Goal: Task Accomplishment & Management: Manage account settings

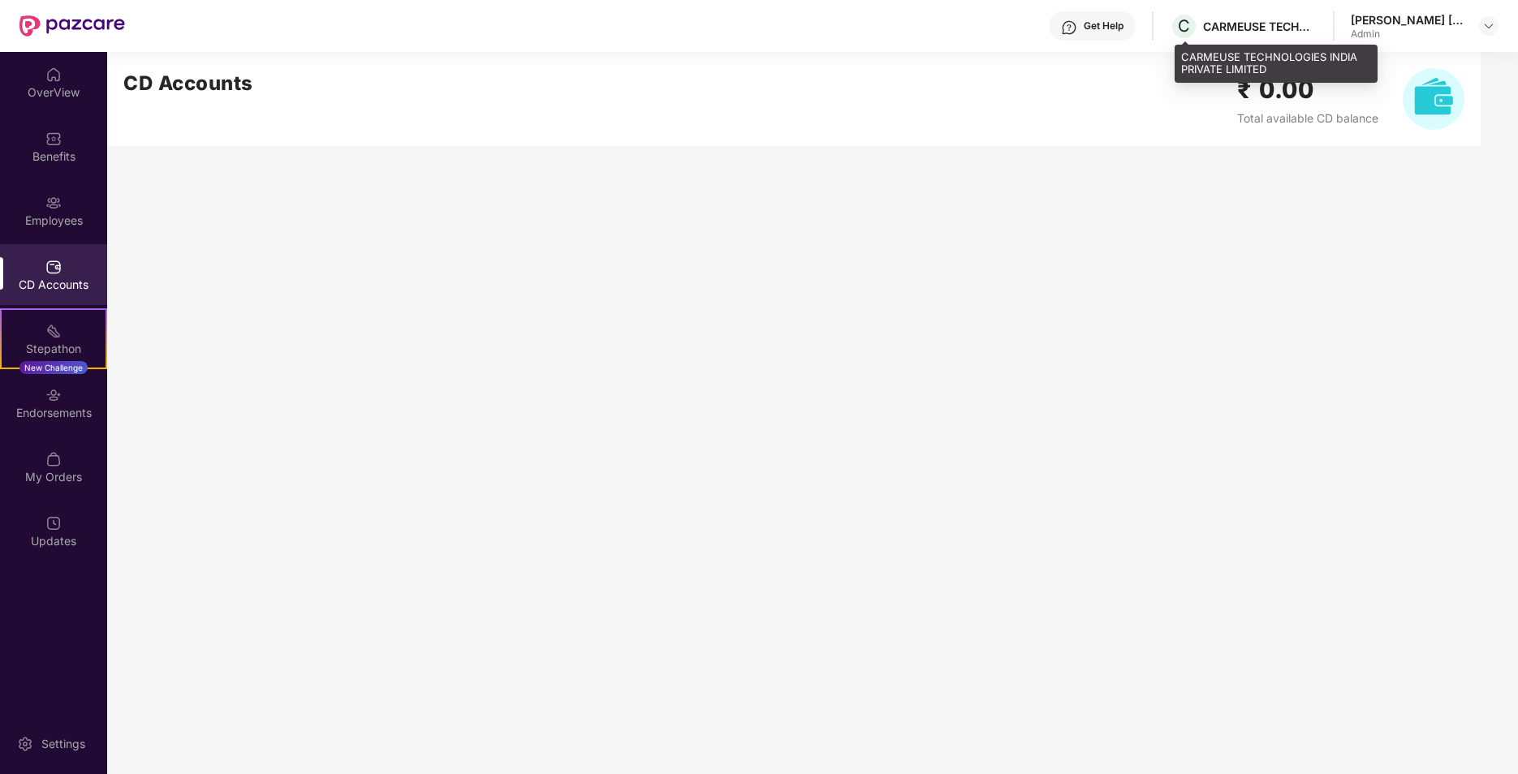
click at [1243, 28] on div "CARMEUSE TECHNOLOGIES INDIA PRIVATE LIMITED" at bounding box center [1260, 26] width 114 height 15
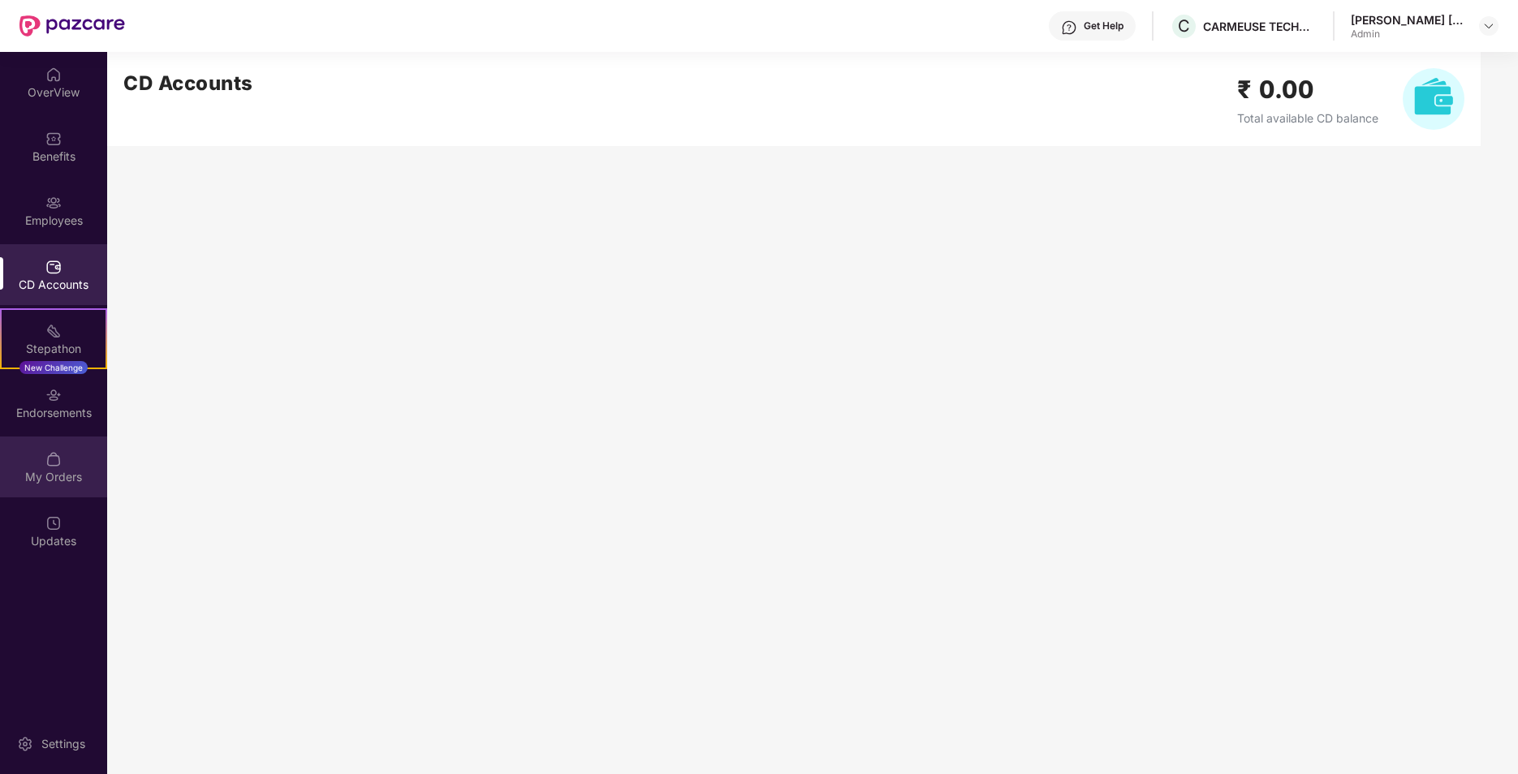
click at [62, 463] on div "My Orders" at bounding box center [53, 467] width 107 height 61
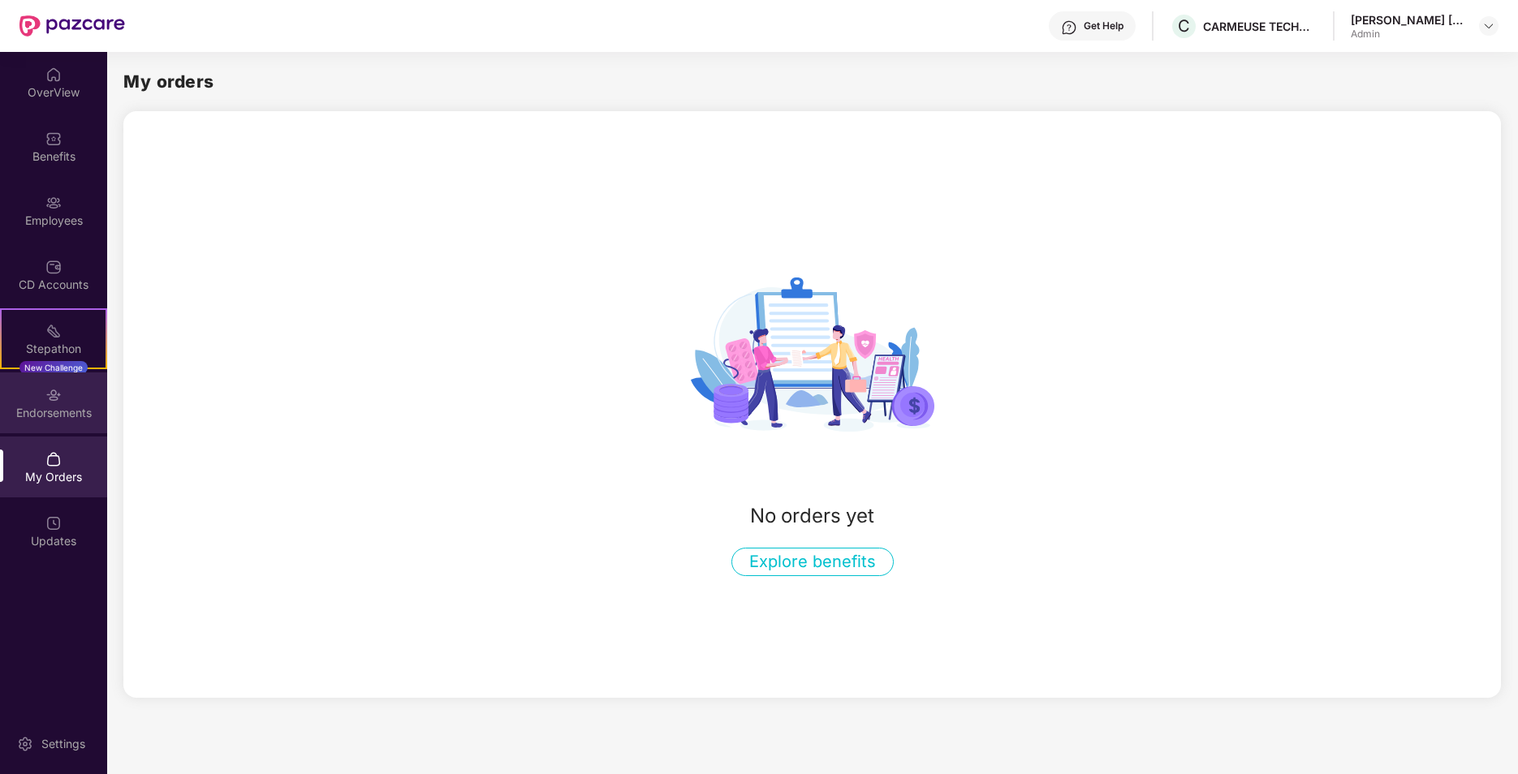
click at [50, 373] on div "Endorsements" at bounding box center [53, 403] width 107 height 61
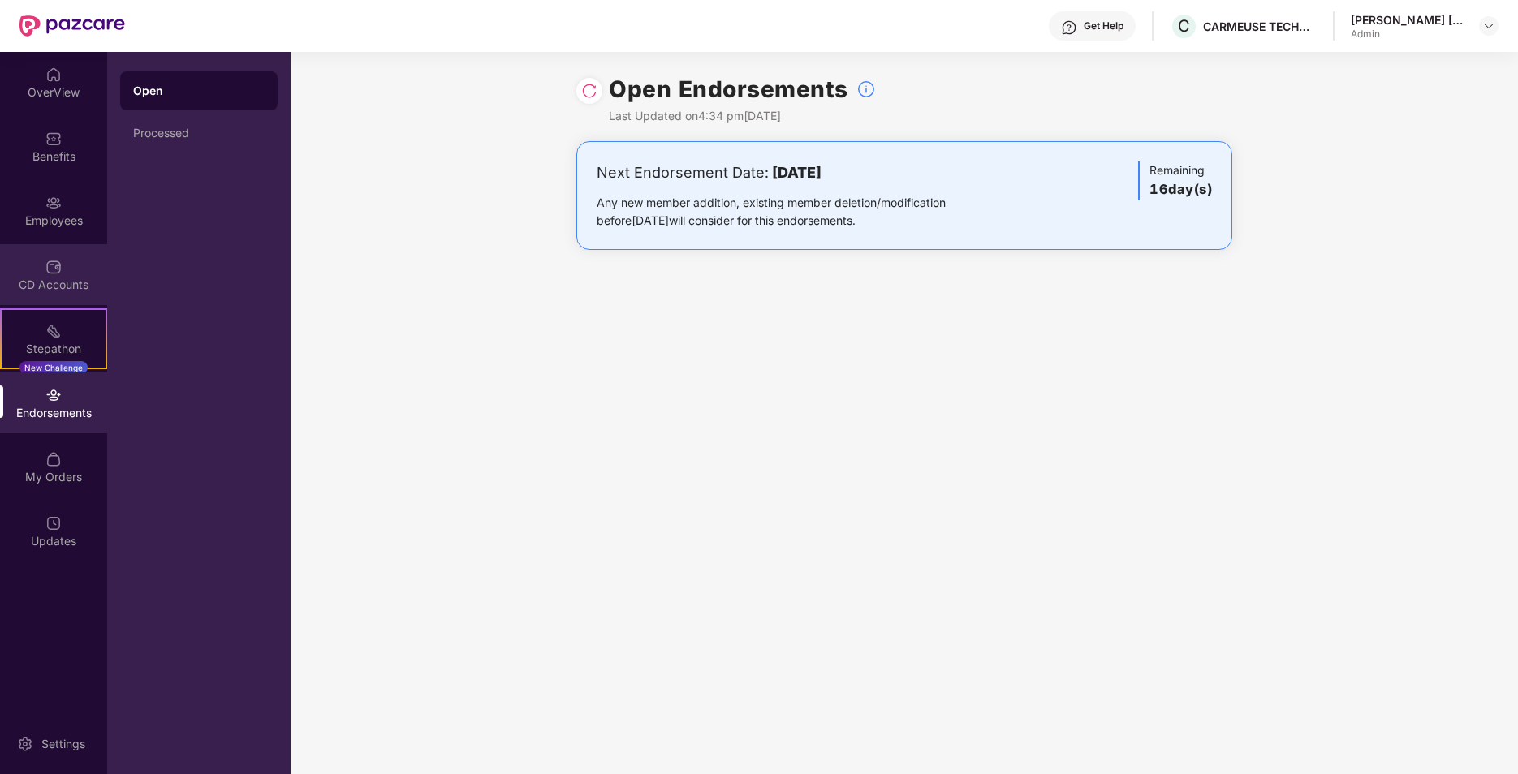
click at [93, 278] on div "CD Accounts" at bounding box center [53, 285] width 107 height 16
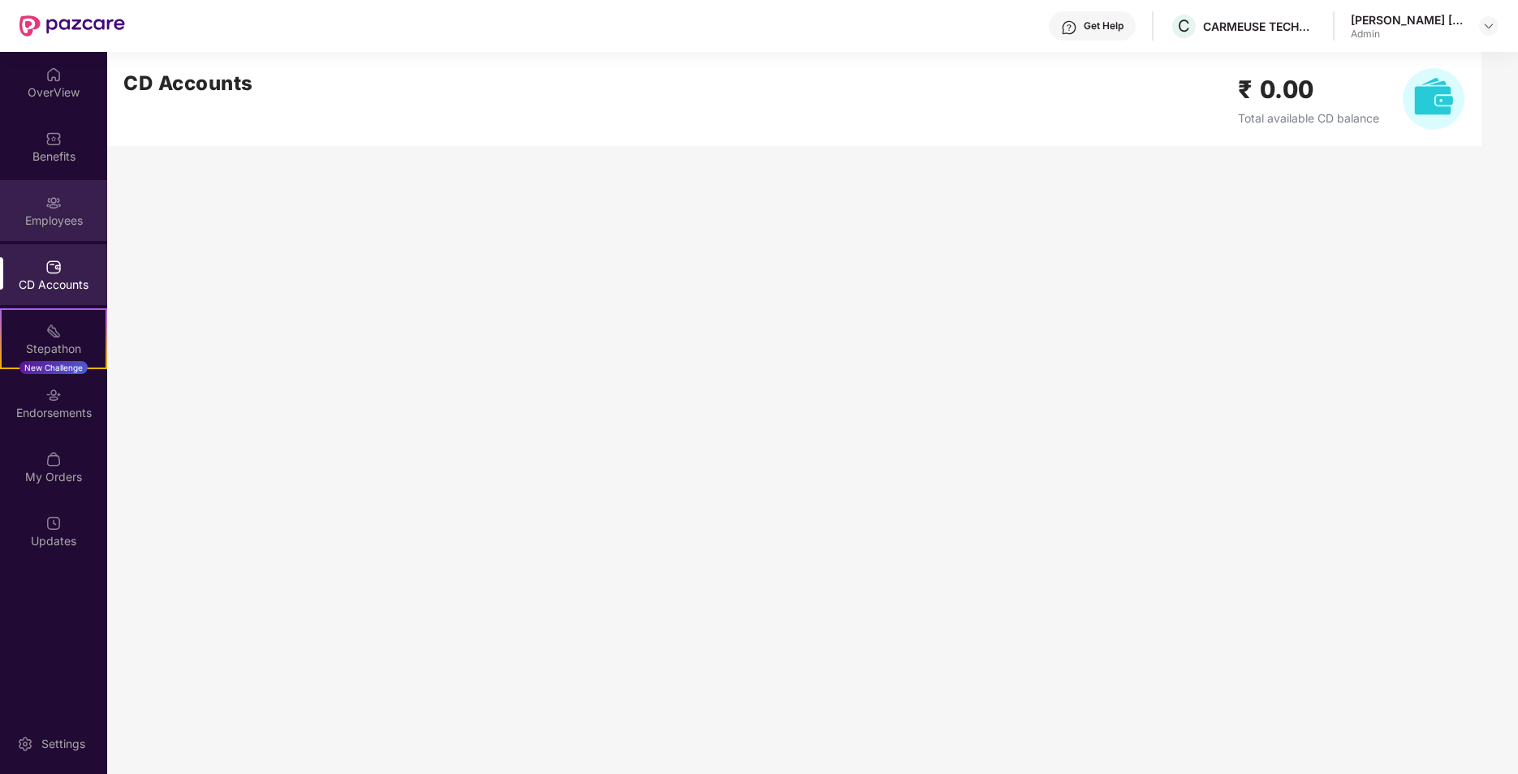
click at [72, 200] on div "Employees" at bounding box center [53, 210] width 107 height 61
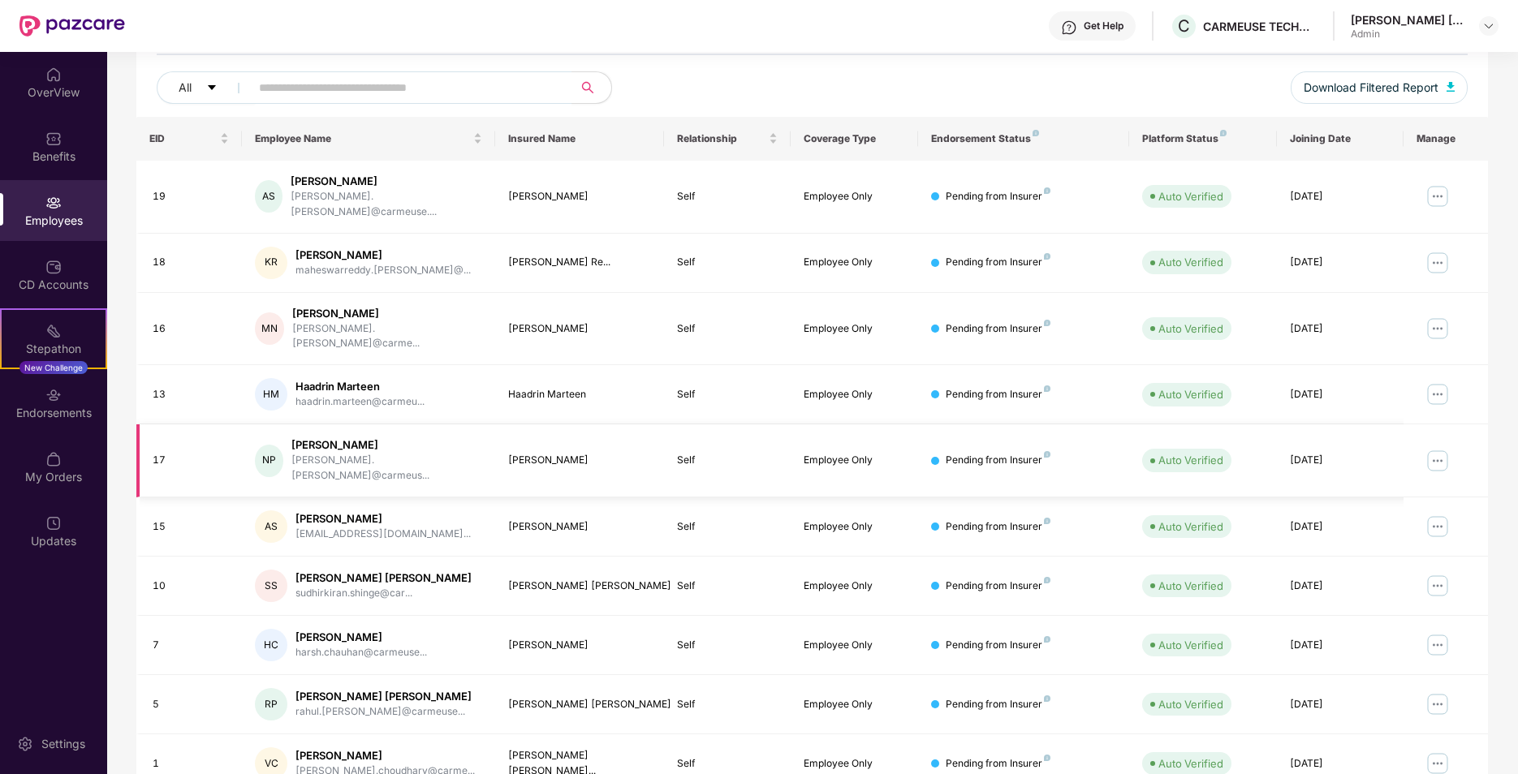
scroll to position [223, 0]
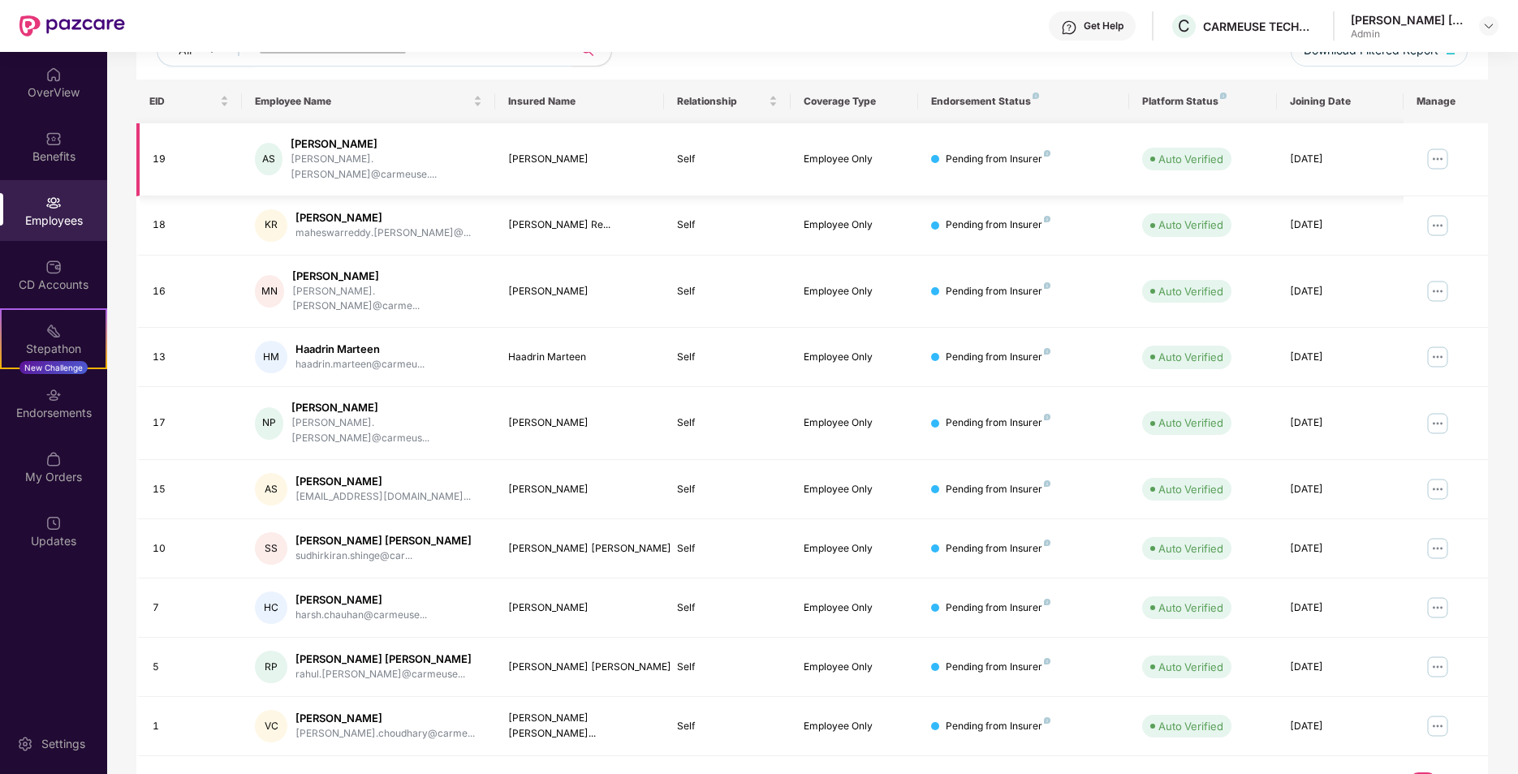
click at [1437, 150] on img at bounding box center [1437, 159] width 26 height 26
click at [1514, 147] on div "Filters Group Term Life Employee Reports 11 Employees All Download Filtered Rep…" at bounding box center [812, 350] width 1410 height 929
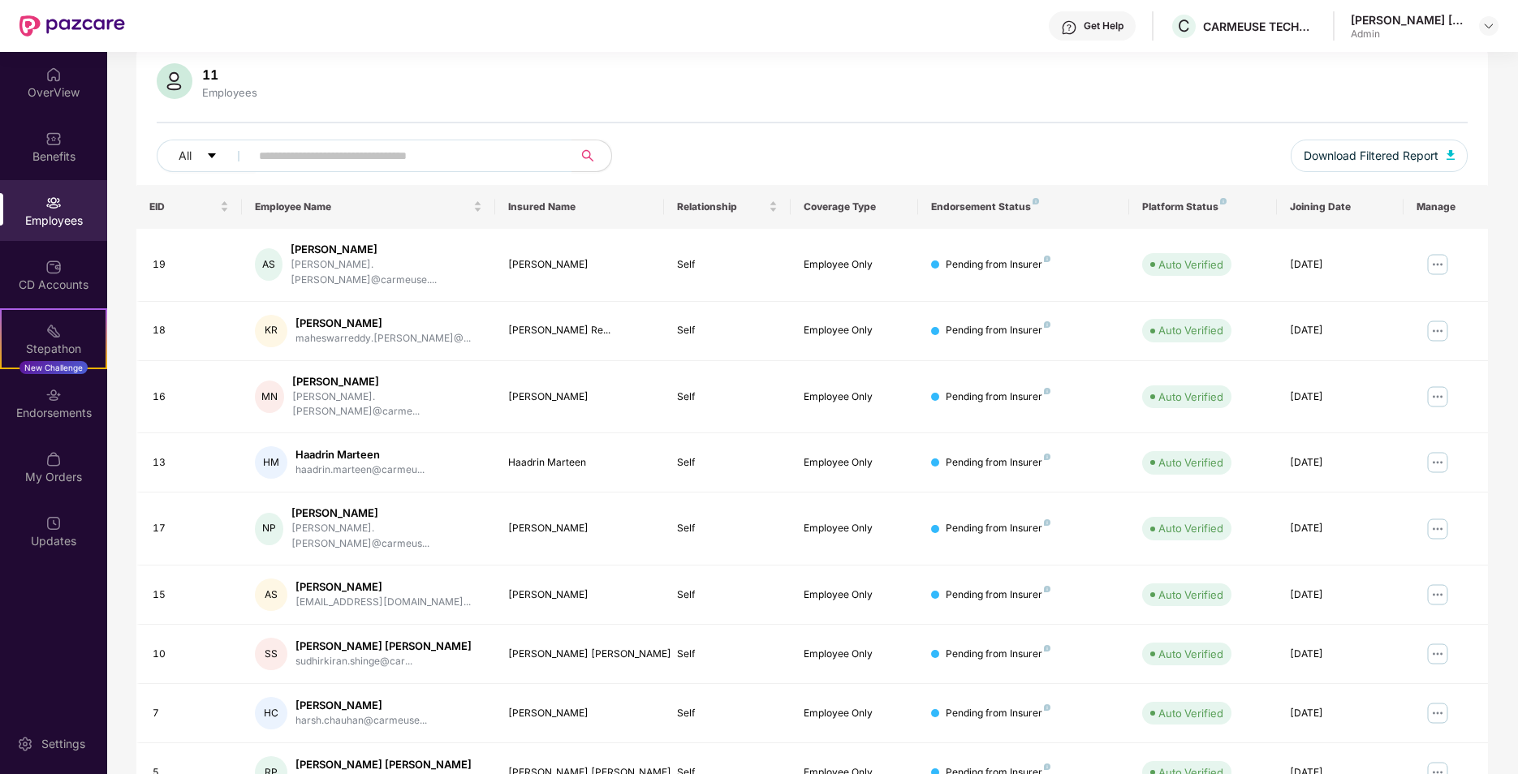
scroll to position [0, 0]
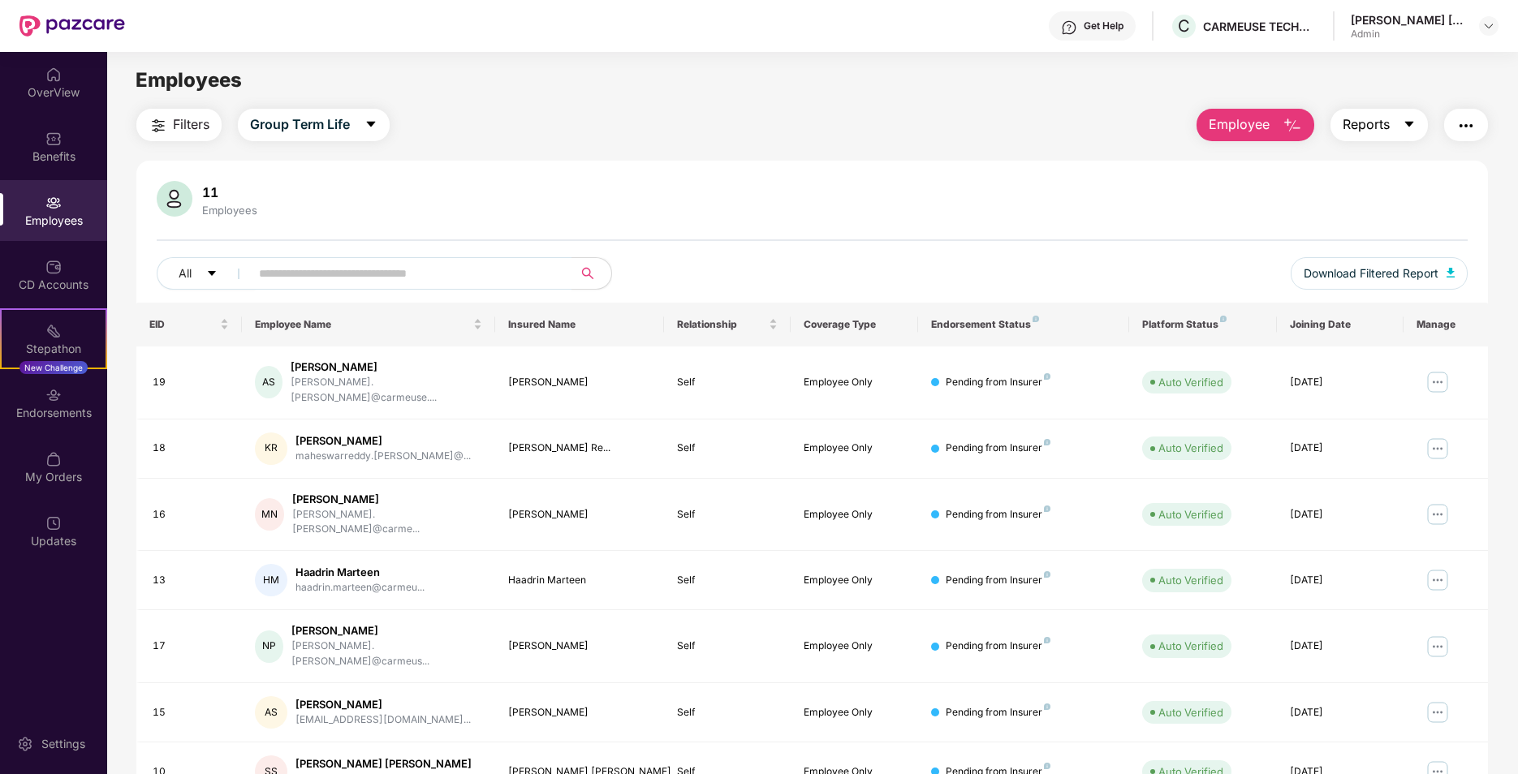
click at [1385, 132] on span "Reports" at bounding box center [1365, 124] width 47 height 20
click at [388, 120] on button "Group Term Life" at bounding box center [314, 125] width 152 height 32
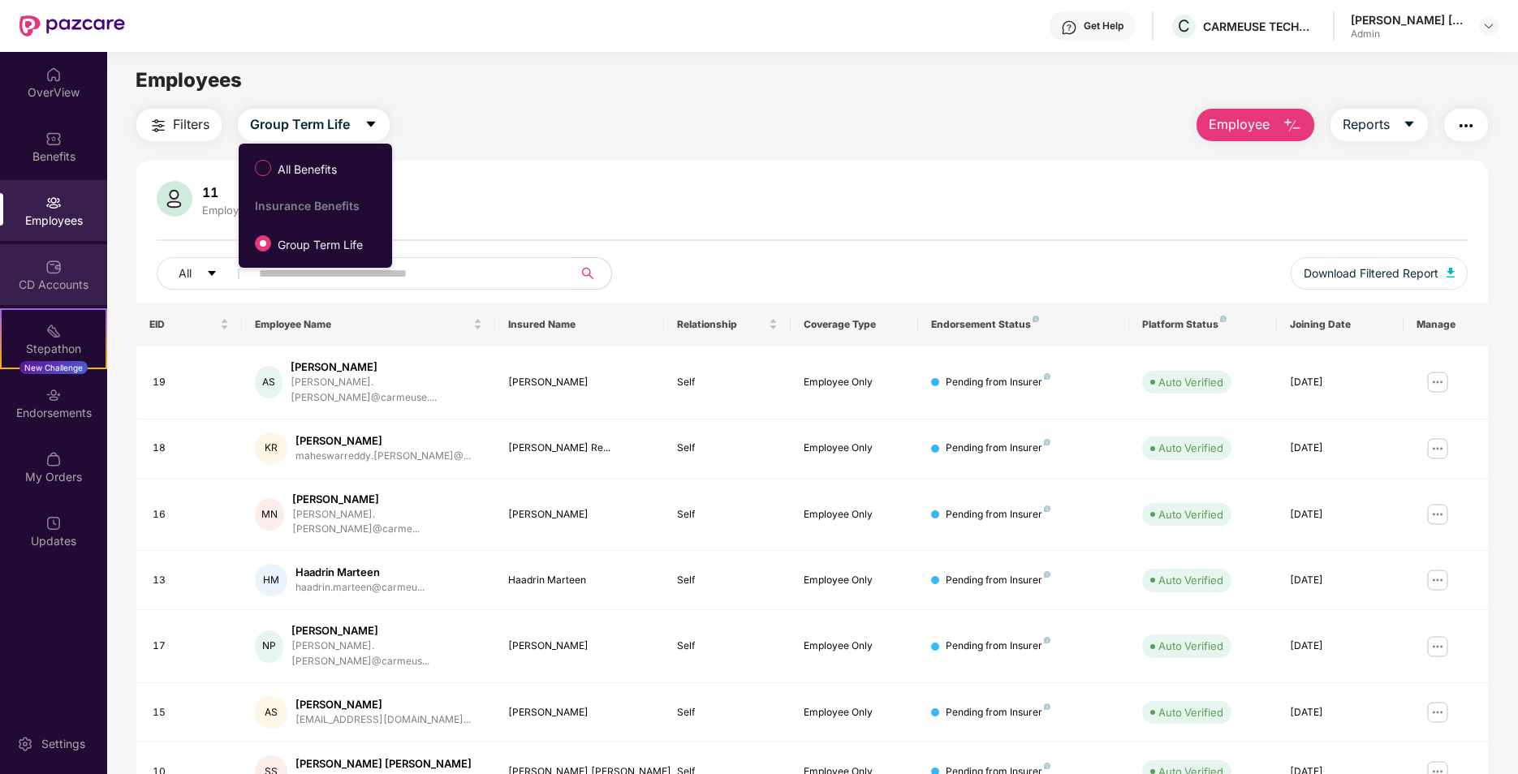
click at [44, 272] on div "CD Accounts" at bounding box center [53, 274] width 107 height 61
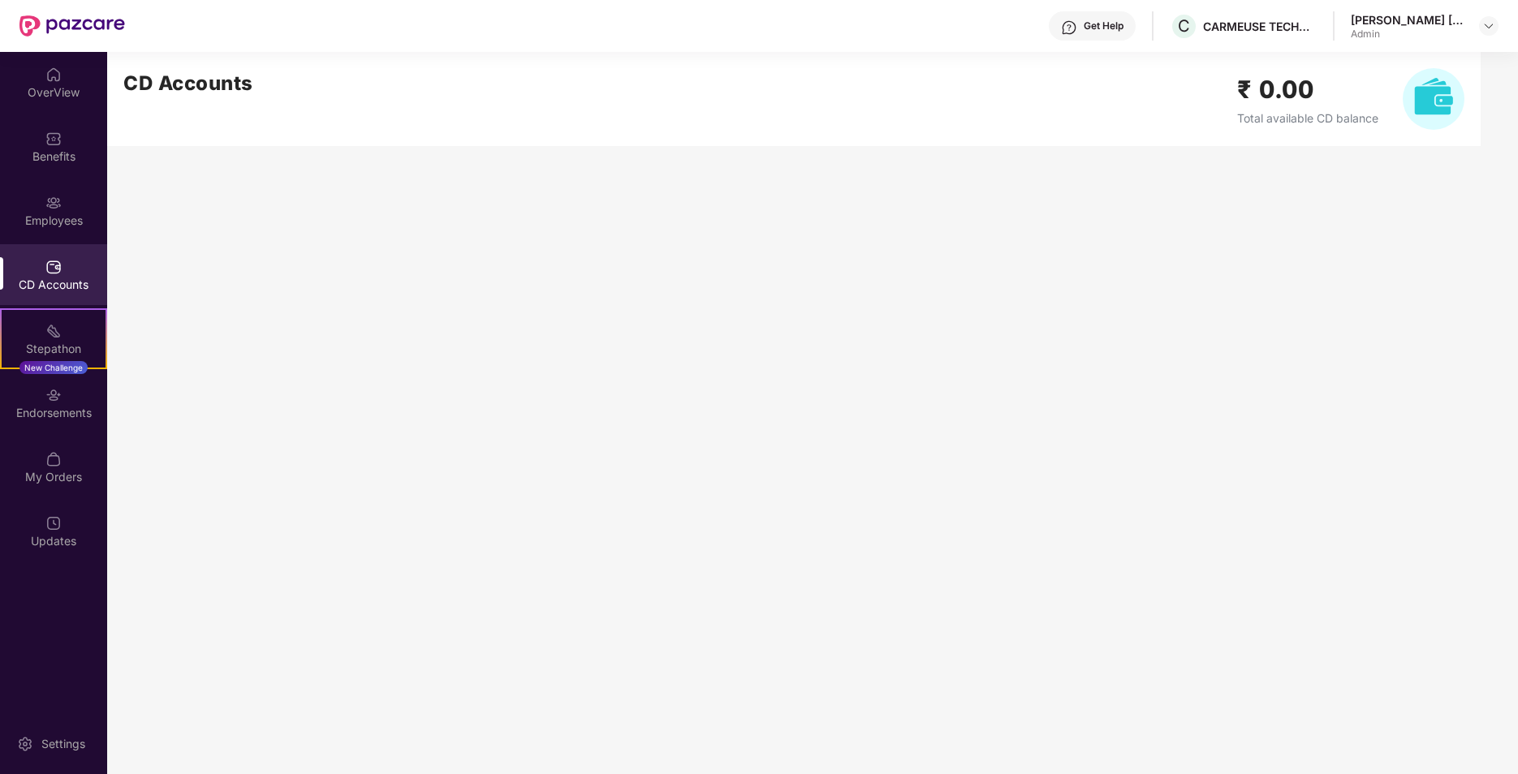
click at [1437, 97] on img at bounding box center [1434, 99] width 62 height 62
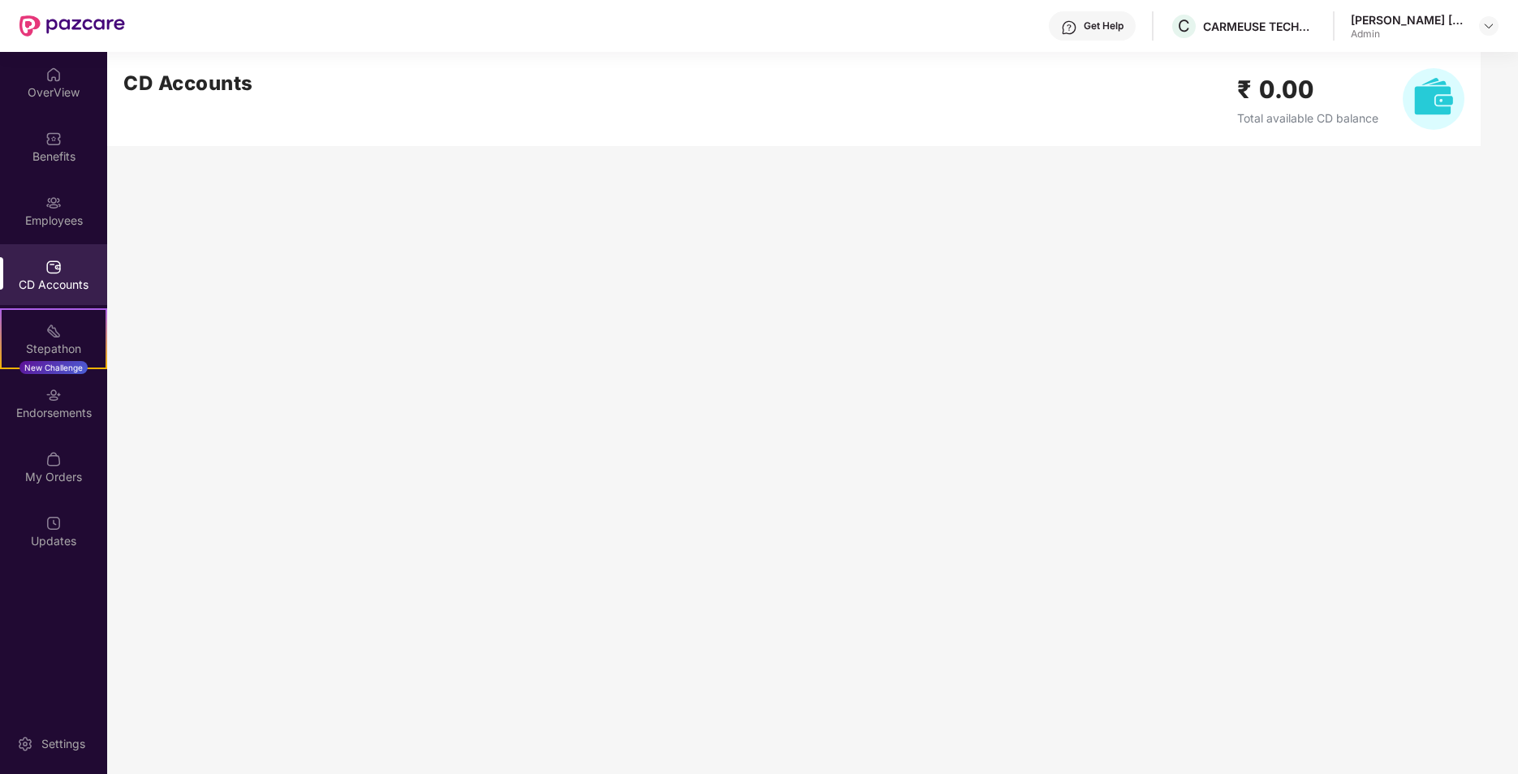
click at [1059, 555] on main "CD Accounts ₹ 0.00 Total available CD balance" at bounding box center [812, 413] width 1411 height 722
click at [81, 213] on div "Employees" at bounding box center [53, 221] width 107 height 16
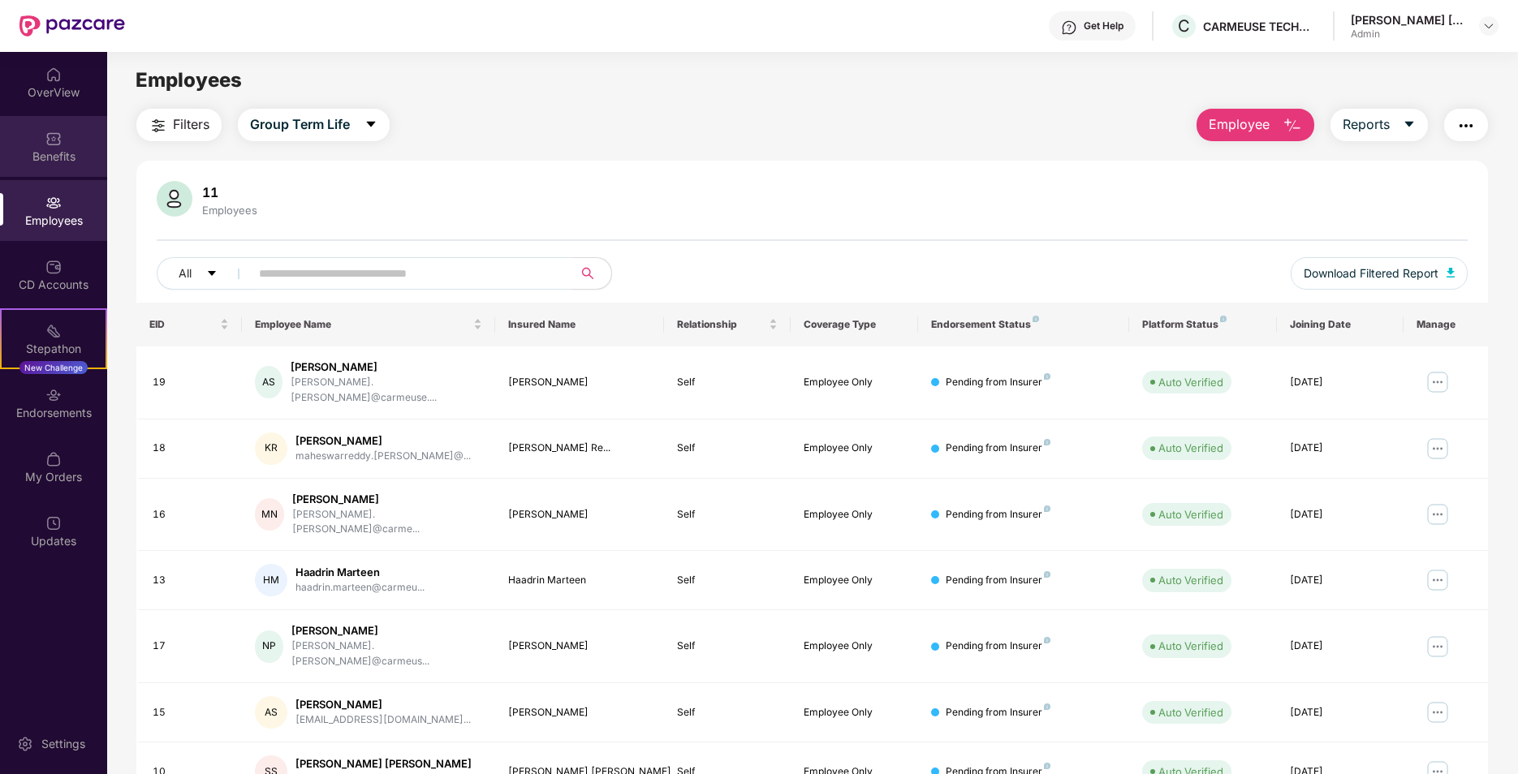
click at [75, 149] on div "Benefits" at bounding box center [53, 157] width 107 height 16
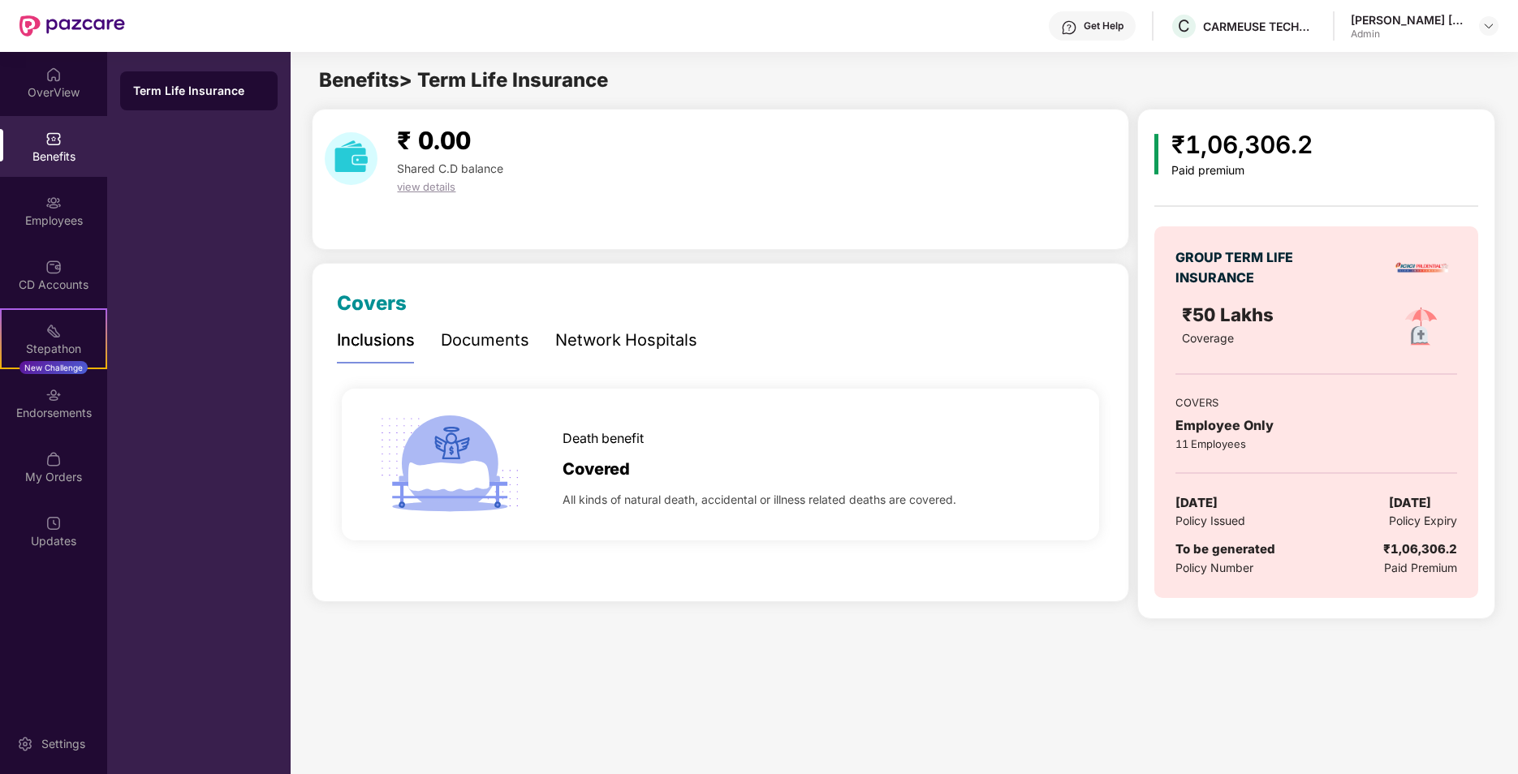
click at [416, 185] on span "view details" at bounding box center [426, 186] width 58 height 13
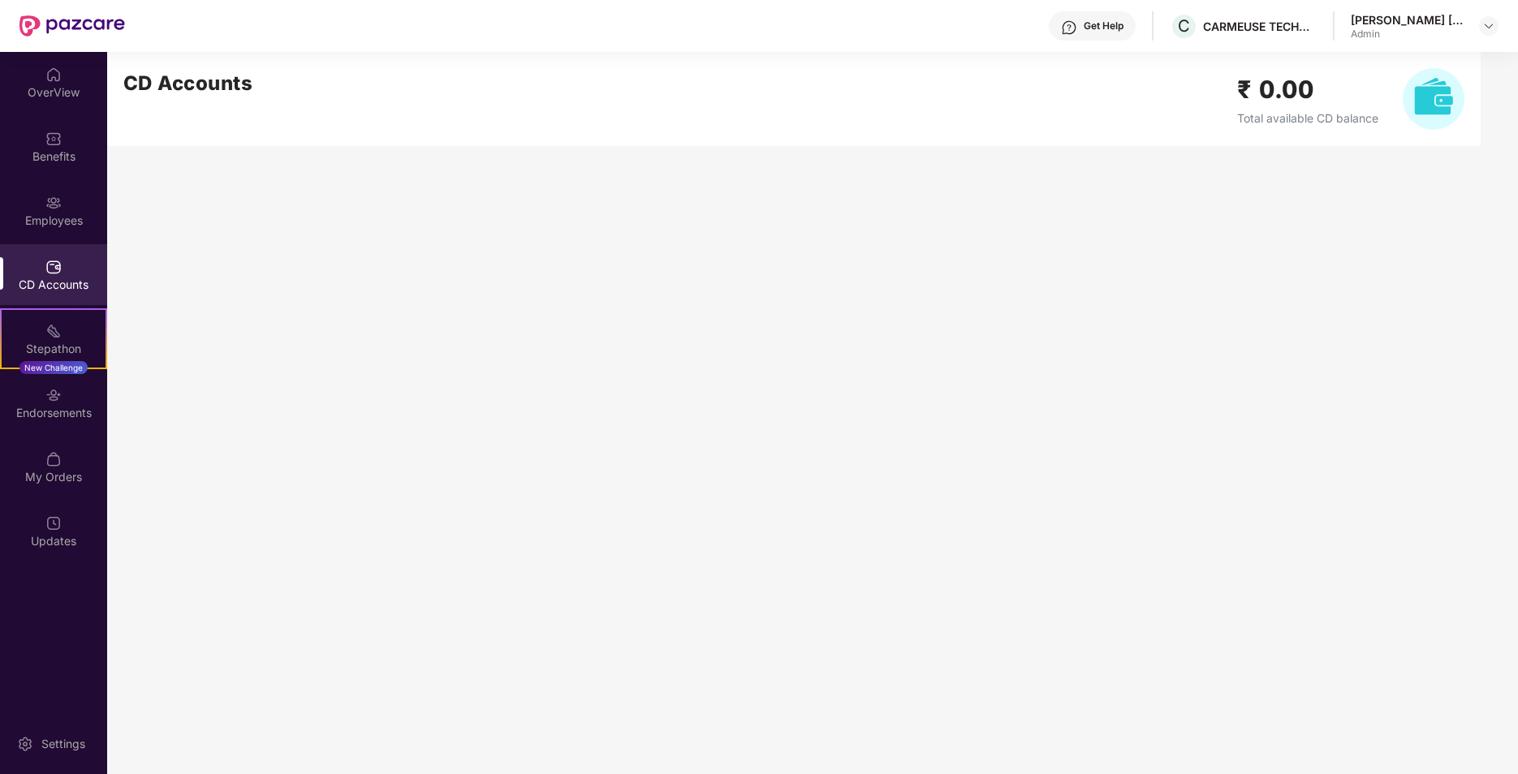
click at [1329, 113] on span "Total available CD balance" at bounding box center [1307, 118] width 141 height 14
click at [1326, 105] on h2 "₹ 0.00" at bounding box center [1307, 90] width 141 height 38
click at [1437, 98] on img at bounding box center [1434, 99] width 62 height 62
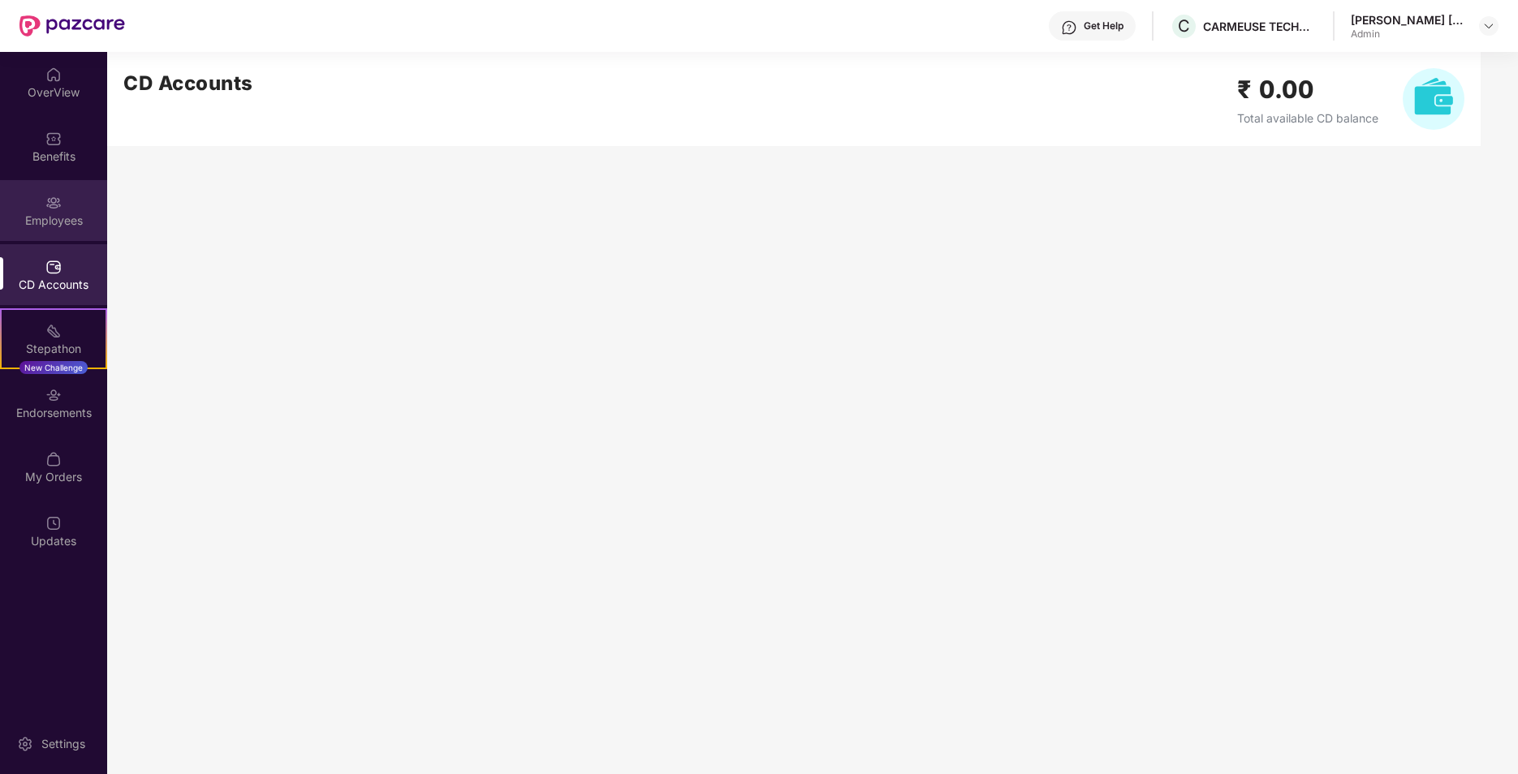
click at [76, 216] on div "Employees" at bounding box center [53, 221] width 107 height 16
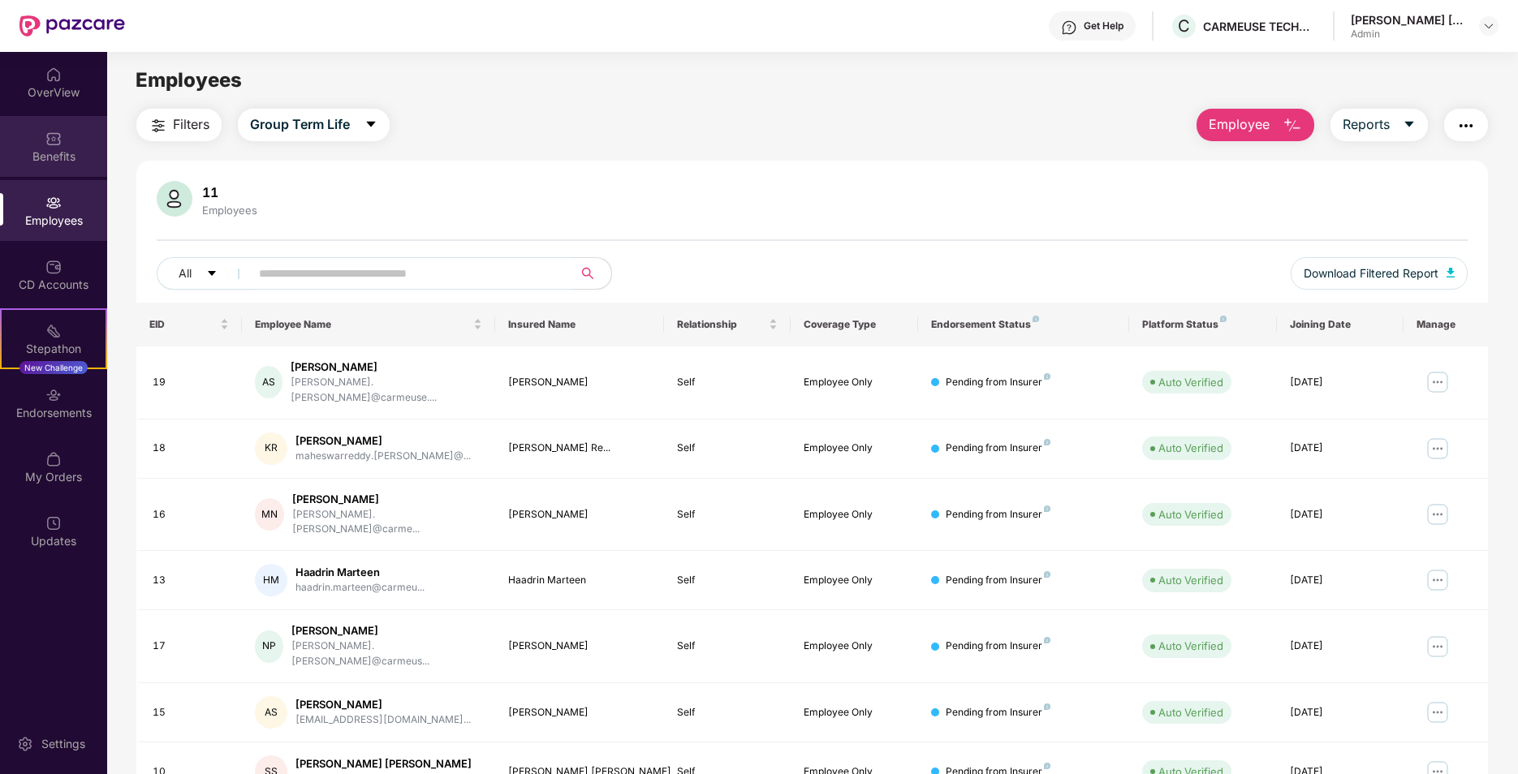
click at [63, 140] on div "Benefits" at bounding box center [53, 146] width 107 height 61
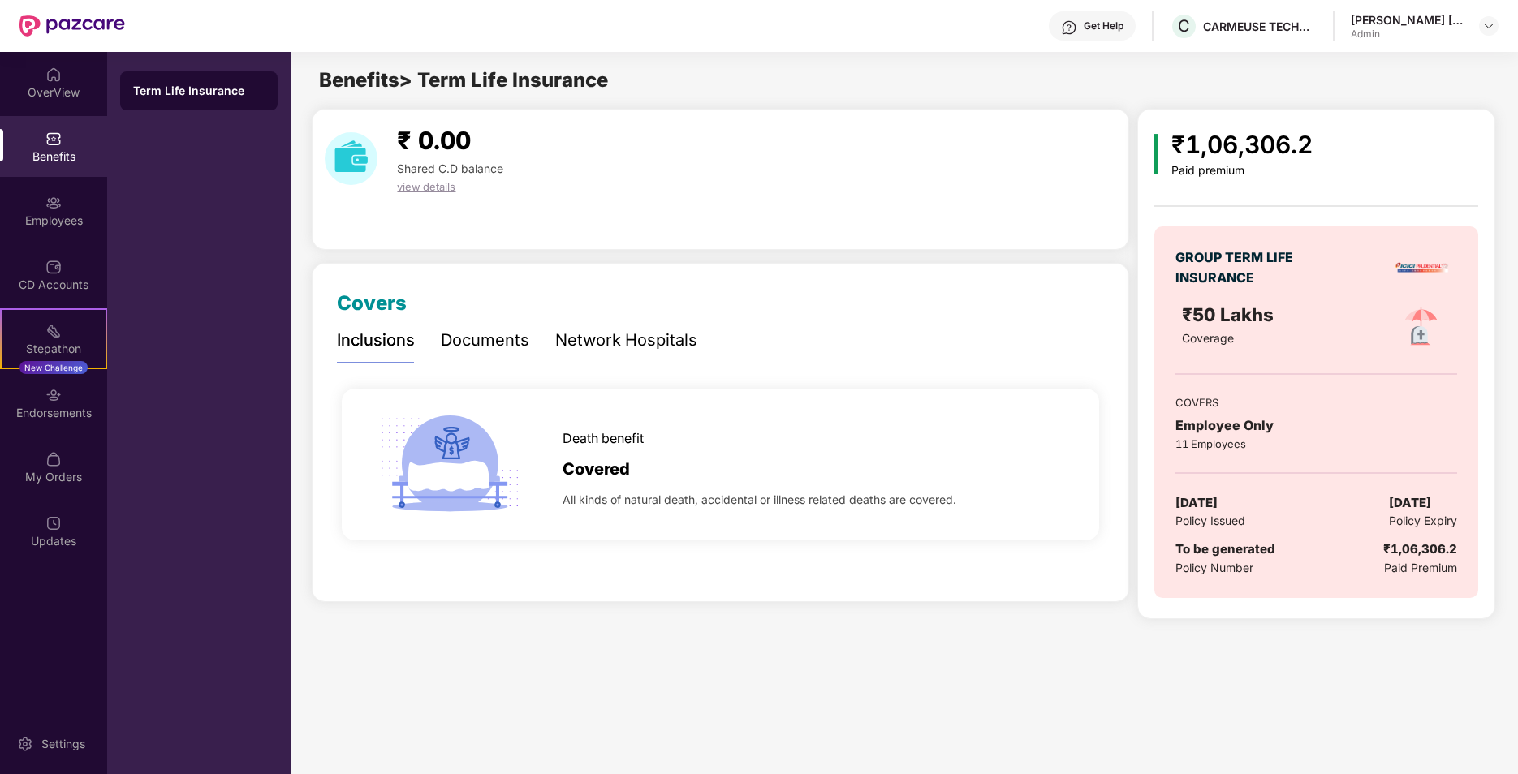
click at [1201, 432] on div "Employee Only" at bounding box center [1315, 426] width 281 height 20
click at [1319, 537] on div "GROUP TERM LIFE INSURANCE ₹50 Lakhs Coverage COVERS Employee Only 11 Employees …" at bounding box center [1315, 412] width 323 height 372
click at [1178, 164] on div "Paid premium" at bounding box center [1241, 171] width 141 height 14
click at [1183, 155] on div "₹1,06,306.2" at bounding box center [1241, 145] width 141 height 38
click at [1184, 153] on div "₹1,06,306.2" at bounding box center [1241, 145] width 141 height 38
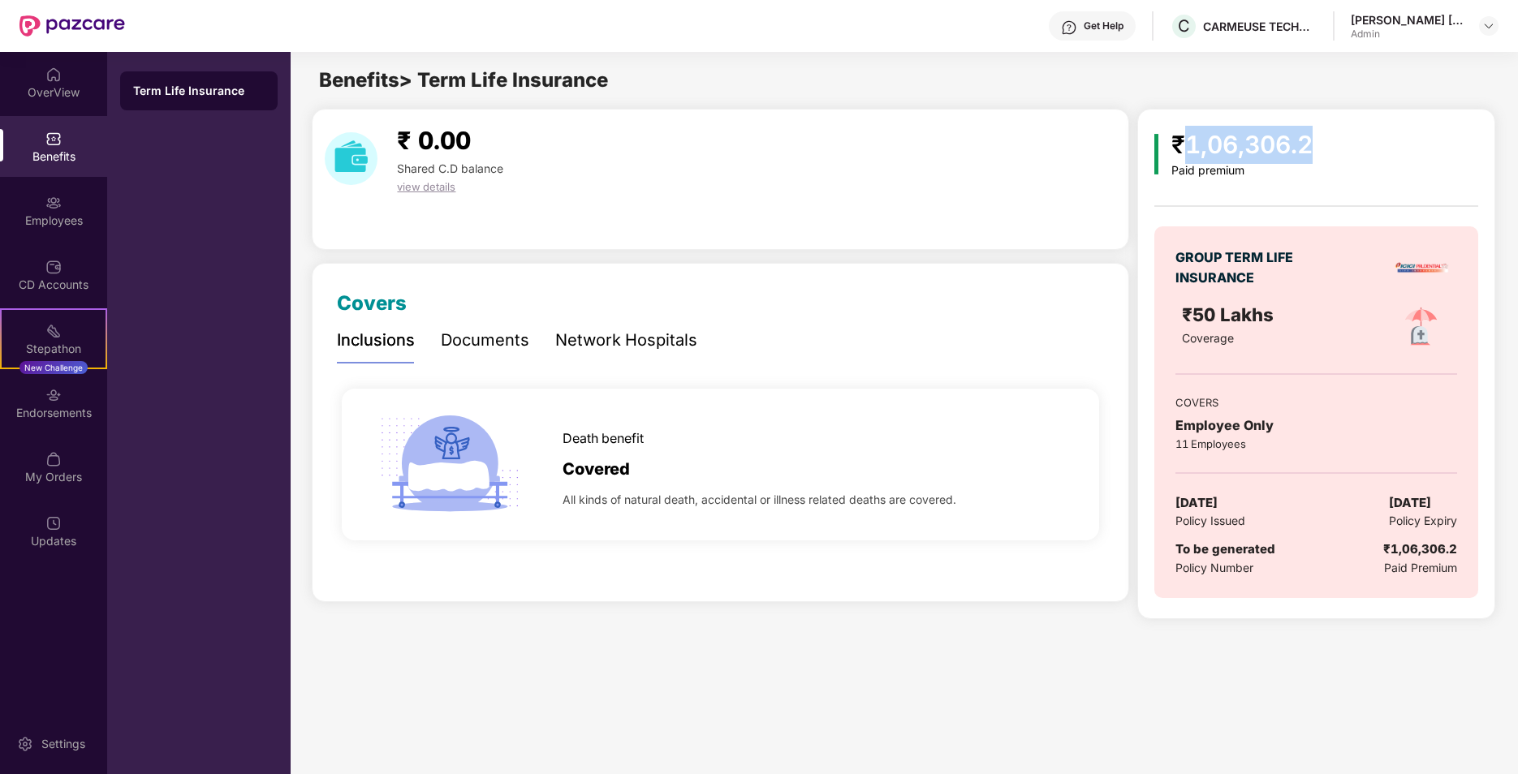
click at [1184, 153] on div "₹1,06,306.2" at bounding box center [1241, 145] width 141 height 38
drag, startPoint x: 1184, startPoint y: 153, endPoint x: 1088, endPoint y: 32, distance: 154.8
click at [1088, 32] on div "Get Help" at bounding box center [1104, 25] width 40 height 13
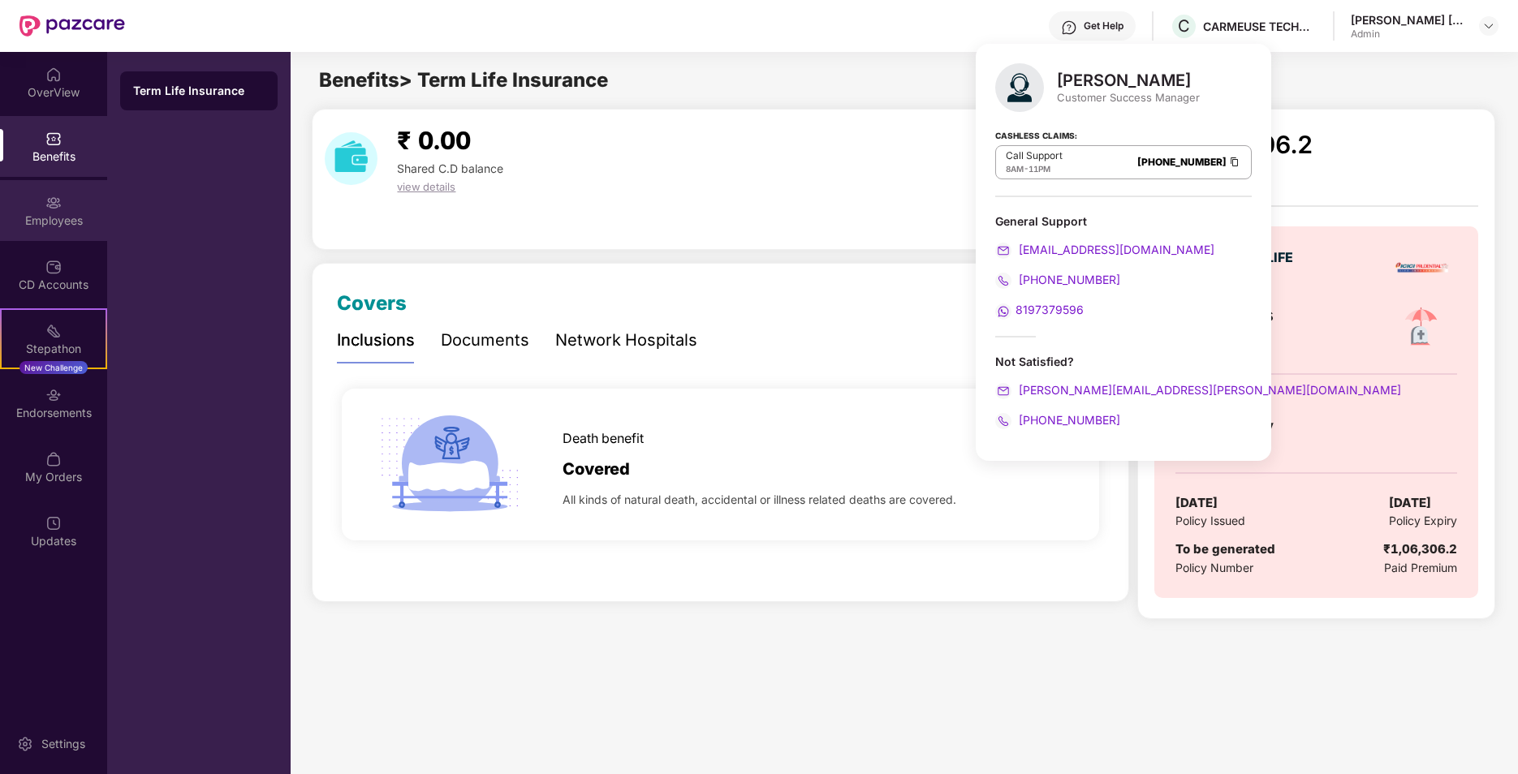
click at [42, 201] on div "Employees" at bounding box center [53, 210] width 107 height 61
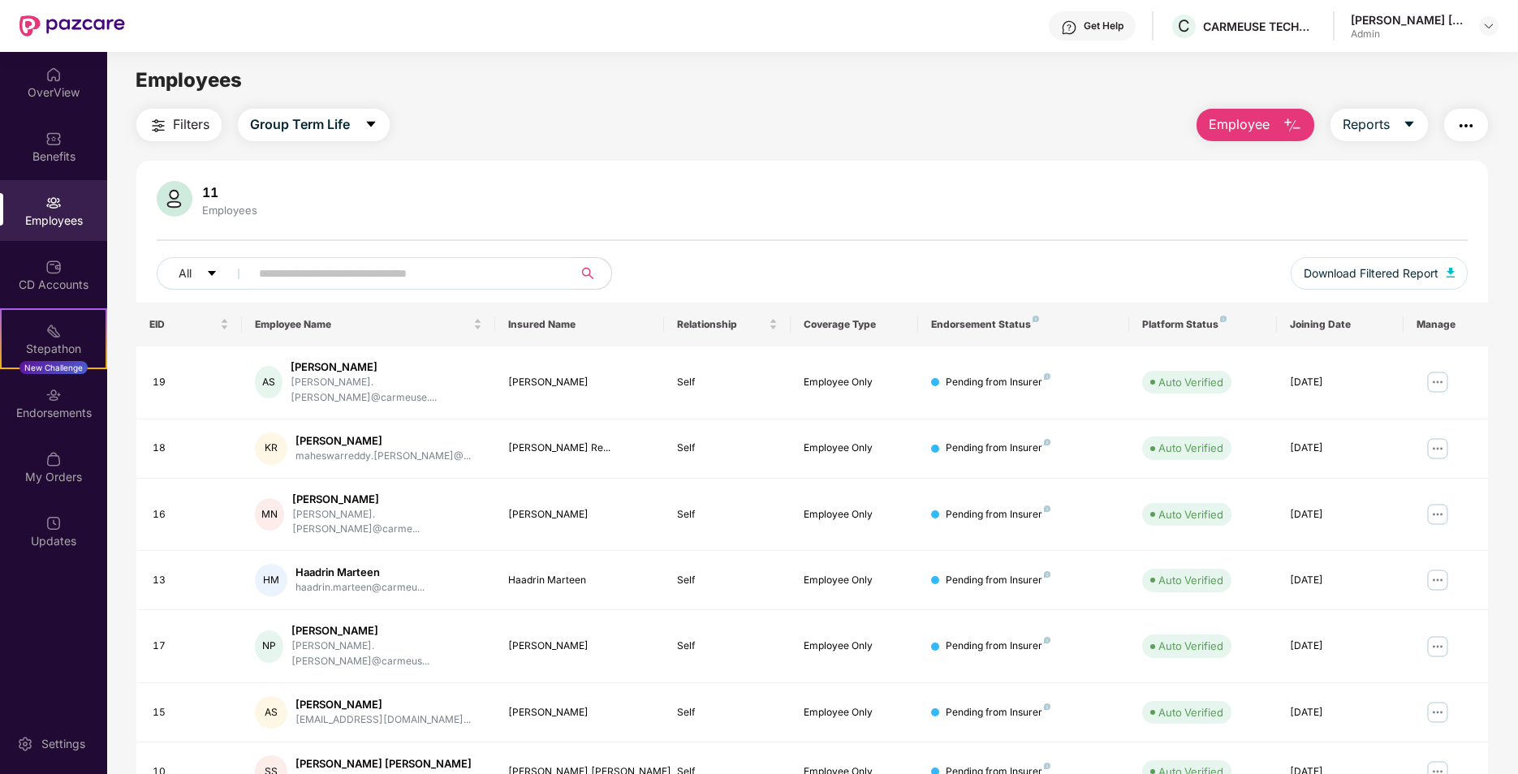
drag, startPoint x: 1209, startPoint y: 123, endPoint x: 1201, endPoint y: 130, distance: 10.4
click at [1209, 123] on span "Employee" at bounding box center [1239, 124] width 61 height 20
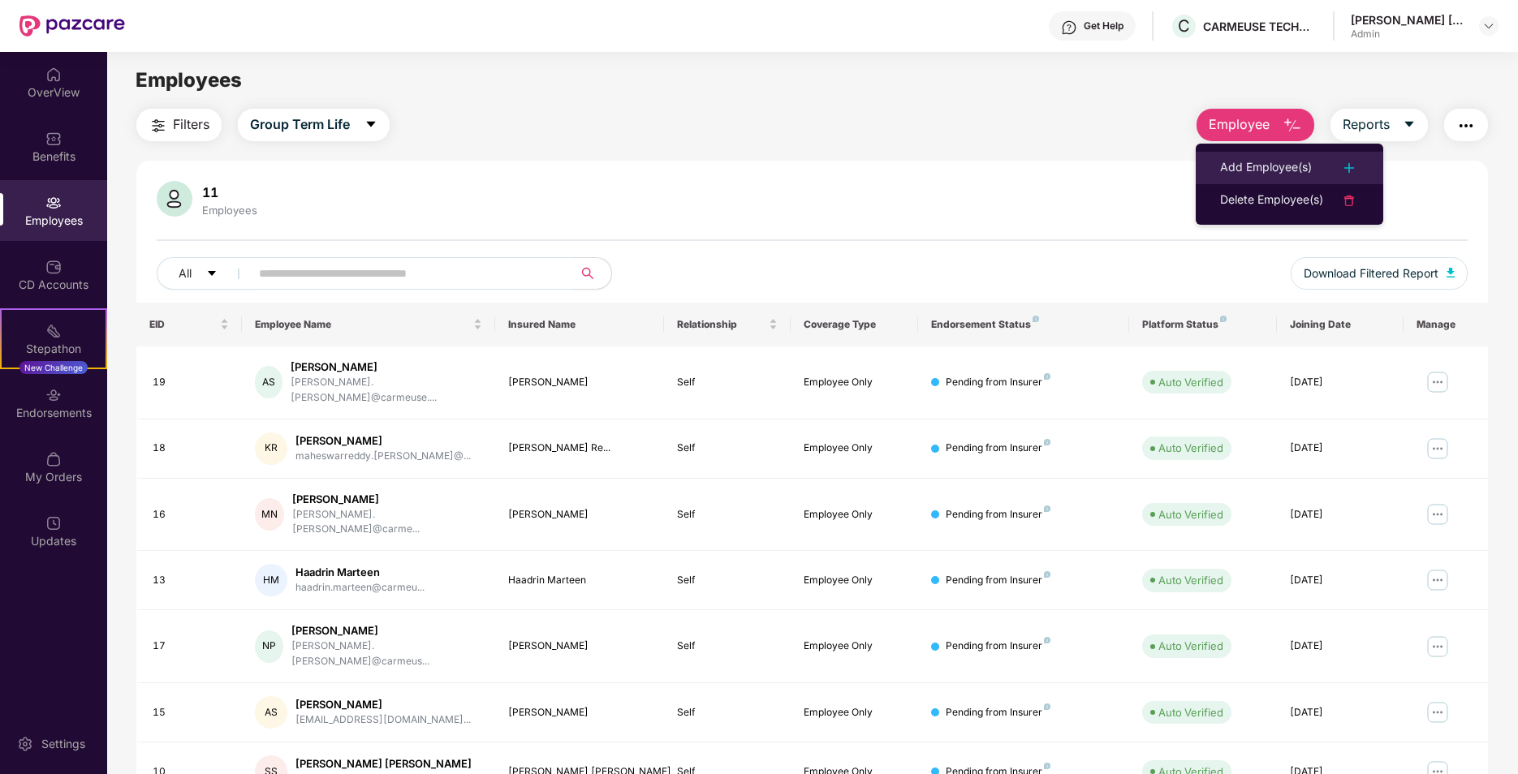
click at [1278, 168] on div "Add Employee(s)" at bounding box center [1266, 167] width 92 height 19
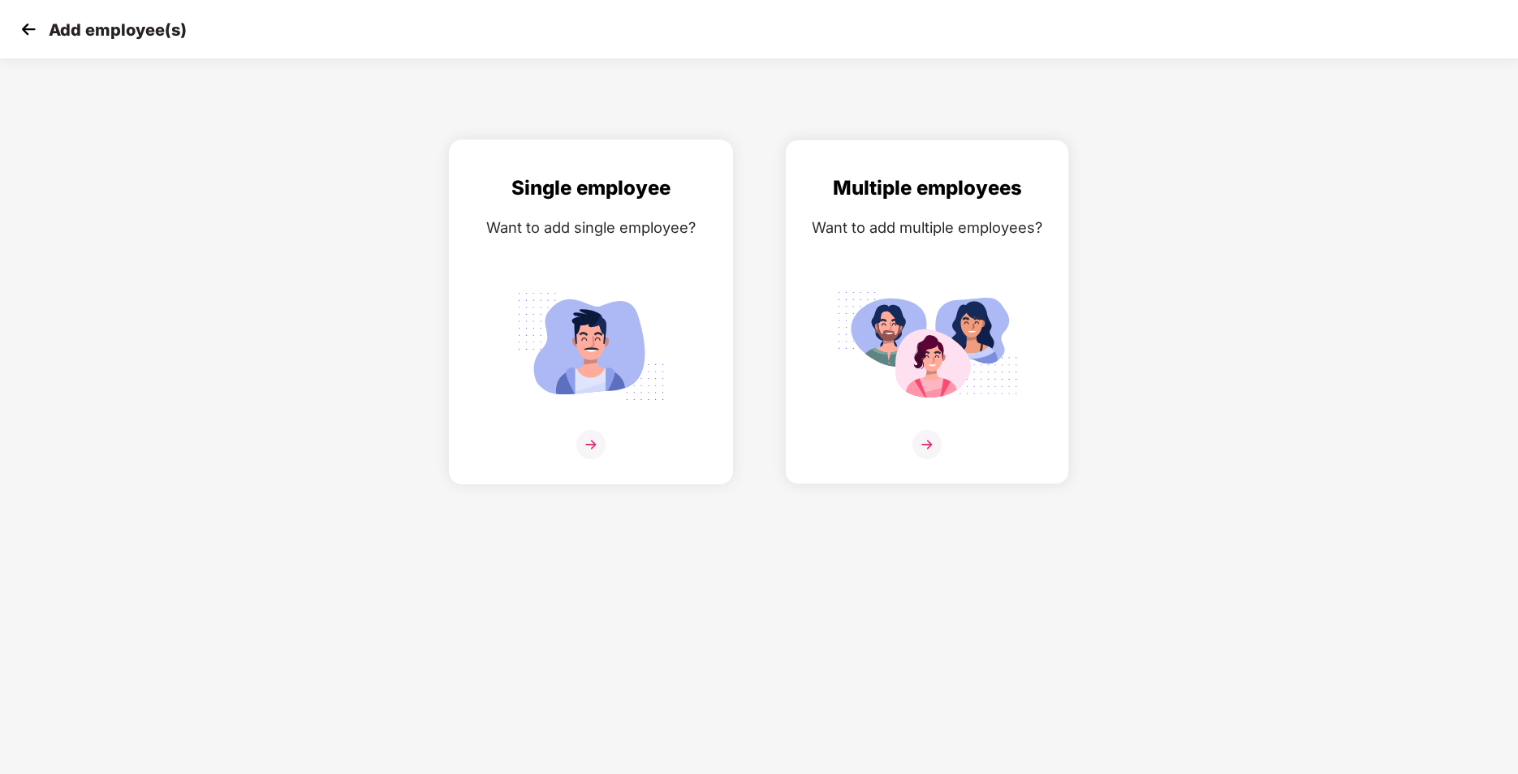
click at [496, 297] on div "Single employee Want to add single employee?" at bounding box center [591, 326] width 250 height 307
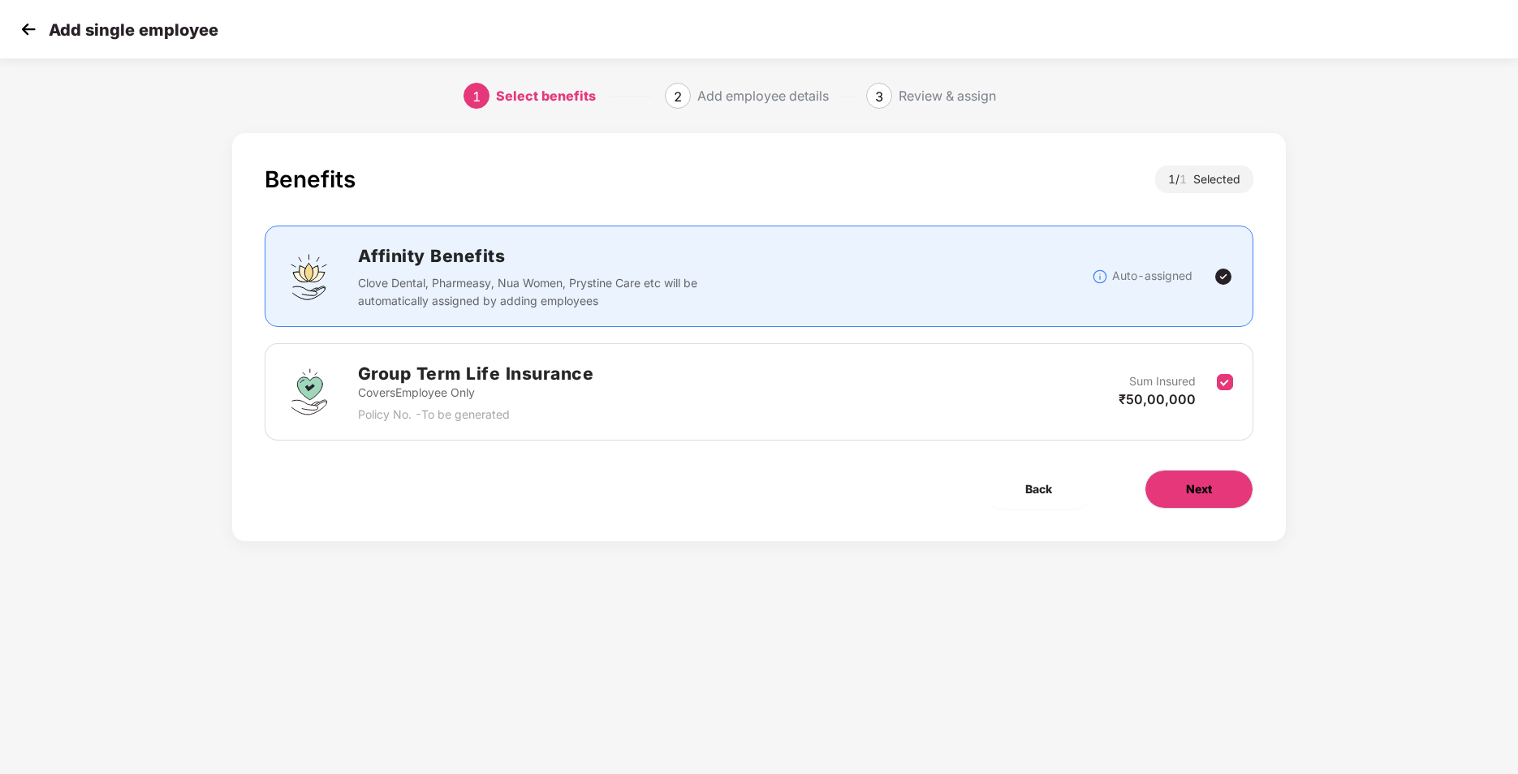
click at [1209, 483] on span "Next" at bounding box center [1199, 489] width 26 height 18
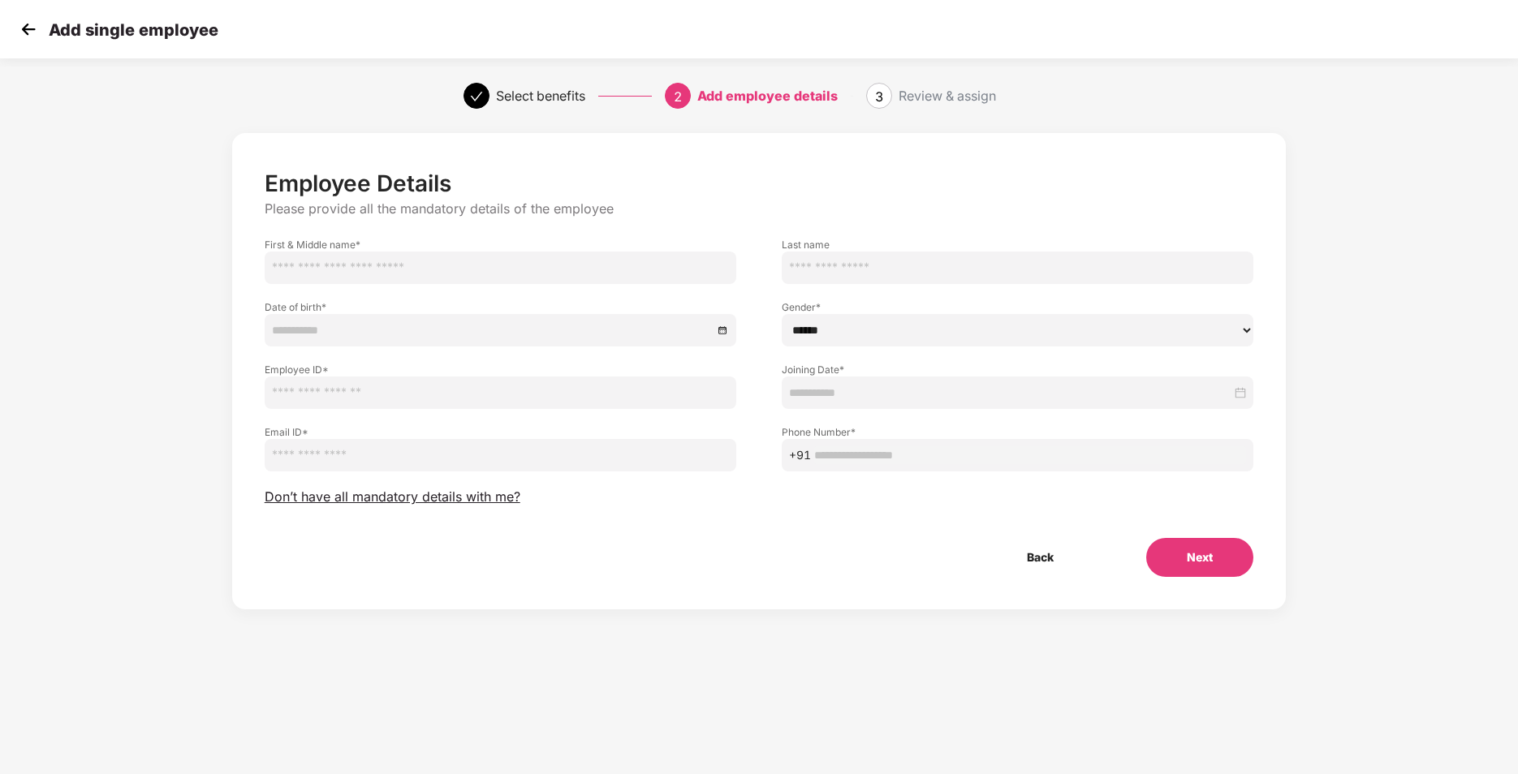
click at [1424, 539] on div "Employee Details Please provide all the mandatory details of the employee First…" at bounding box center [759, 387] width 1518 height 525
click at [35, 27] on img at bounding box center [28, 29] width 24 height 24
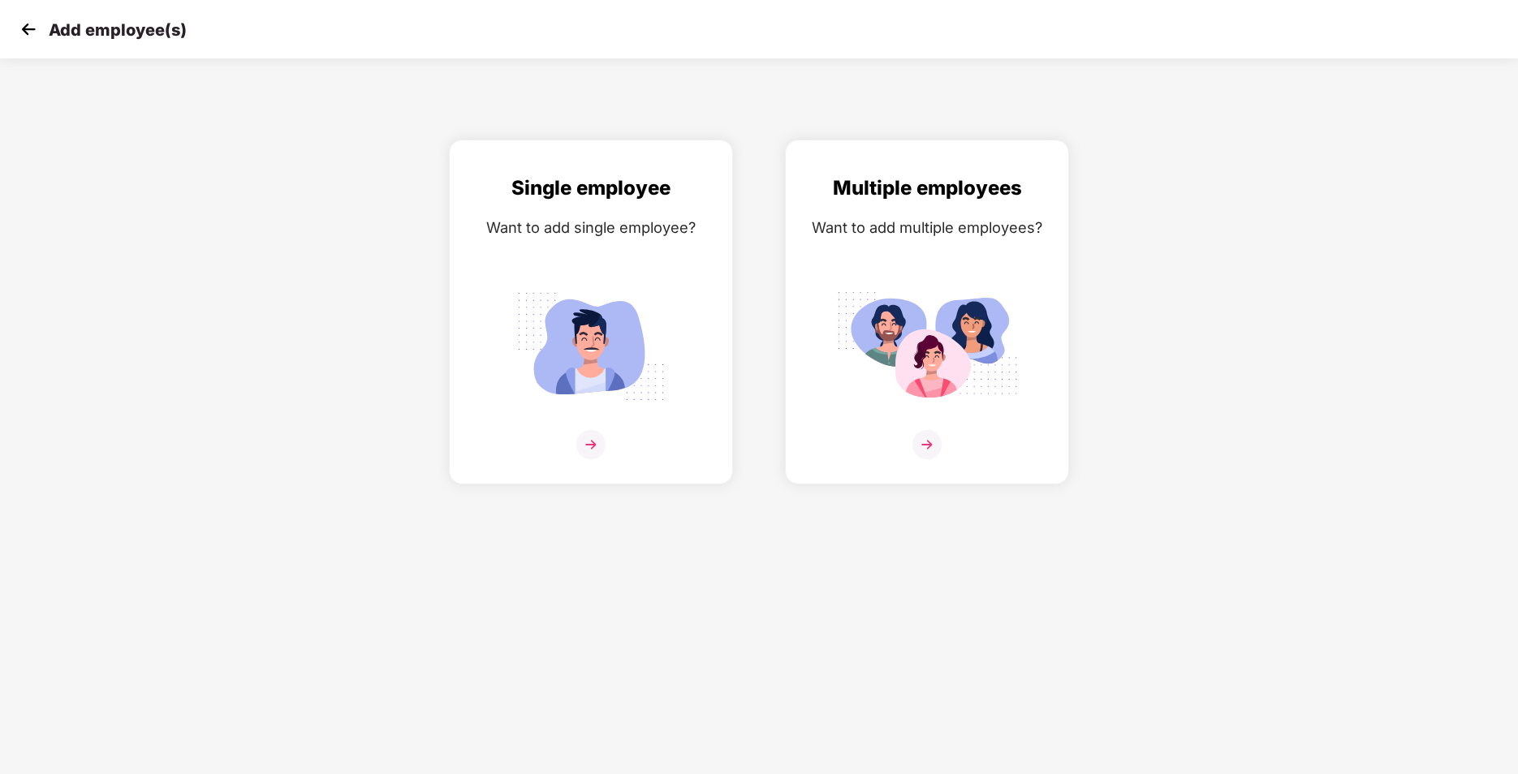
click at [29, 30] on img at bounding box center [28, 29] width 24 height 24
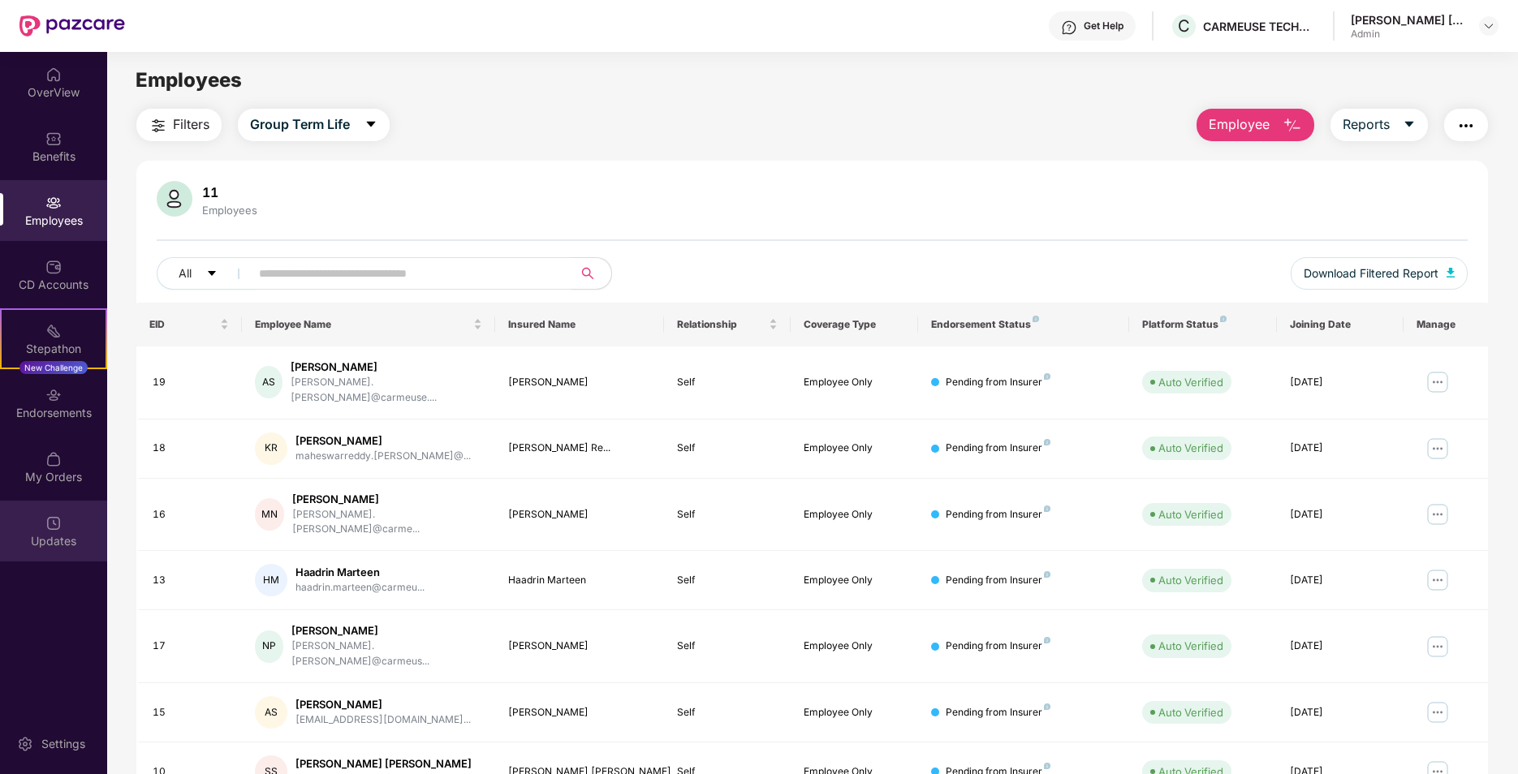
click at [56, 524] on img at bounding box center [53, 523] width 16 height 16
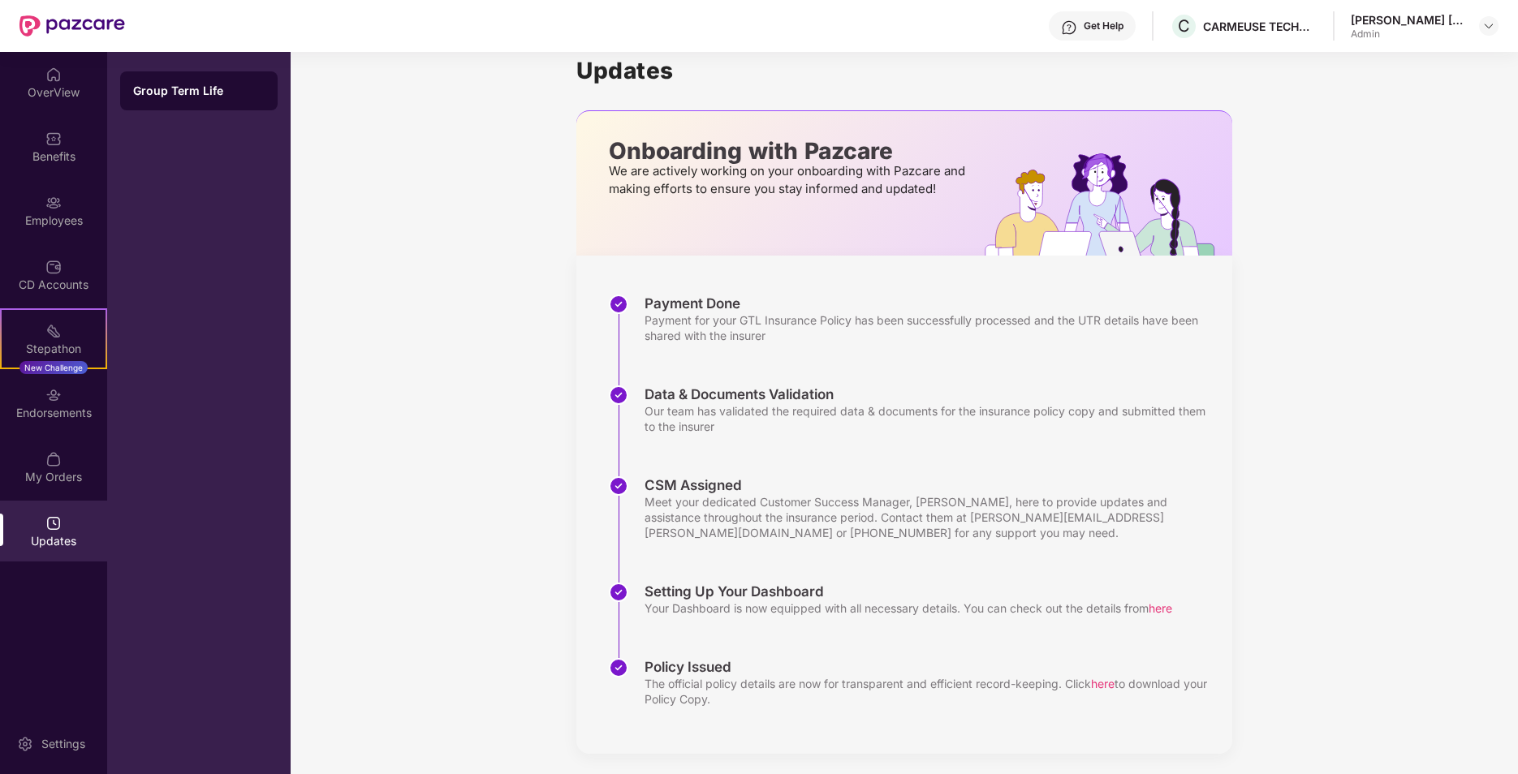
scroll to position [27, 0]
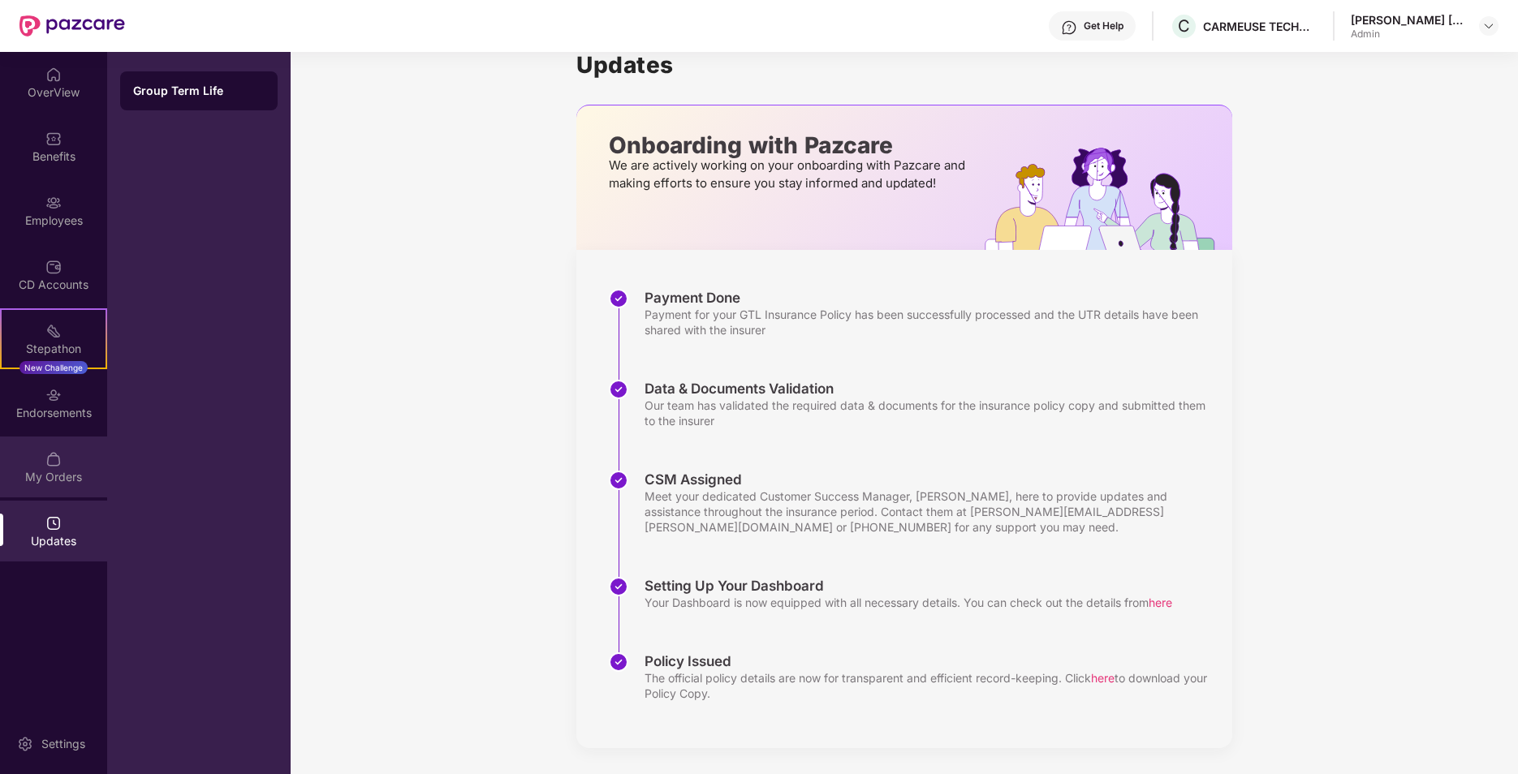
click at [50, 479] on div "My Orders" at bounding box center [53, 477] width 107 height 16
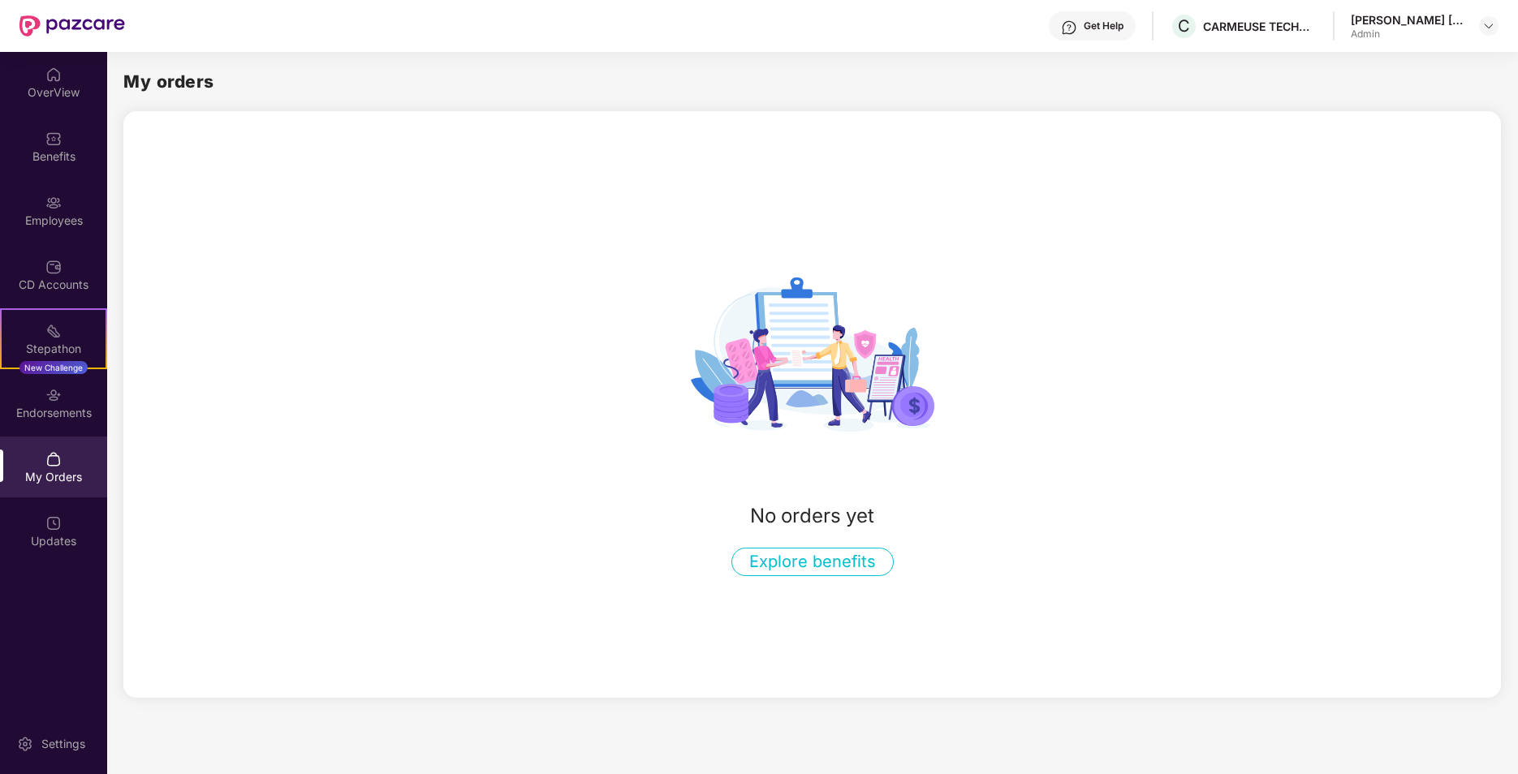
scroll to position [0, 0]
click at [52, 401] on img at bounding box center [53, 395] width 16 height 16
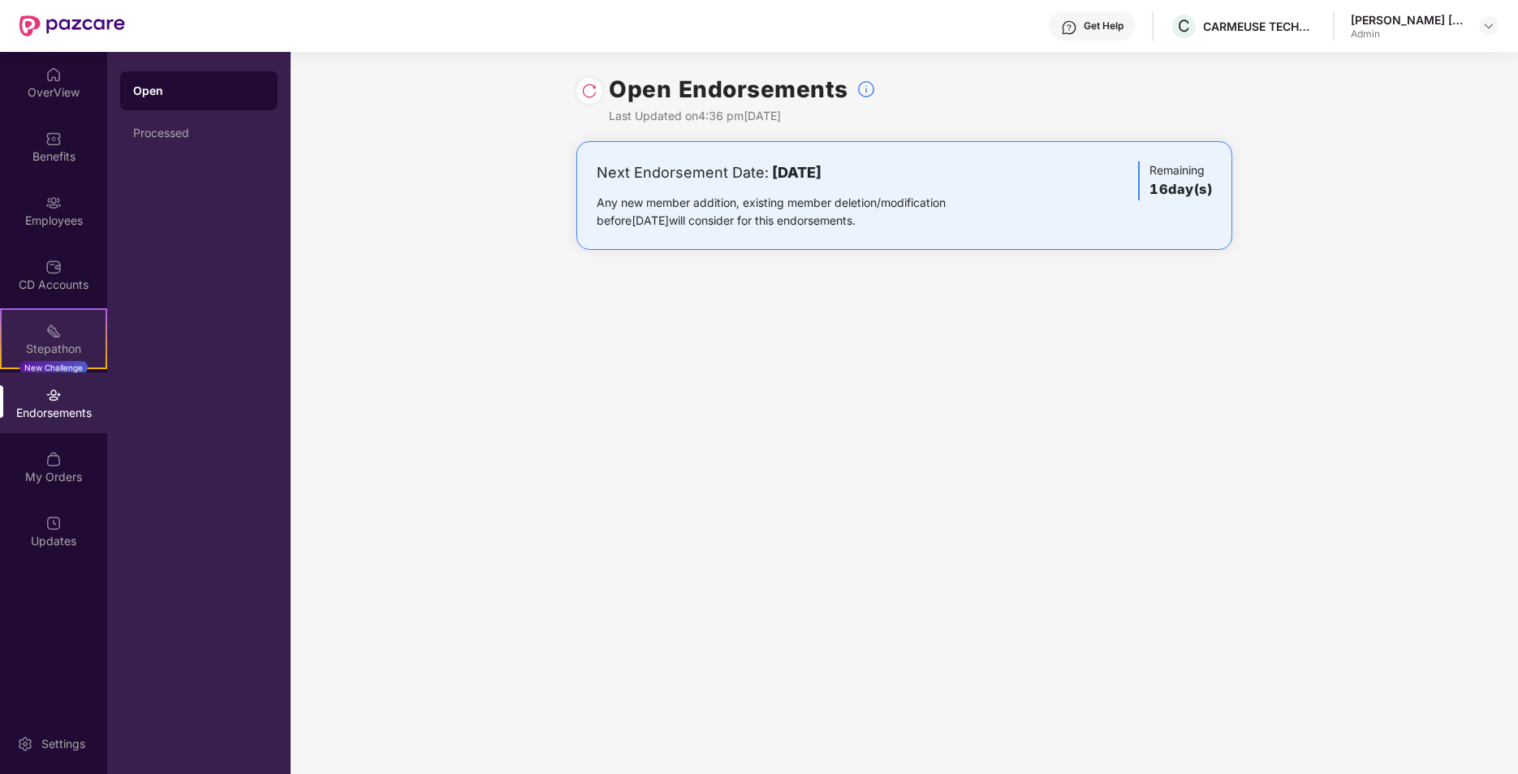
click at [91, 339] on div "Stepathon New Challenge" at bounding box center [53, 338] width 107 height 61
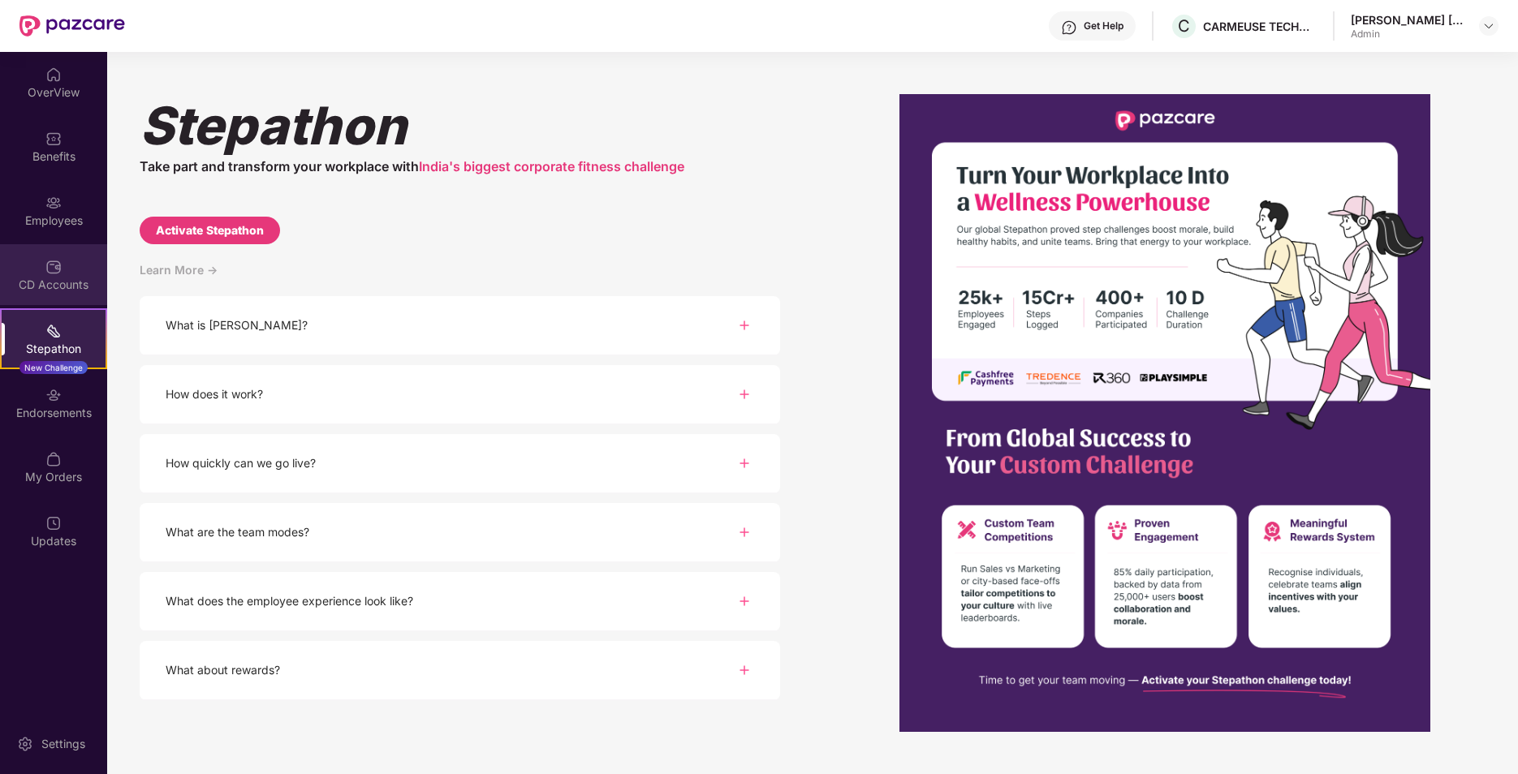
click at [80, 264] on div "CD Accounts" at bounding box center [53, 274] width 107 height 61
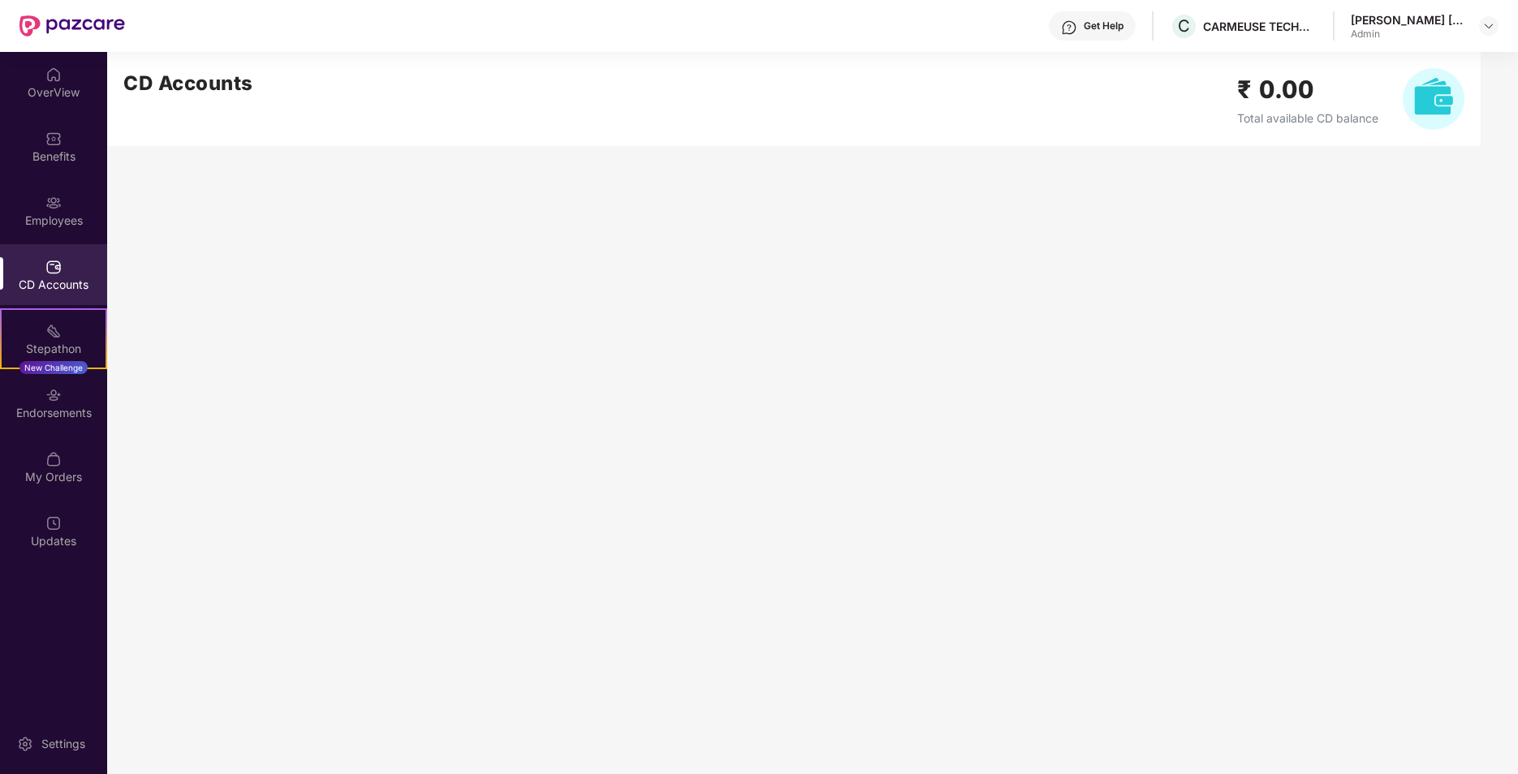
click at [1271, 91] on h2 "₹ 0.00" at bounding box center [1307, 90] width 141 height 38
drag, startPoint x: 1271, startPoint y: 91, endPoint x: 1261, endPoint y: 95, distance: 10.6
click at [1261, 95] on h2 "₹ 0.00" at bounding box center [1307, 90] width 141 height 38
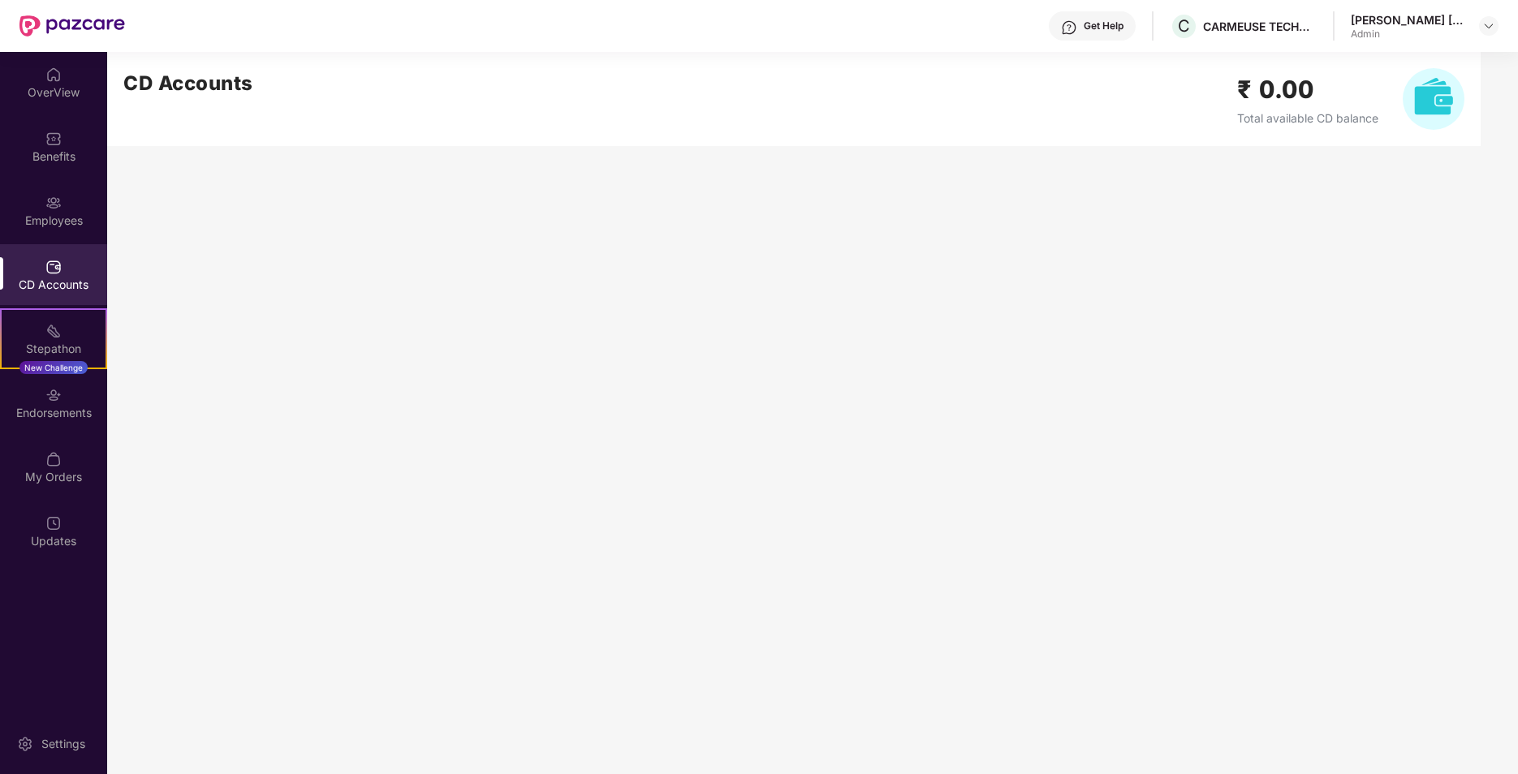
click at [1276, 97] on h2 "₹ 0.00" at bounding box center [1307, 90] width 141 height 38
drag, startPoint x: 1263, startPoint y: 94, endPoint x: 1382, endPoint y: 105, distance: 119.8
click at [1382, 105] on div "₹ 0.00 Total available CD balance" at bounding box center [1350, 99] width 227 height 62
click at [54, 275] on div "CD Accounts" at bounding box center [53, 274] width 107 height 61
click at [65, 205] on div "Employees" at bounding box center [53, 210] width 107 height 61
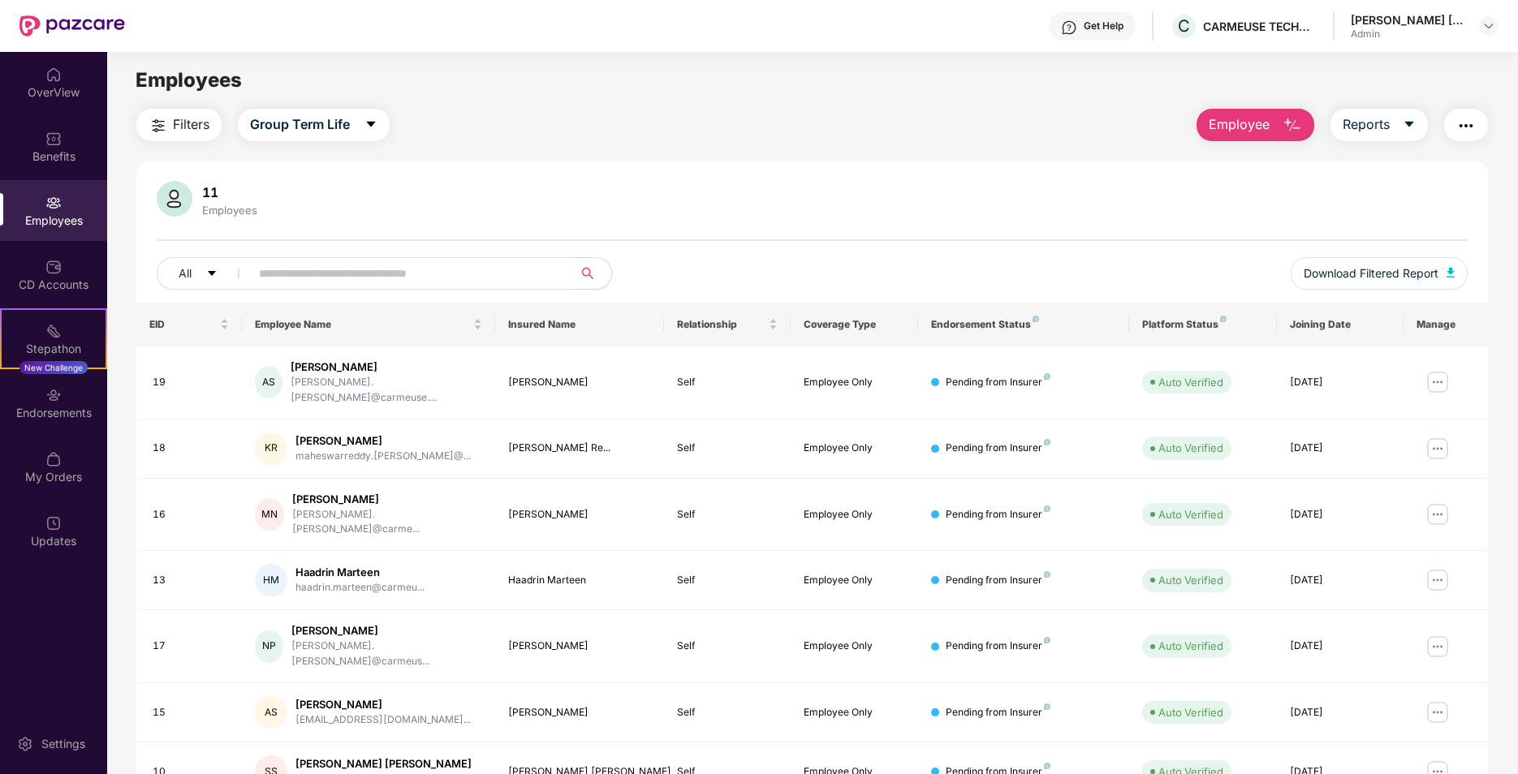
click at [1474, 128] on img "button" at bounding box center [1465, 125] width 19 height 19
click at [73, 151] on div "Benefits" at bounding box center [53, 157] width 107 height 16
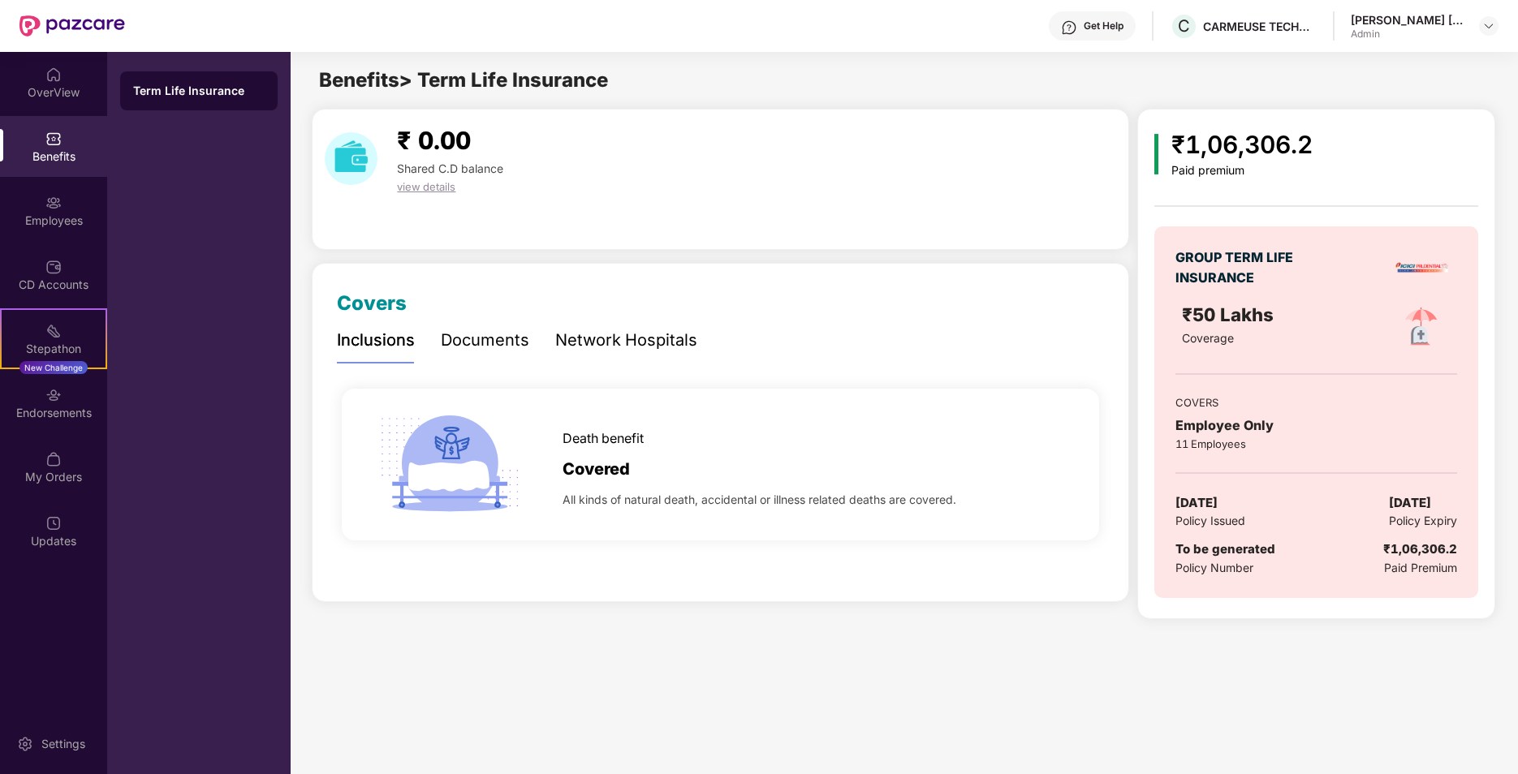
click at [474, 457] on img at bounding box center [449, 465] width 152 height 152
click at [458, 337] on div "Documents" at bounding box center [485, 340] width 88 height 25
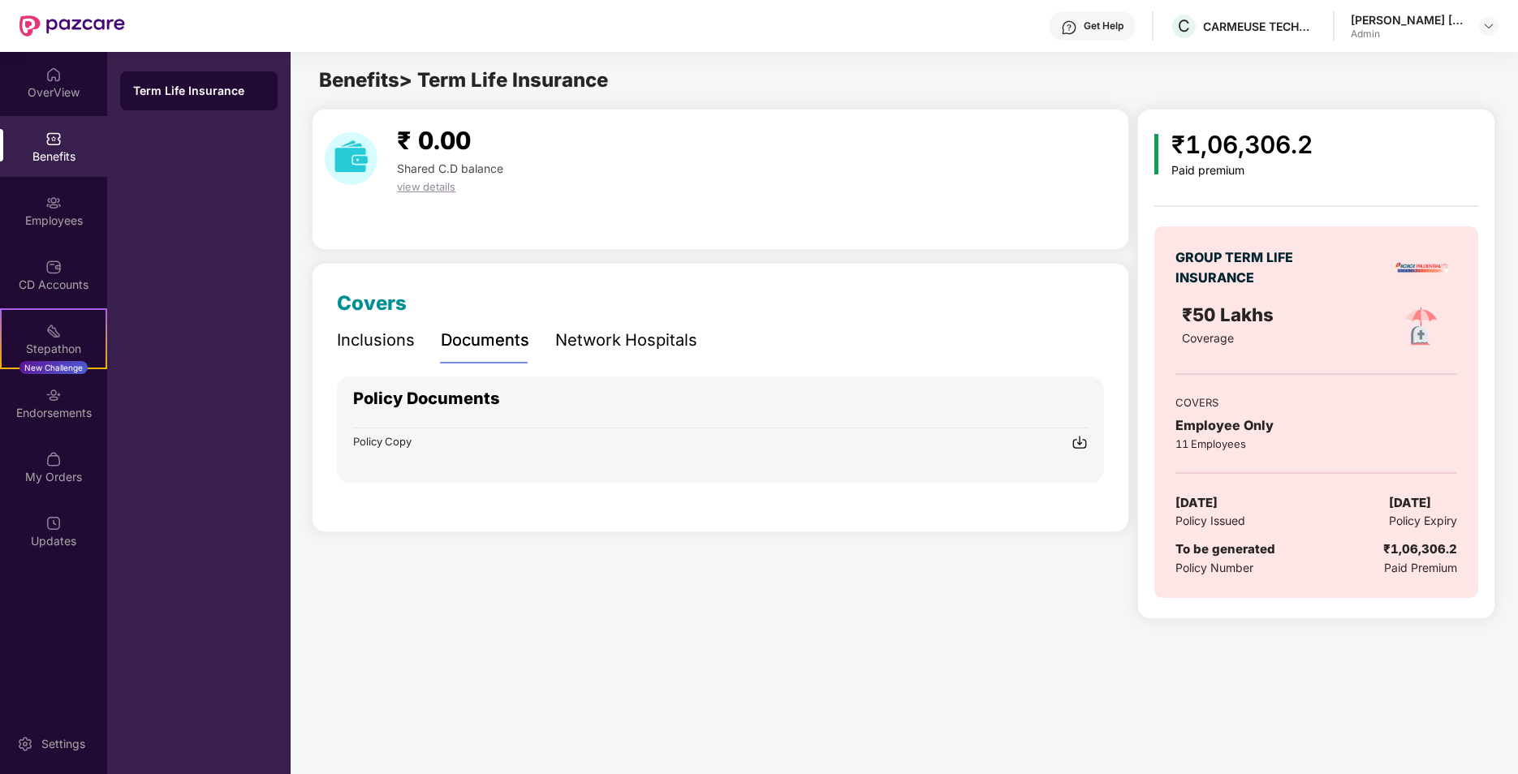
click at [620, 330] on div "Network Hospitals" at bounding box center [626, 340] width 142 height 25
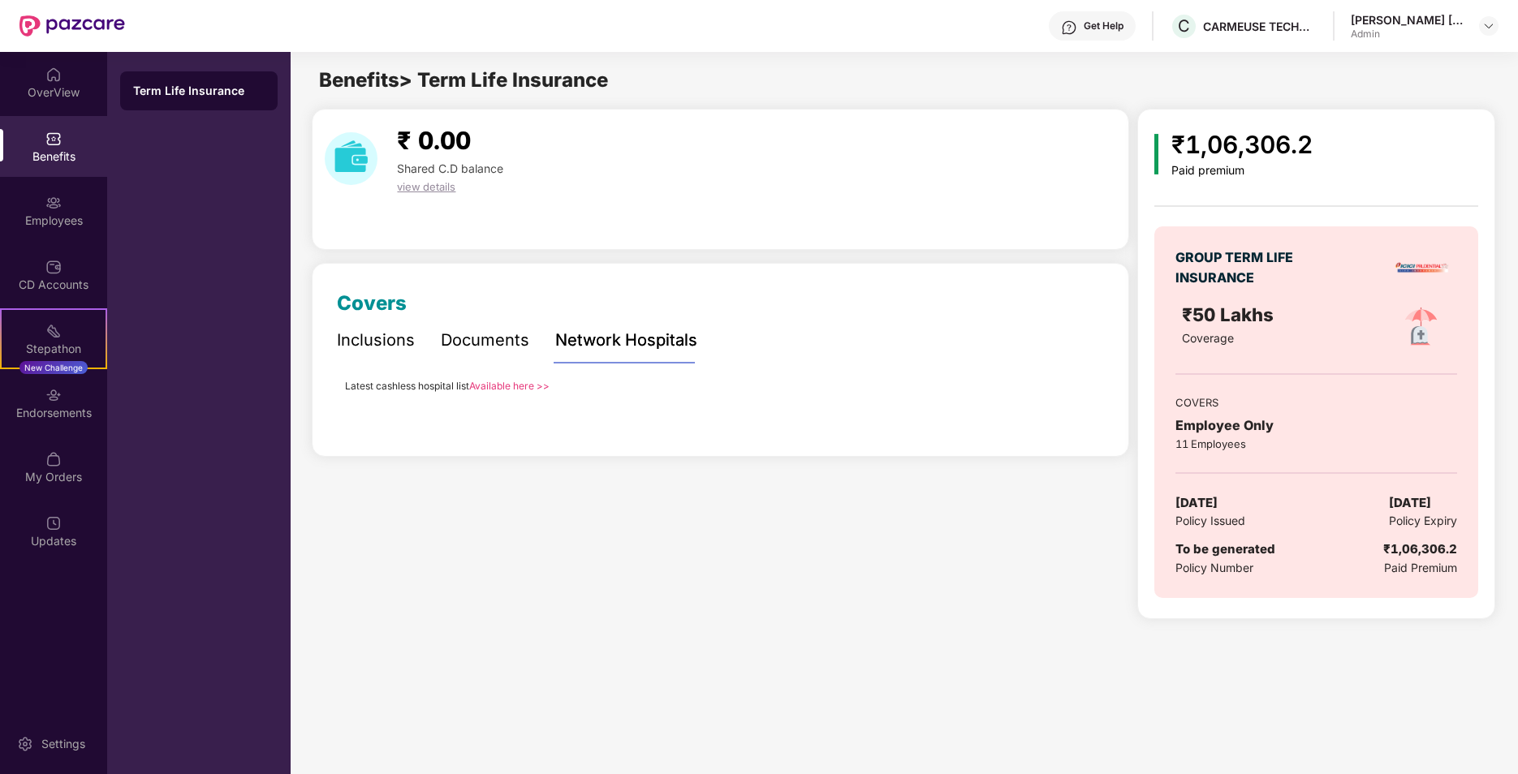
click at [507, 330] on div "Documents" at bounding box center [485, 340] width 88 height 25
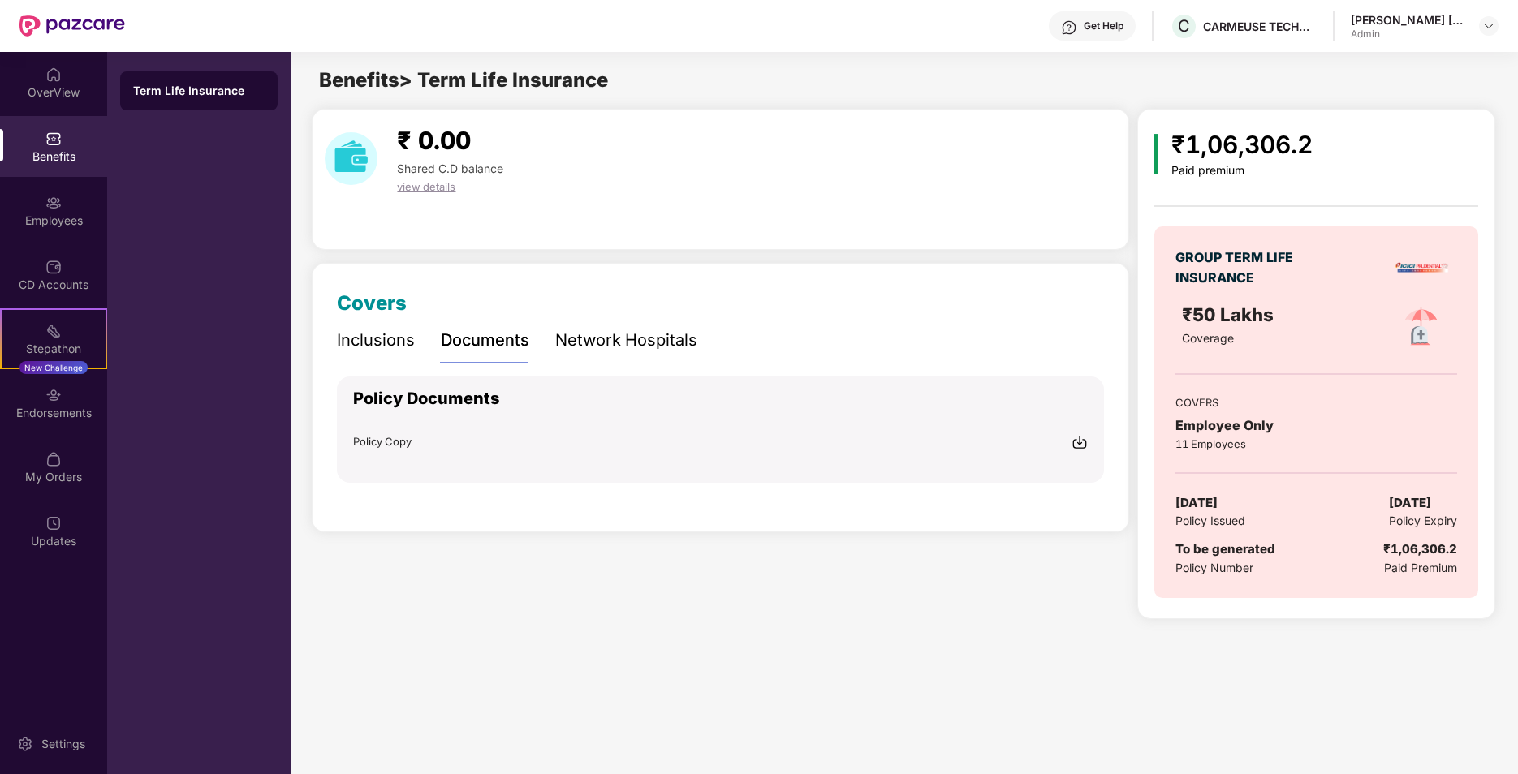
click at [1084, 442] on img at bounding box center [1079, 442] width 16 height 16
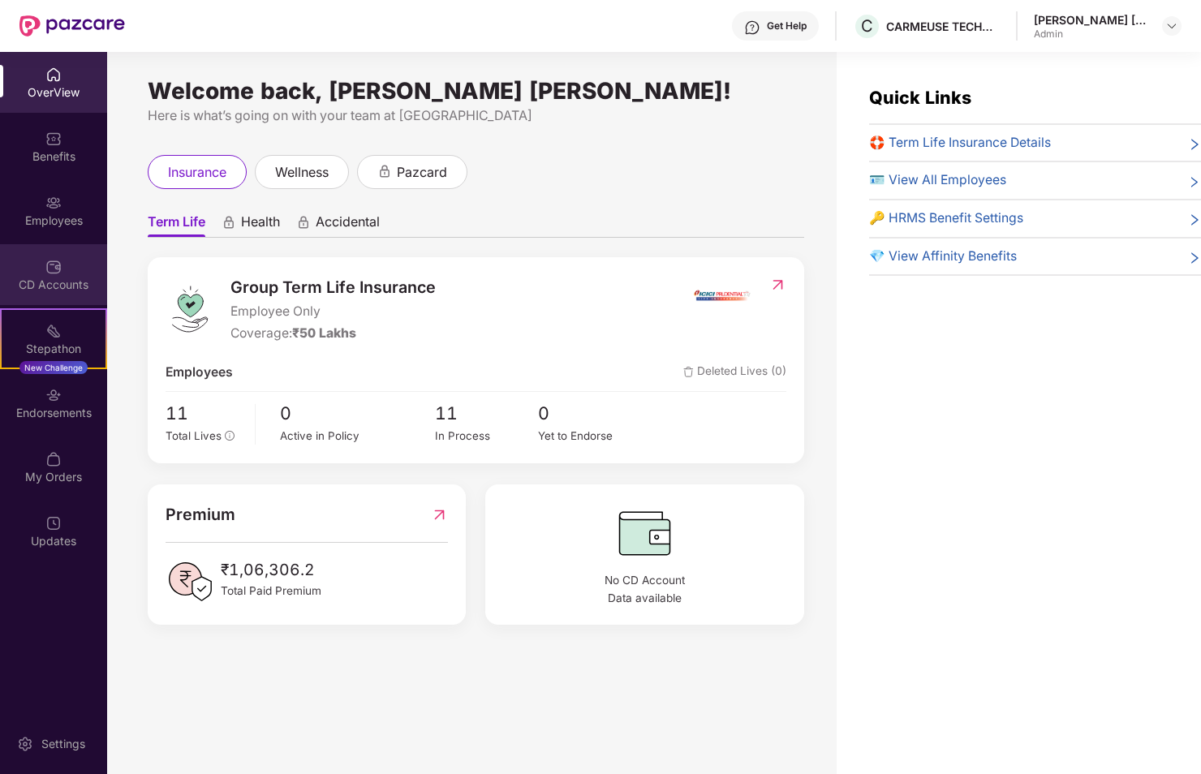
click at [84, 271] on div "CD Accounts" at bounding box center [53, 274] width 107 height 61
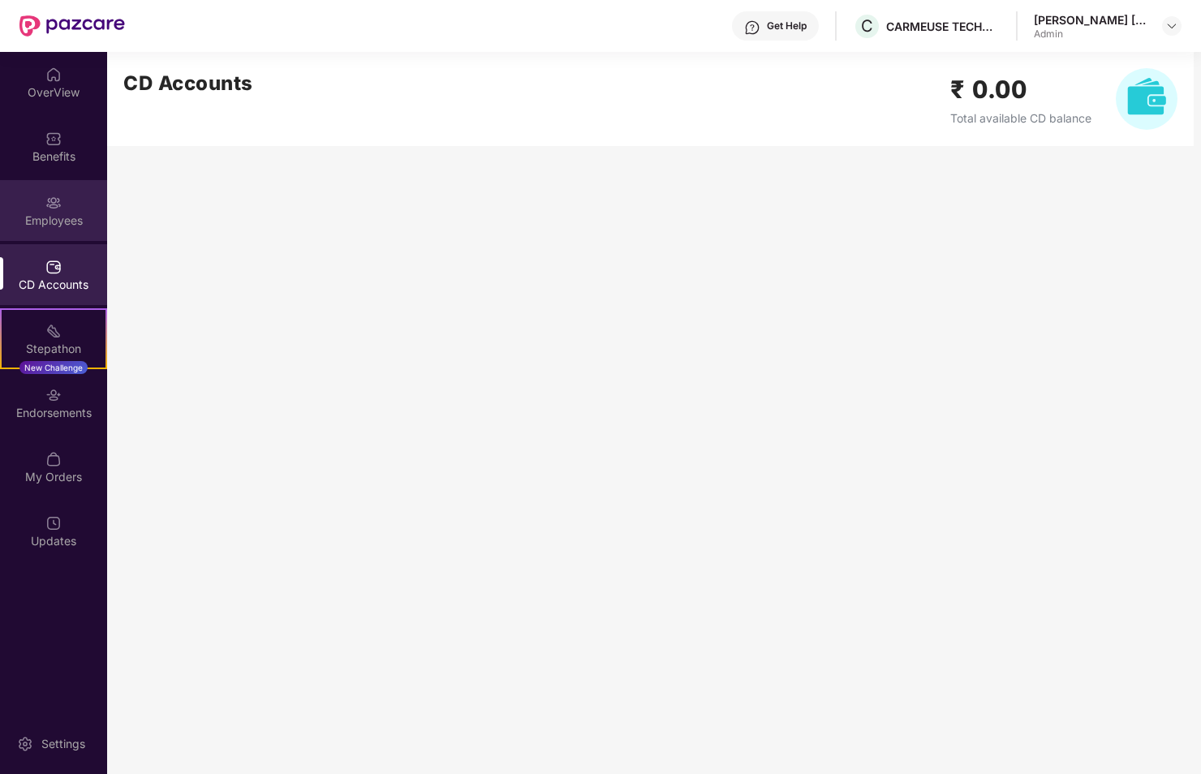
click at [62, 200] on div "Employees" at bounding box center [53, 210] width 107 height 61
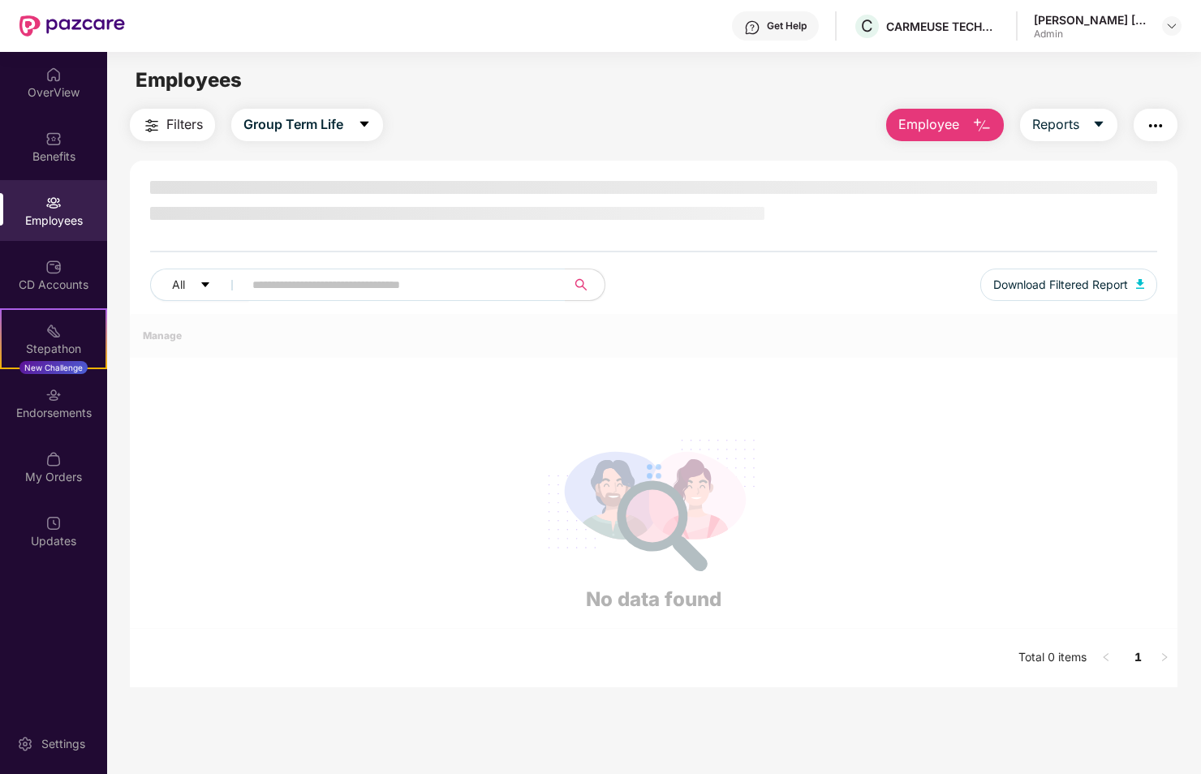
click at [959, 131] on button "Employee" at bounding box center [945, 125] width 118 height 32
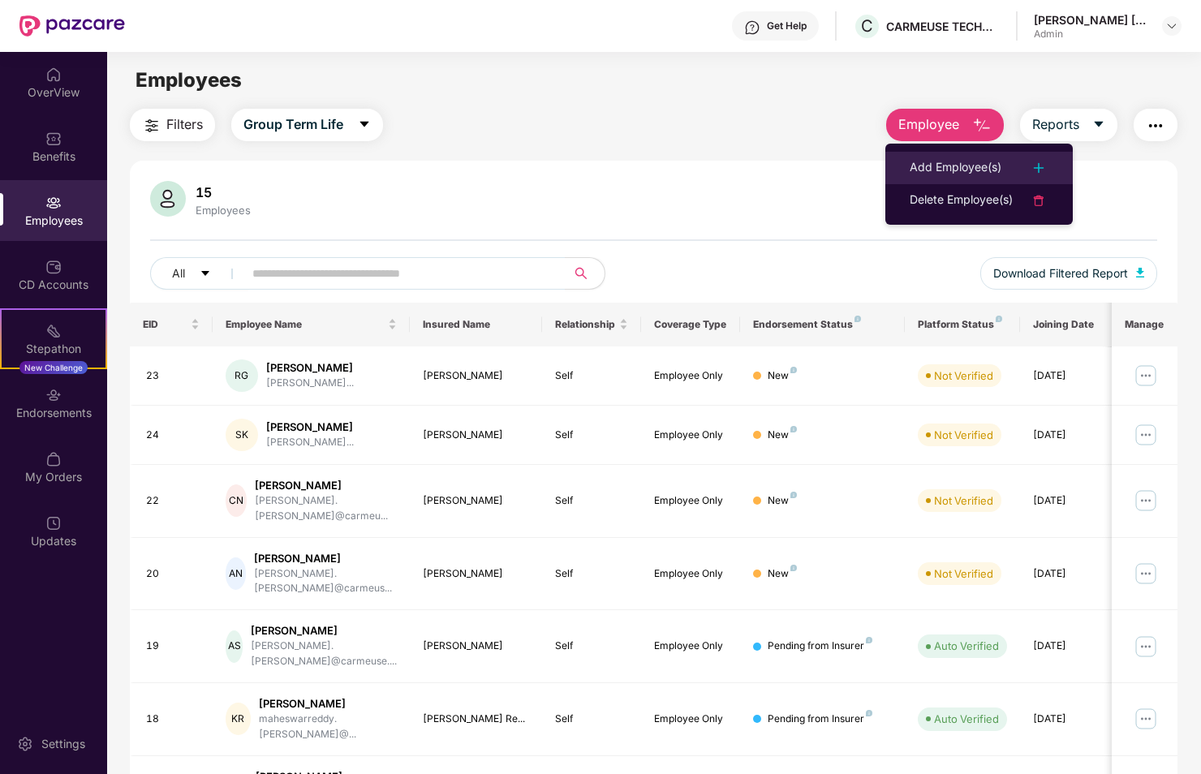
click at [980, 169] on div "Add Employee(s)" at bounding box center [956, 167] width 92 height 19
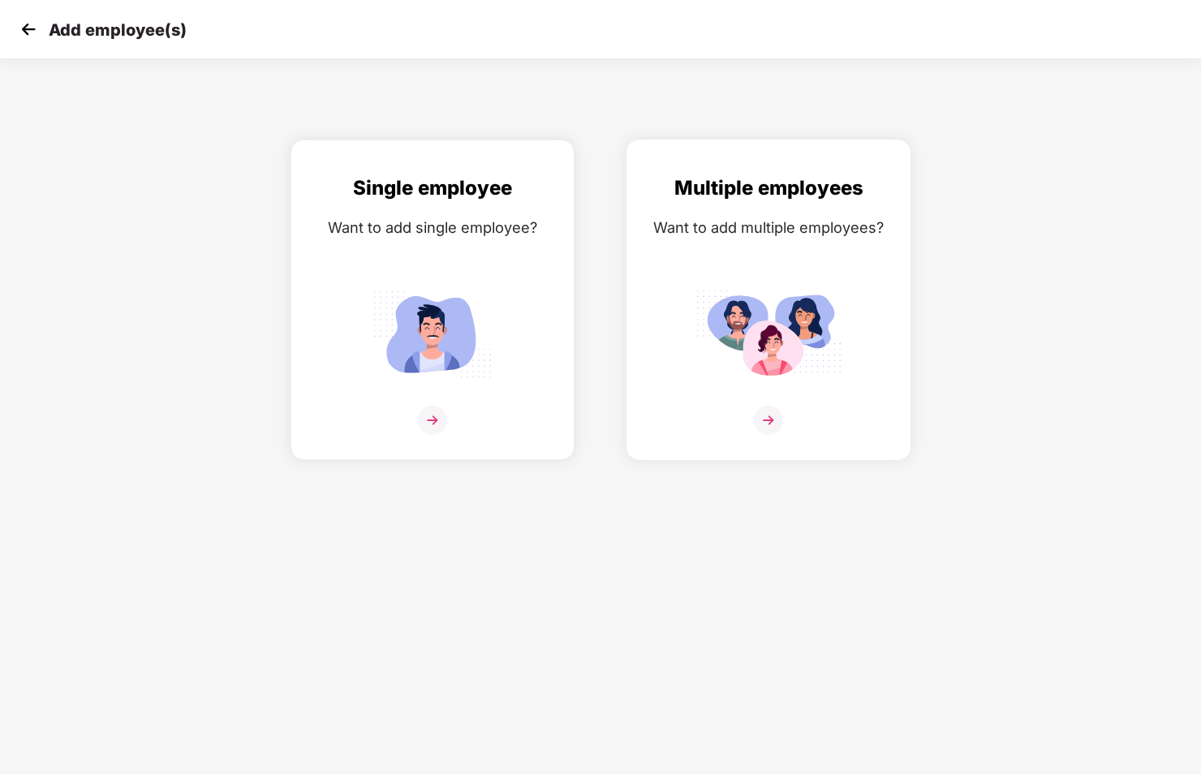
click at [790, 328] on img at bounding box center [769, 333] width 146 height 101
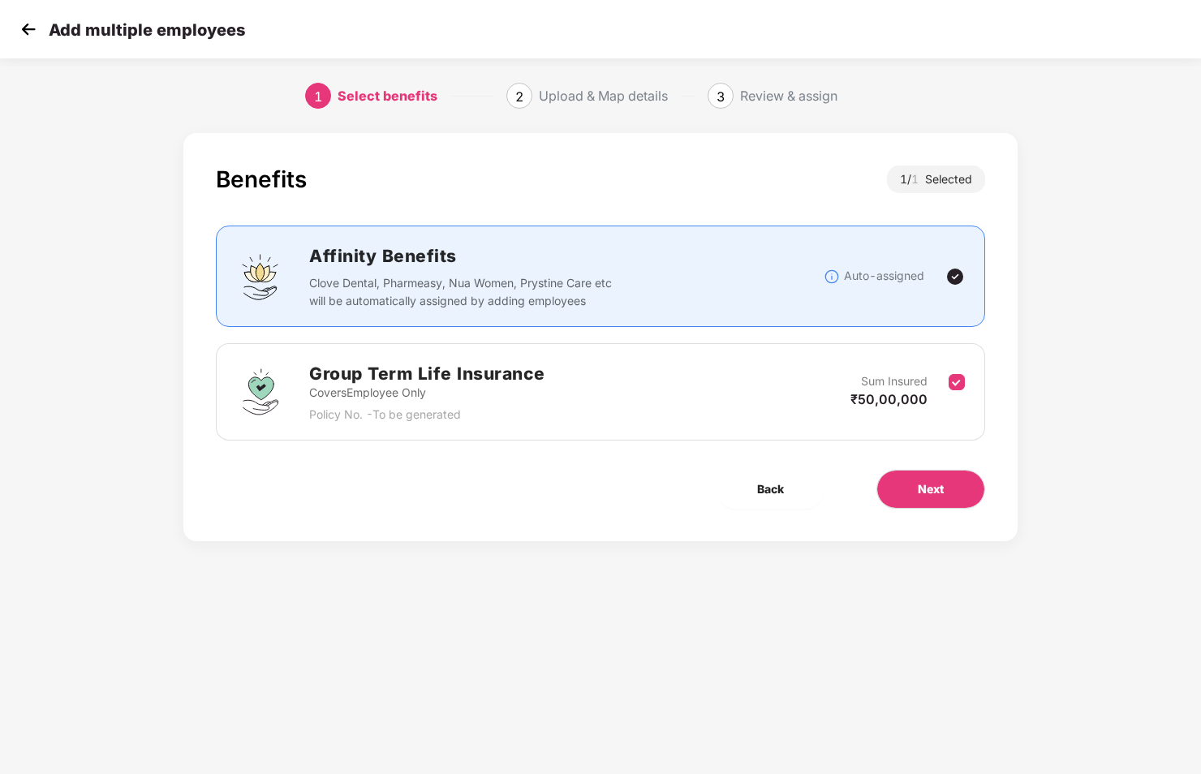
click at [927, 511] on div "Benefits 1 / 1 Selected Affinity Benefits Clove Dental, Pharmeasy, Nua Women, P…" at bounding box center [600, 337] width 834 height 408
click at [932, 494] on span "Next" at bounding box center [931, 489] width 26 height 18
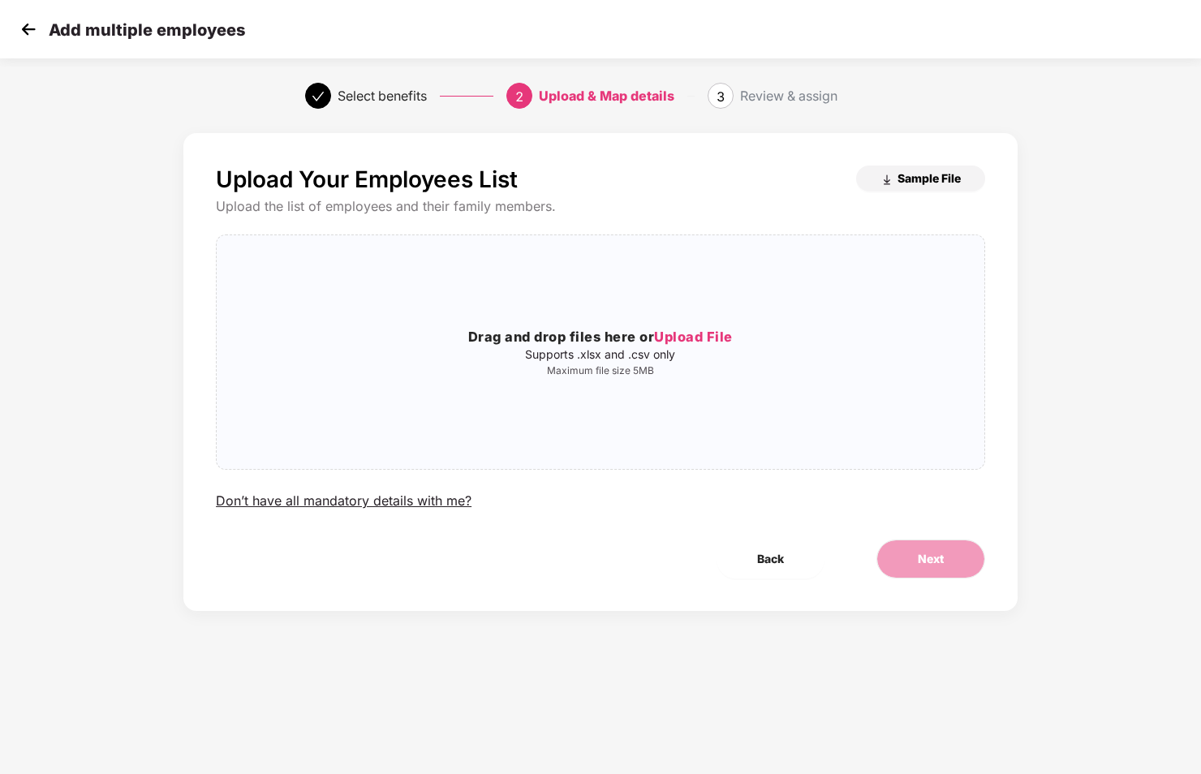
click at [940, 174] on span "Sample File" at bounding box center [929, 177] width 63 height 15
click at [16, 23] on img at bounding box center [28, 29] width 24 height 24
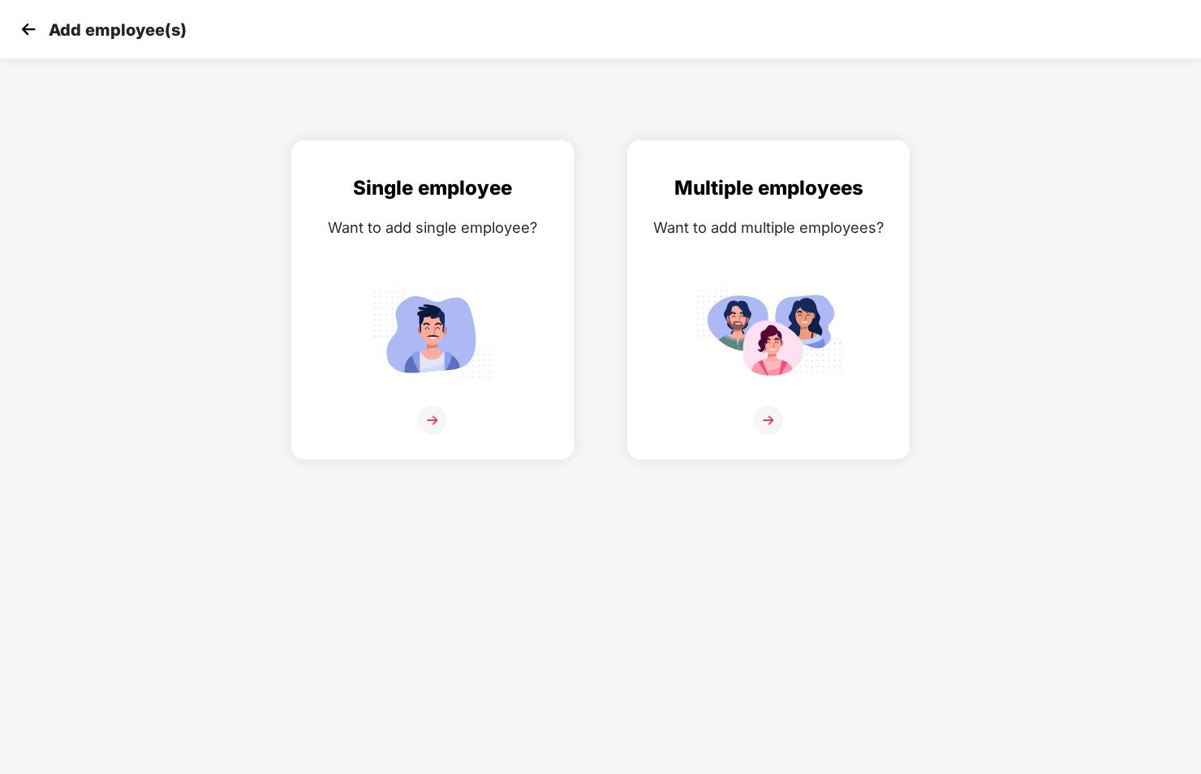
click at [37, 33] on img at bounding box center [28, 29] width 24 height 24
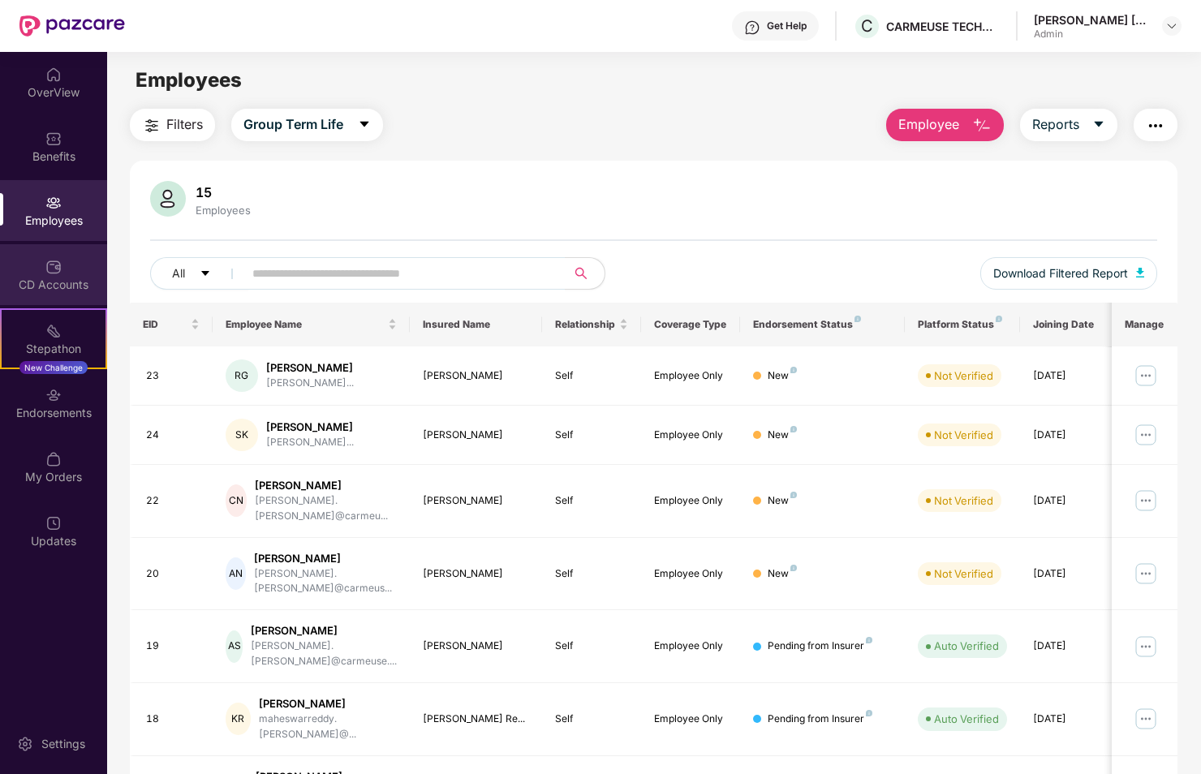
click at [53, 271] on img at bounding box center [53, 267] width 16 height 16
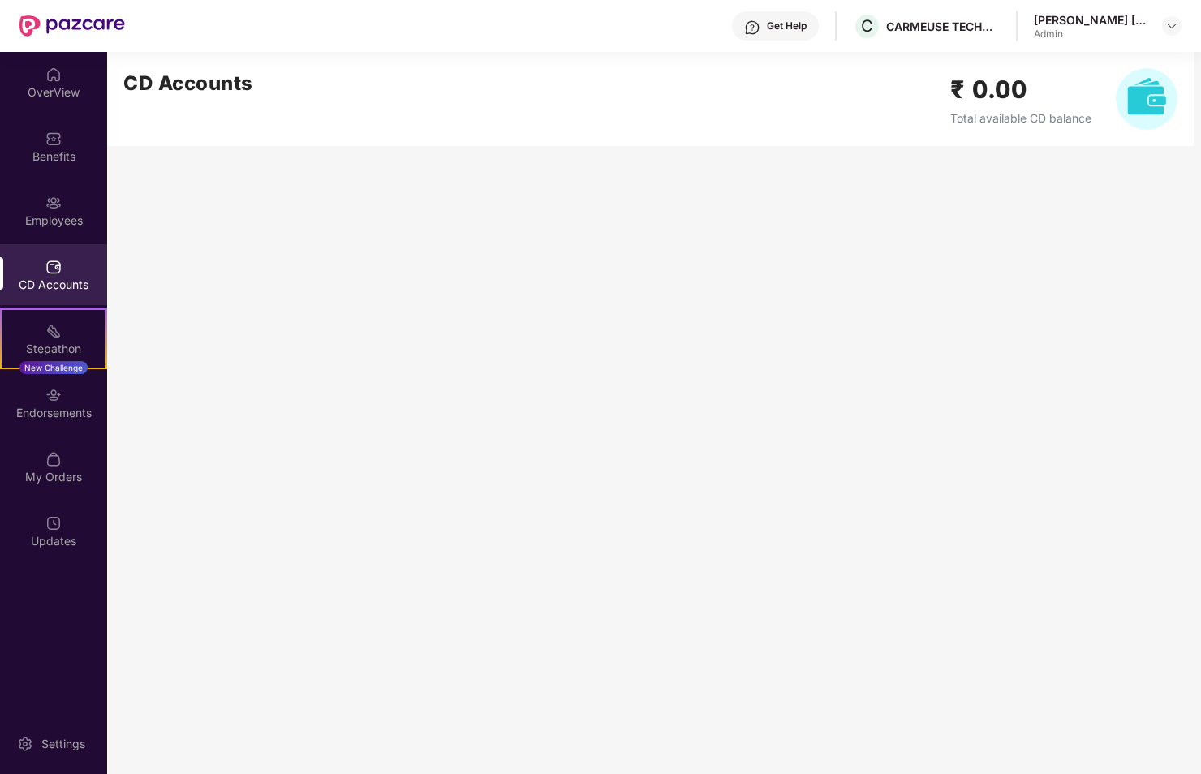
click at [1132, 96] on img at bounding box center [1147, 99] width 62 height 62
click at [1132, 94] on img at bounding box center [1147, 99] width 62 height 62
click at [981, 78] on h2 "₹ 0.00" at bounding box center [1020, 90] width 141 height 38
click at [983, 78] on h2 "₹ 0.00" at bounding box center [1020, 90] width 141 height 38
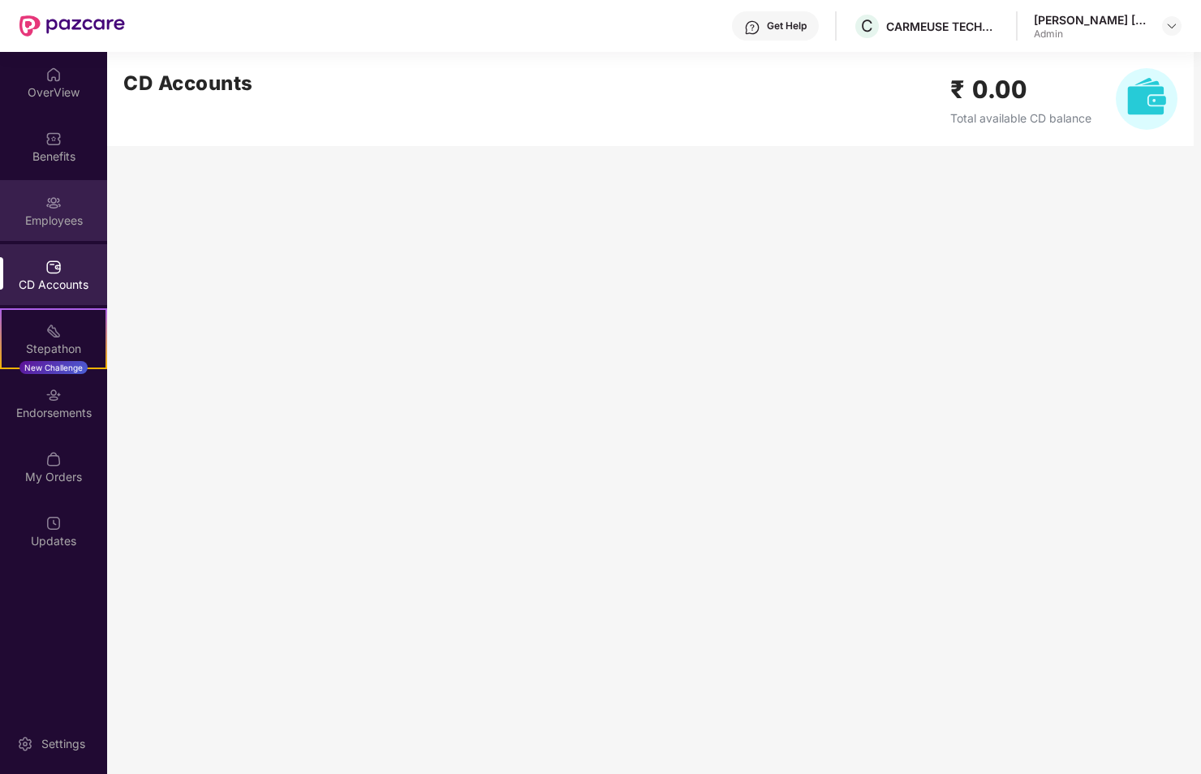
click at [50, 211] on div "Employees" at bounding box center [53, 210] width 107 height 61
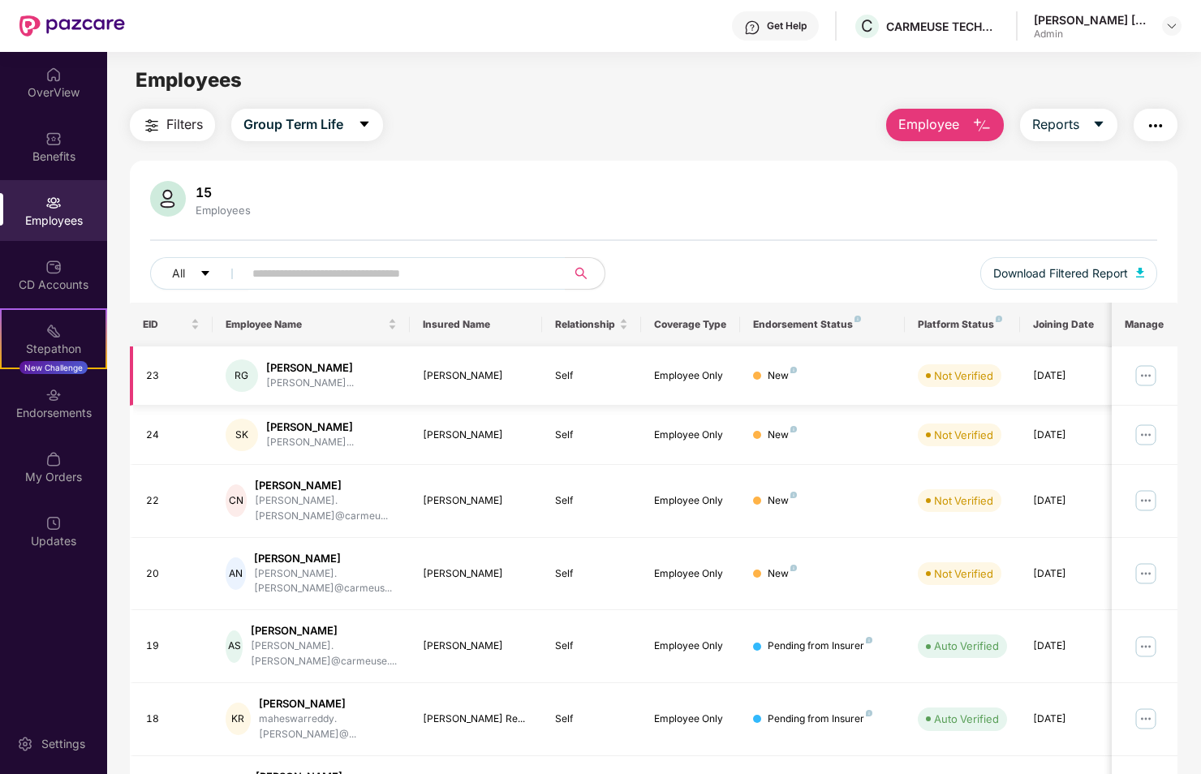
scroll to position [81, 0]
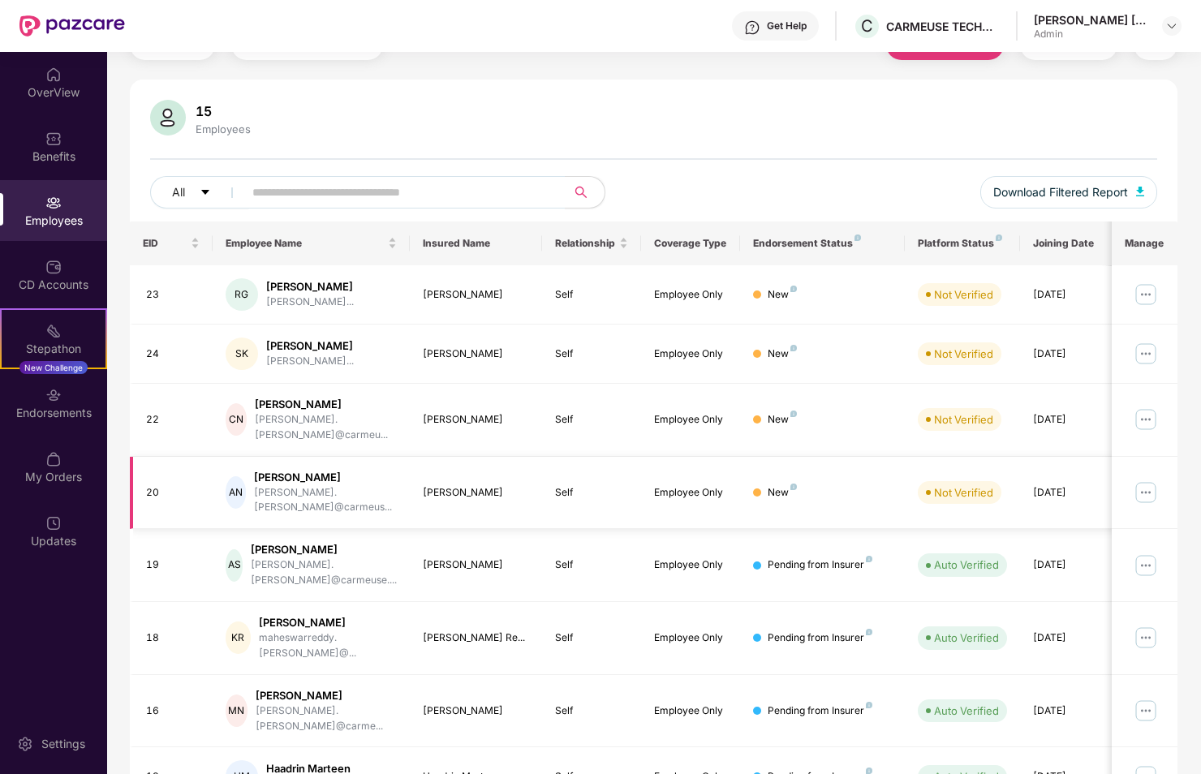
click at [1146, 480] on img at bounding box center [1146, 493] width 26 height 26
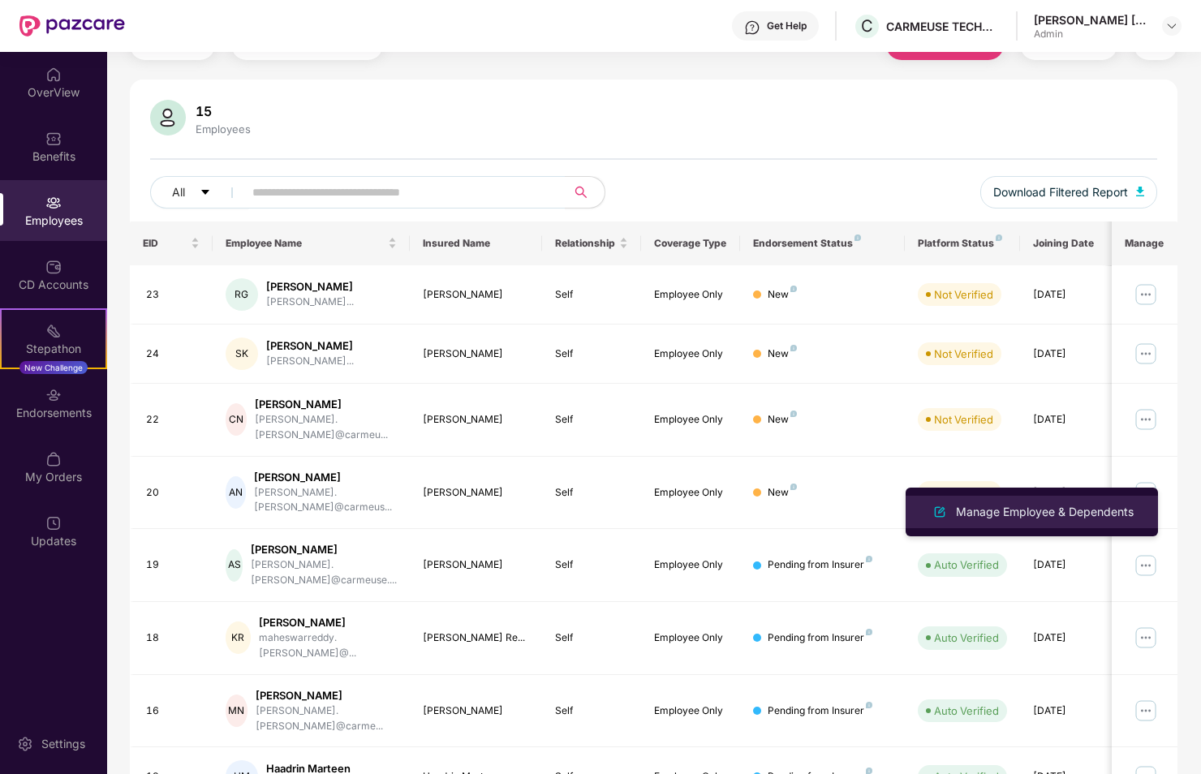
click at [1097, 499] on li "Manage Employee & Dependents" at bounding box center [1032, 512] width 252 height 32
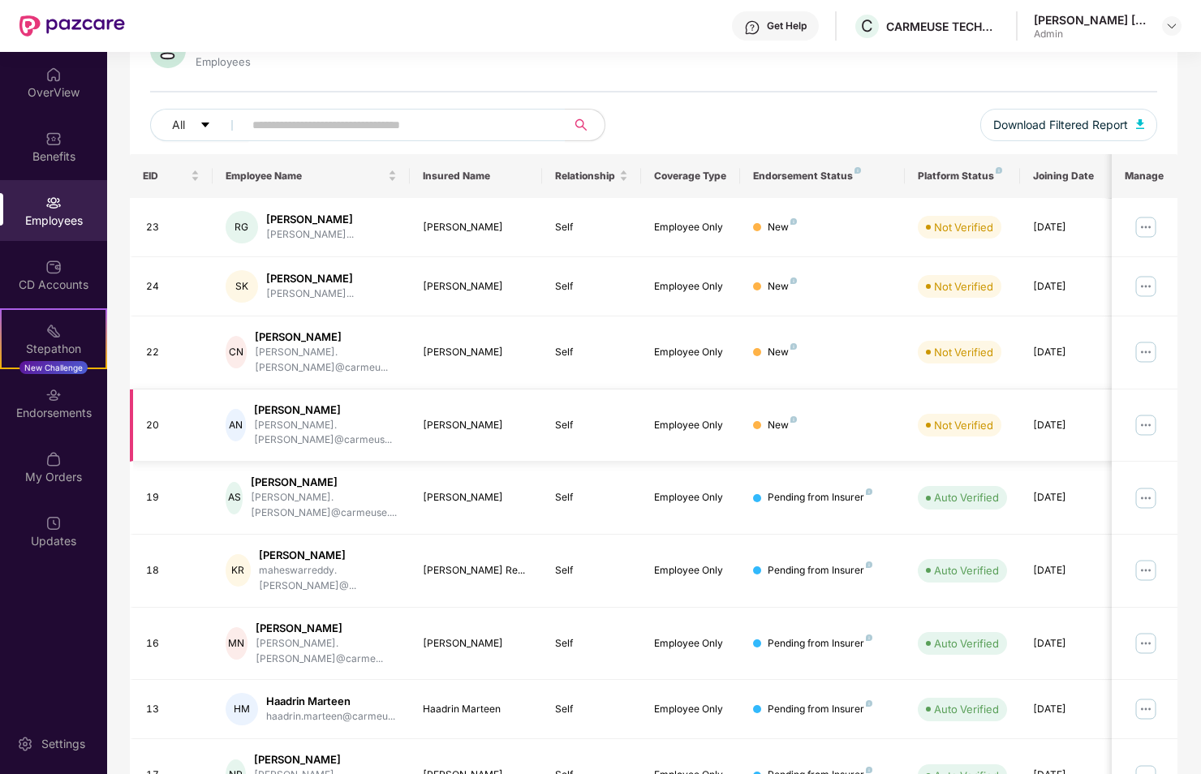
scroll to position [0, 0]
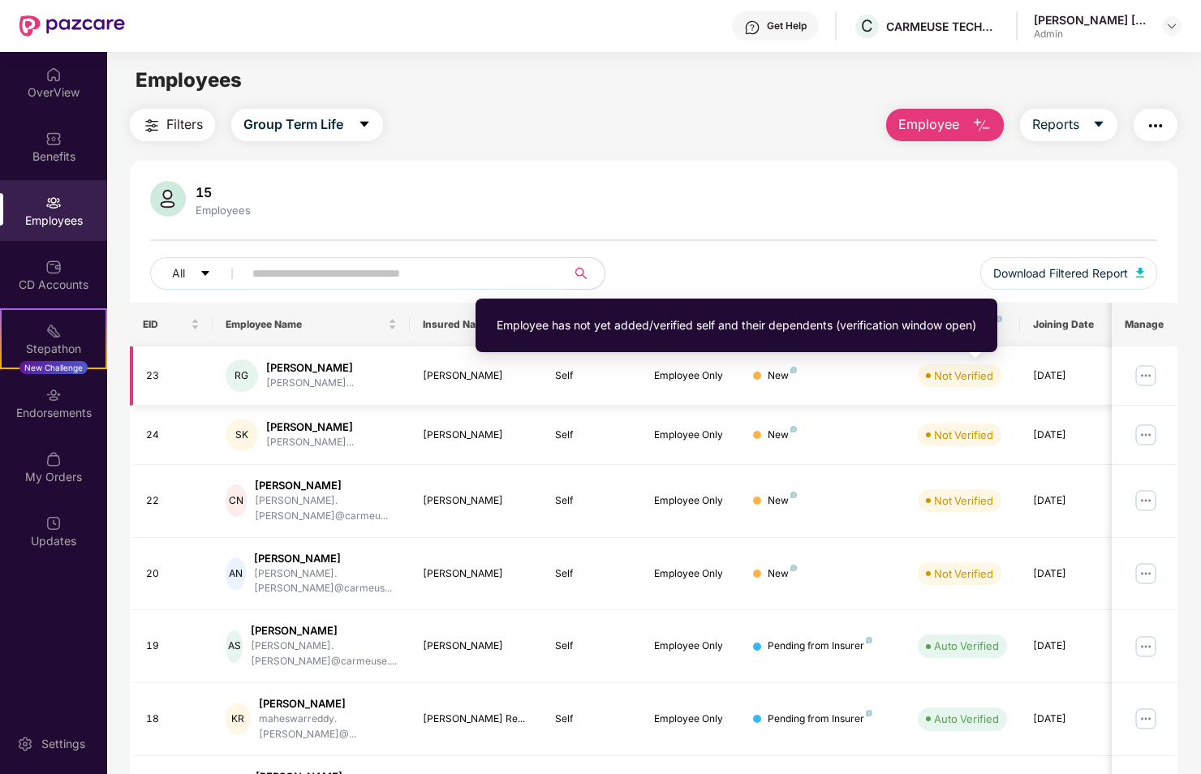
click at [979, 381] on div "Not Verified" at bounding box center [963, 376] width 59 height 16
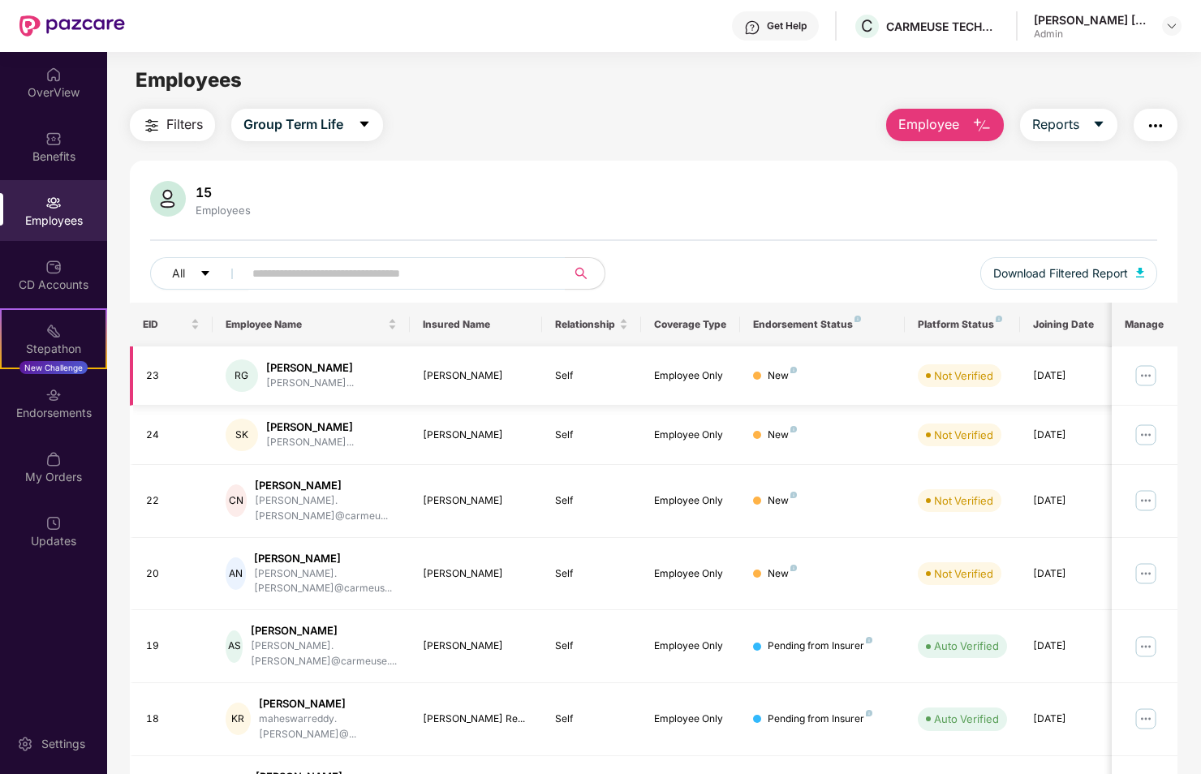
click at [1135, 371] on img at bounding box center [1146, 376] width 26 height 26
click at [799, 353] on td "New" at bounding box center [822, 376] width 165 height 59
click at [783, 375] on div "New" at bounding box center [782, 375] width 29 height 15
click at [56, 287] on div "CD Accounts" at bounding box center [53, 285] width 107 height 16
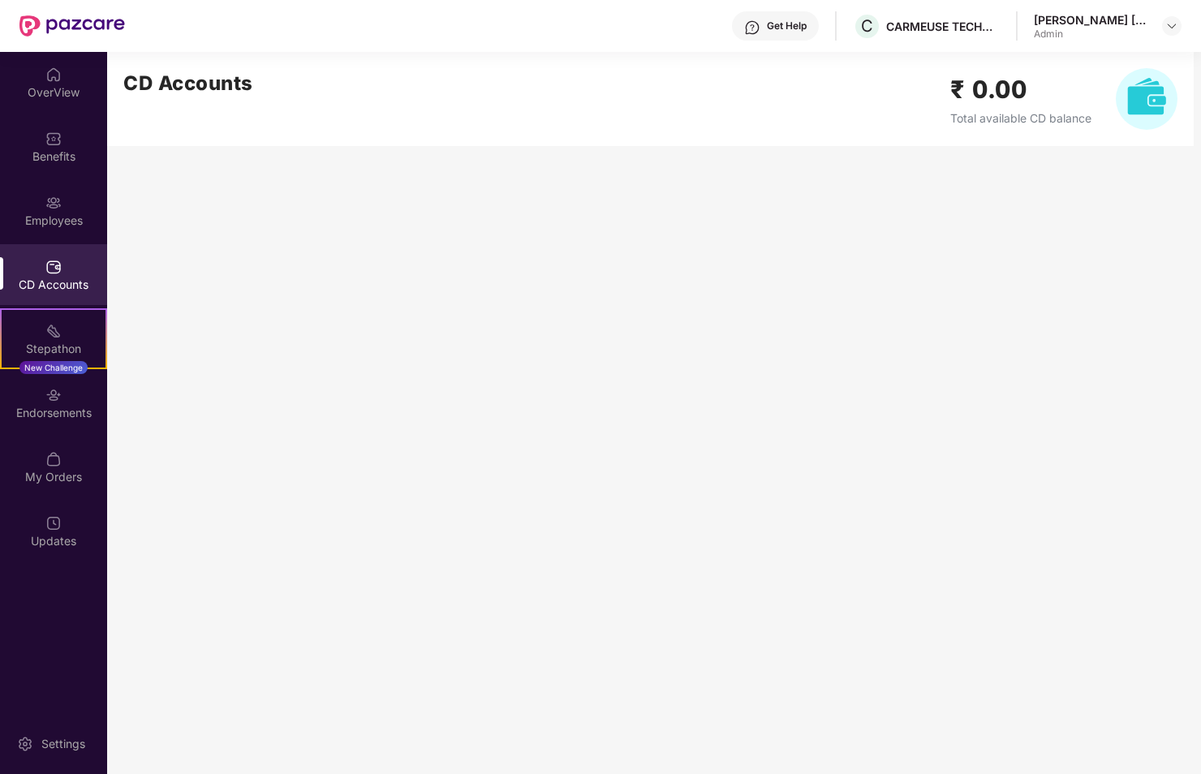
click at [1174, 101] on img at bounding box center [1147, 99] width 62 height 62
click at [1157, 99] on img at bounding box center [1147, 99] width 62 height 62
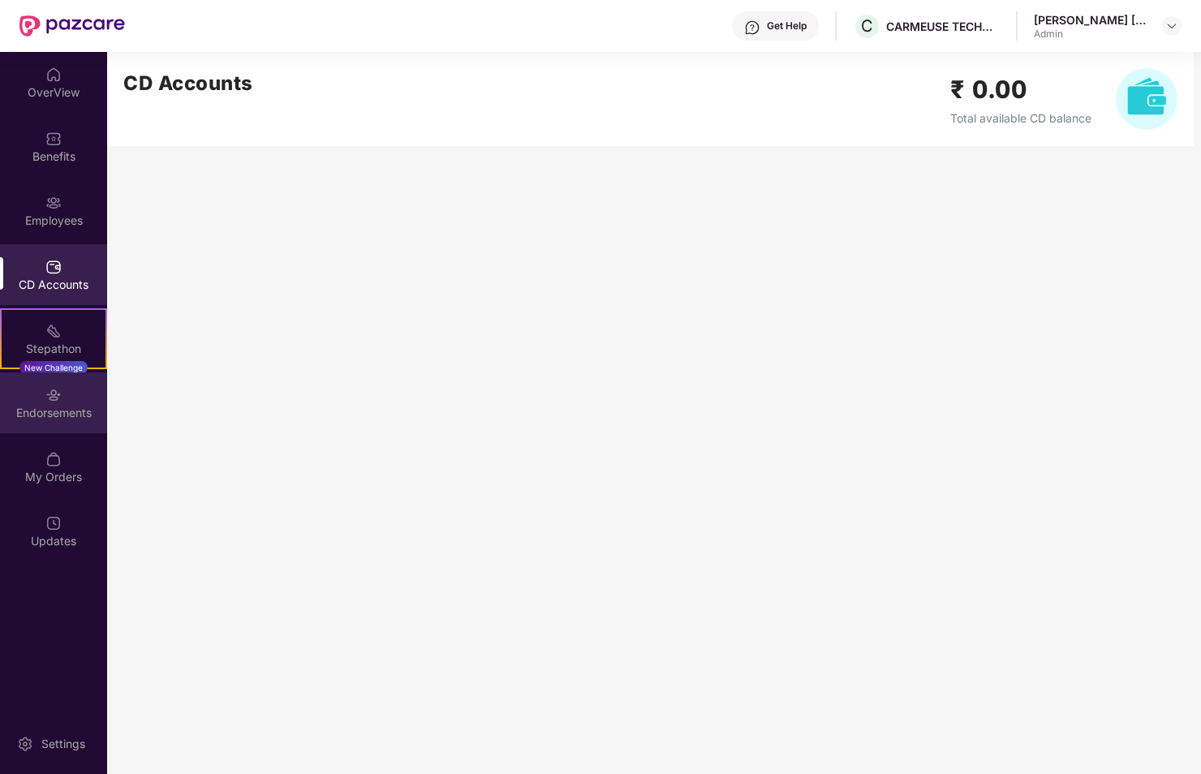
click at [56, 409] on div "Endorsements" at bounding box center [53, 413] width 107 height 16
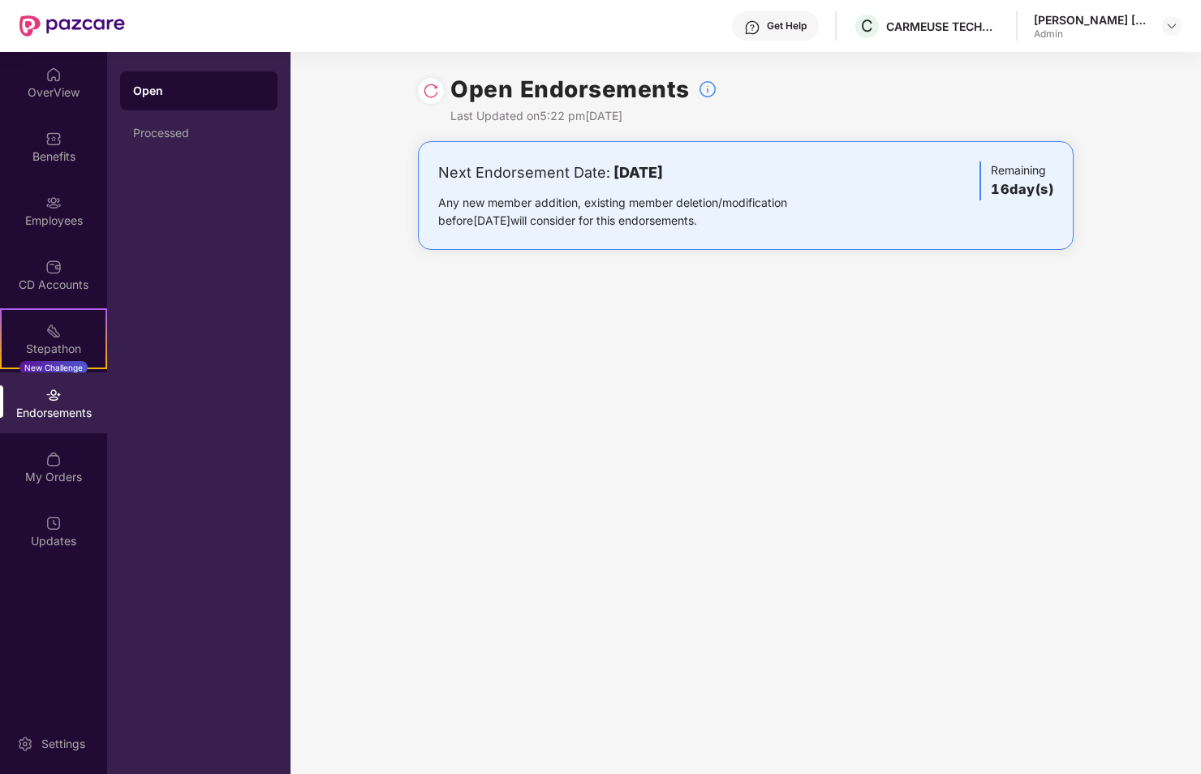
click at [441, 92] on div at bounding box center [431, 91] width 26 height 26
click at [435, 92] on img at bounding box center [431, 91] width 16 height 16
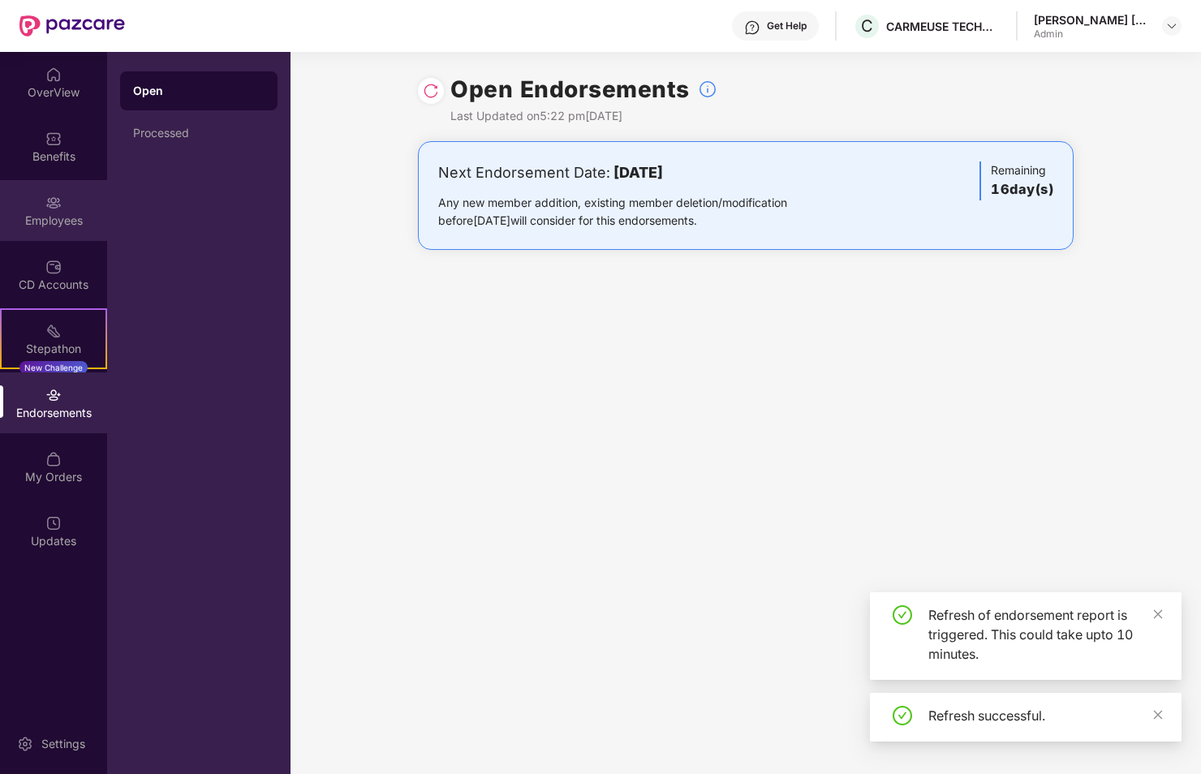
click at [74, 201] on div "Employees" at bounding box center [53, 210] width 107 height 61
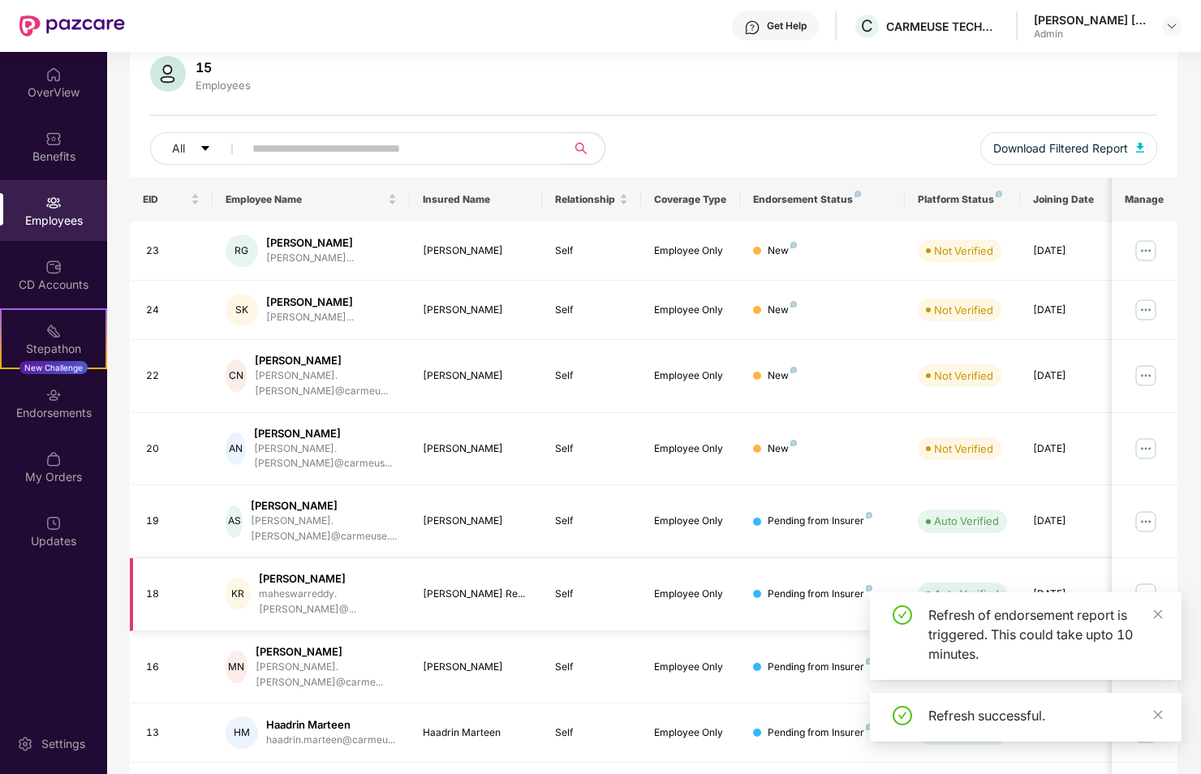
scroll to position [237, 0]
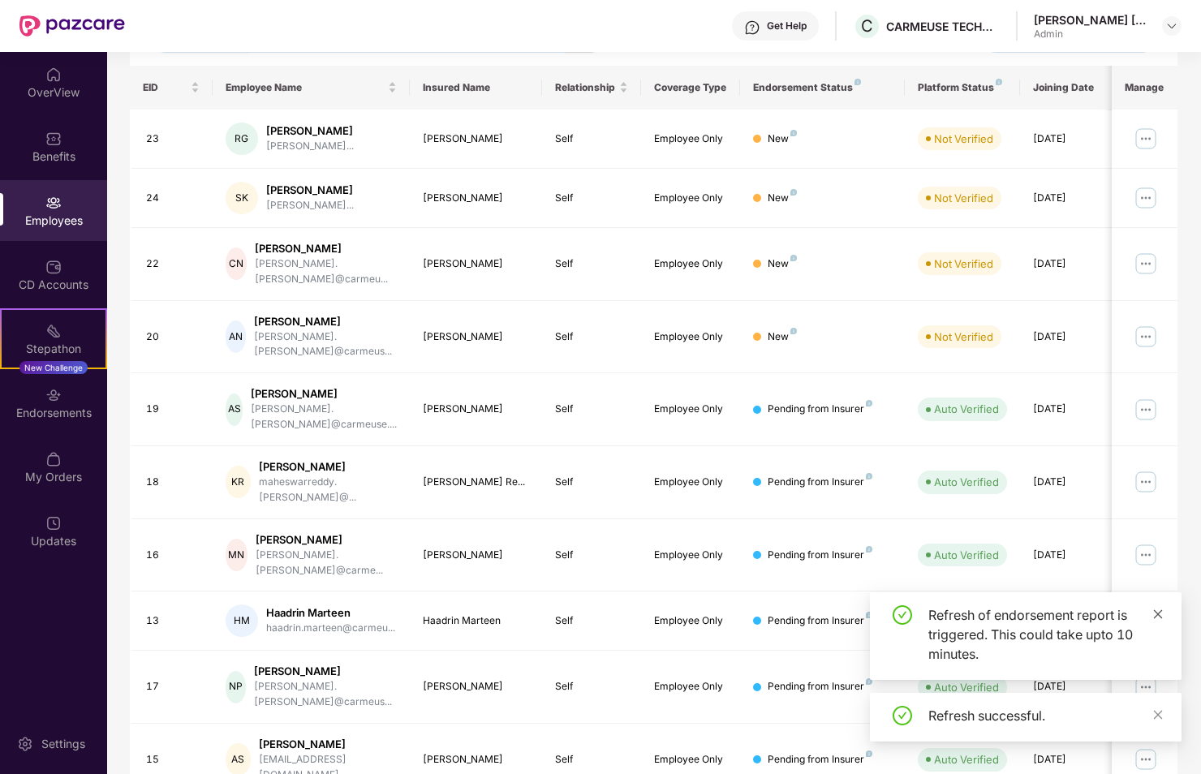
click at [1155, 612] on icon "close" at bounding box center [1158, 614] width 11 height 11
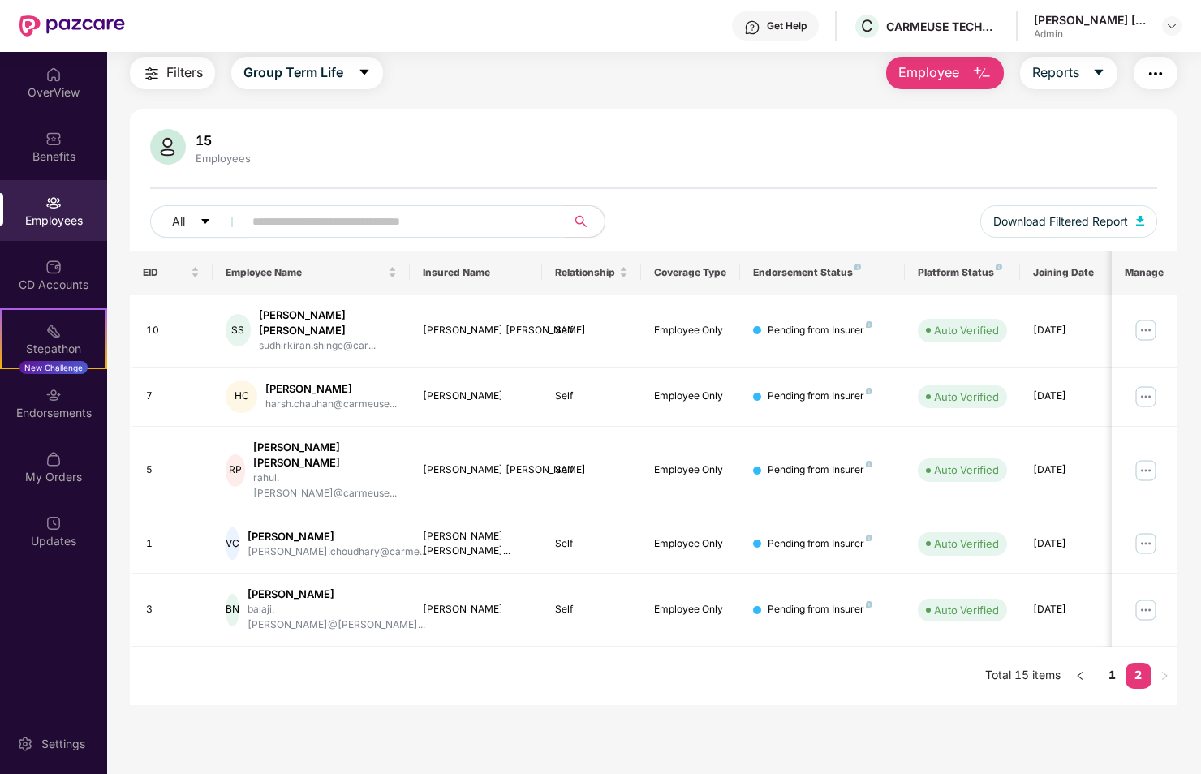
scroll to position [52, 0]
click at [1081, 72] on button "Reports" at bounding box center [1068, 73] width 97 height 32
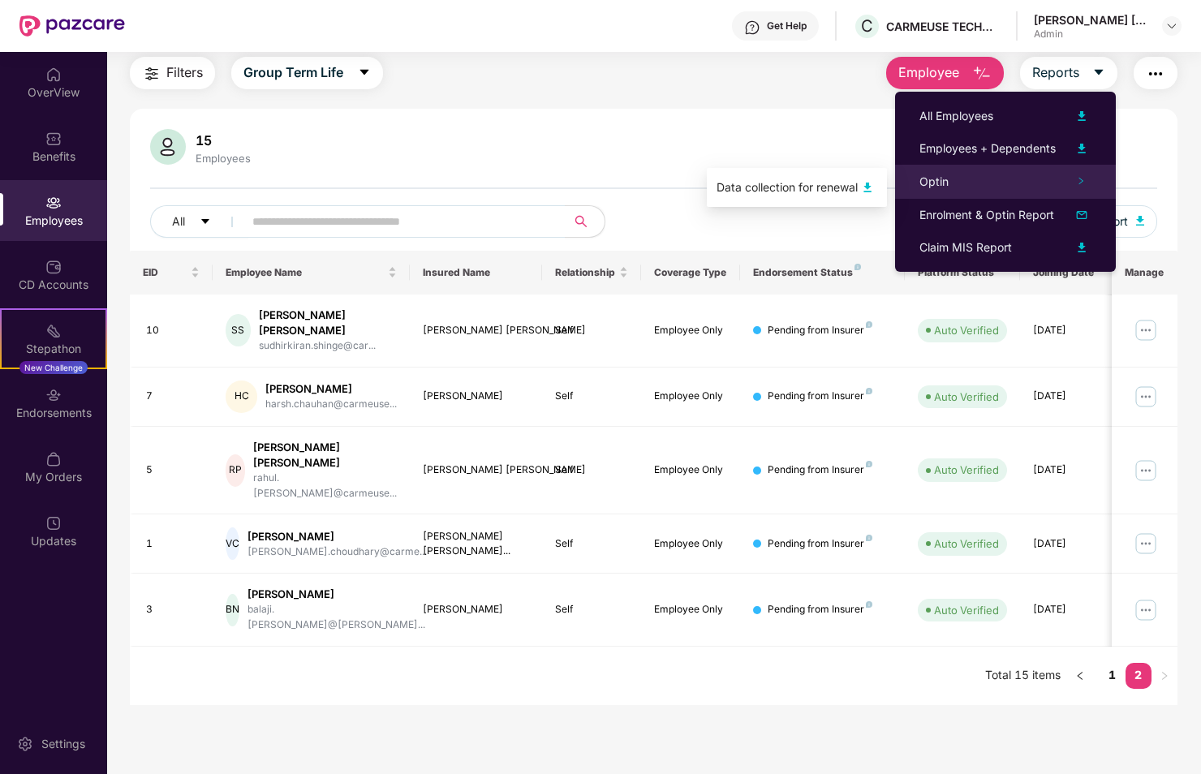
click at [979, 170] on div "Optin" at bounding box center [1005, 182] width 221 height 34
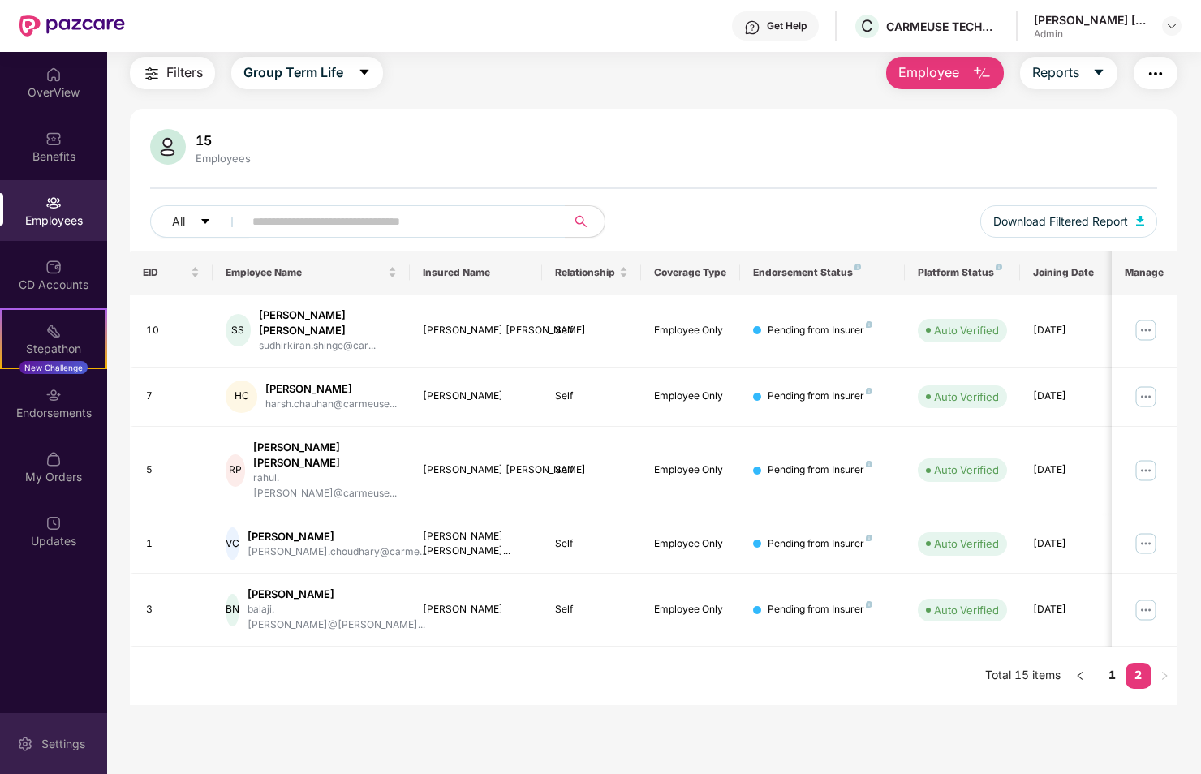
click at [32, 730] on div "Settings" at bounding box center [53, 743] width 107 height 61
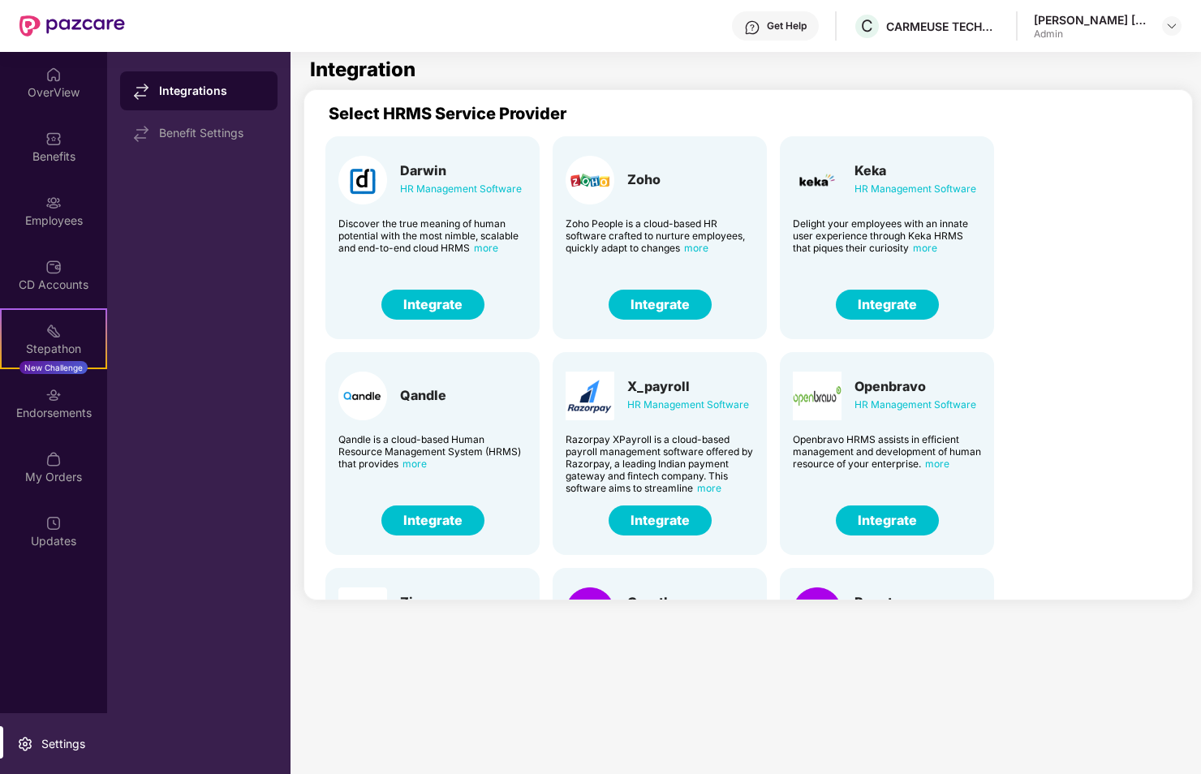
click at [188, 83] on div "Integrations" at bounding box center [212, 91] width 106 height 16
click at [186, 129] on div "Benefit Settings" at bounding box center [212, 133] width 106 height 13
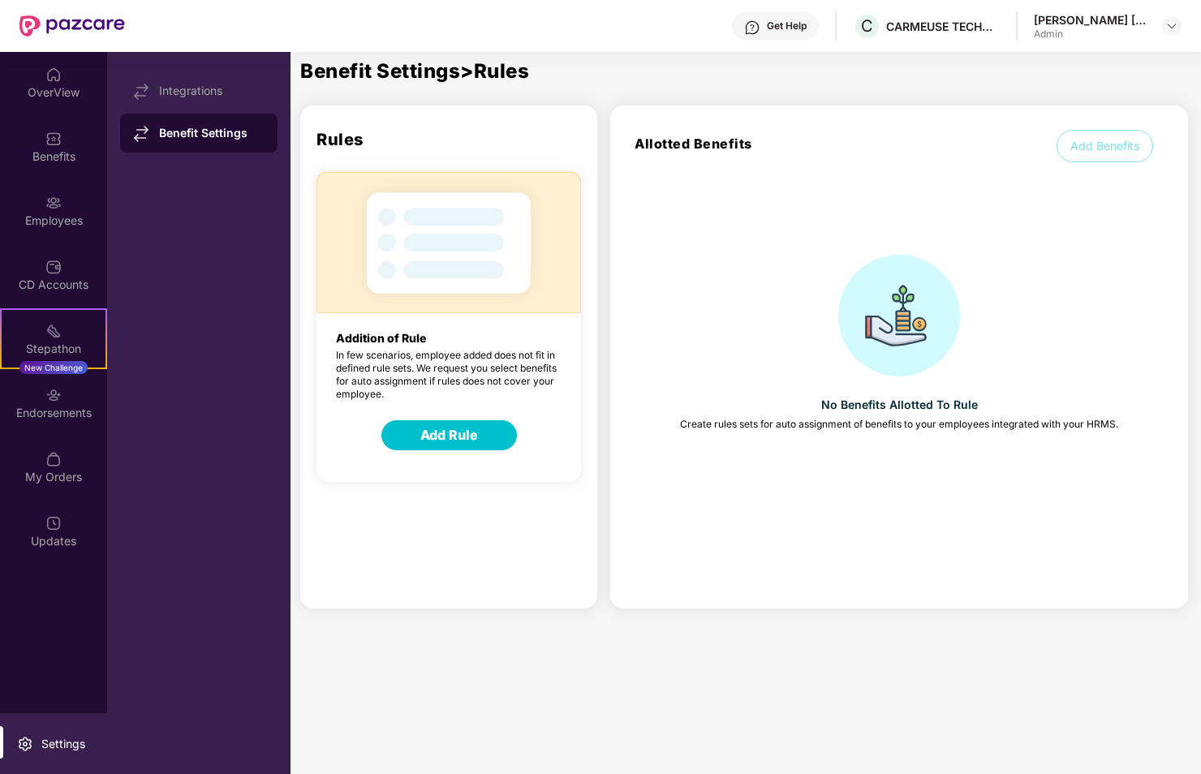
click at [1130, 15] on div "[PERSON_NAME] [PERSON_NAME]" at bounding box center [1091, 19] width 114 height 15
click at [1170, 26] on img at bounding box center [1172, 25] width 13 height 13
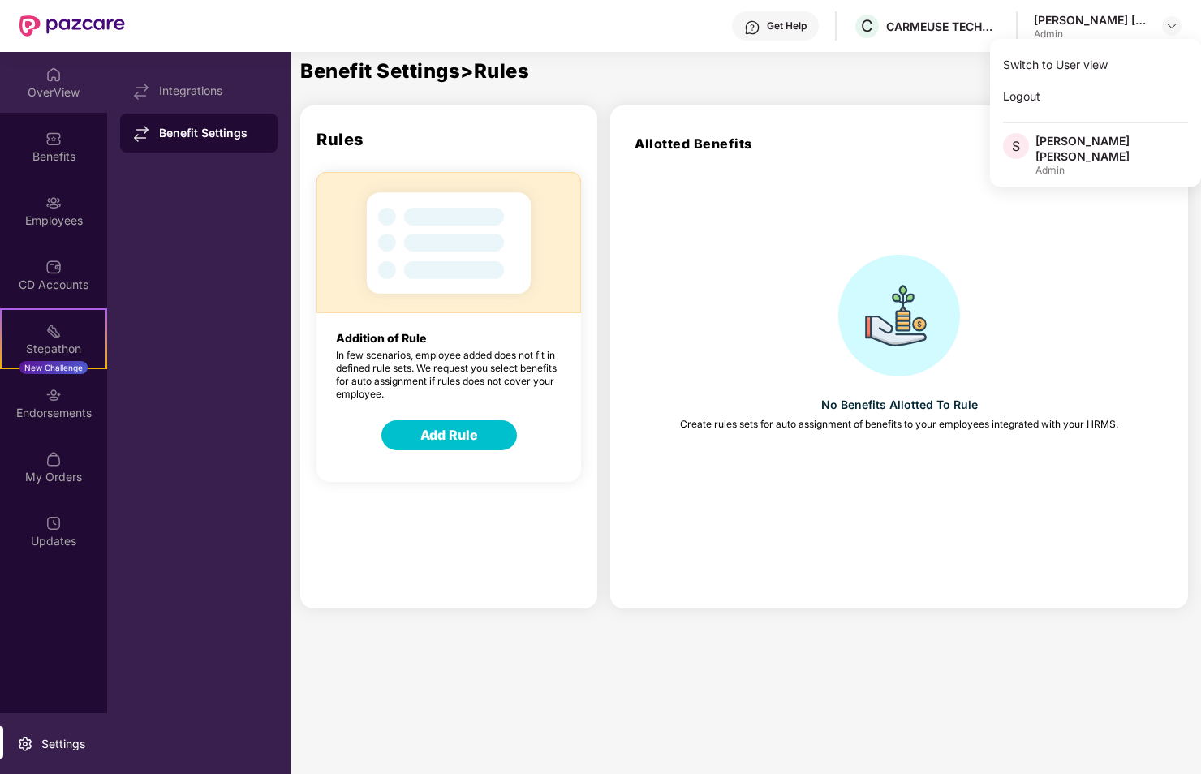
click at [75, 93] on div "OverView" at bounding box center [53, 92] width 107 height 16
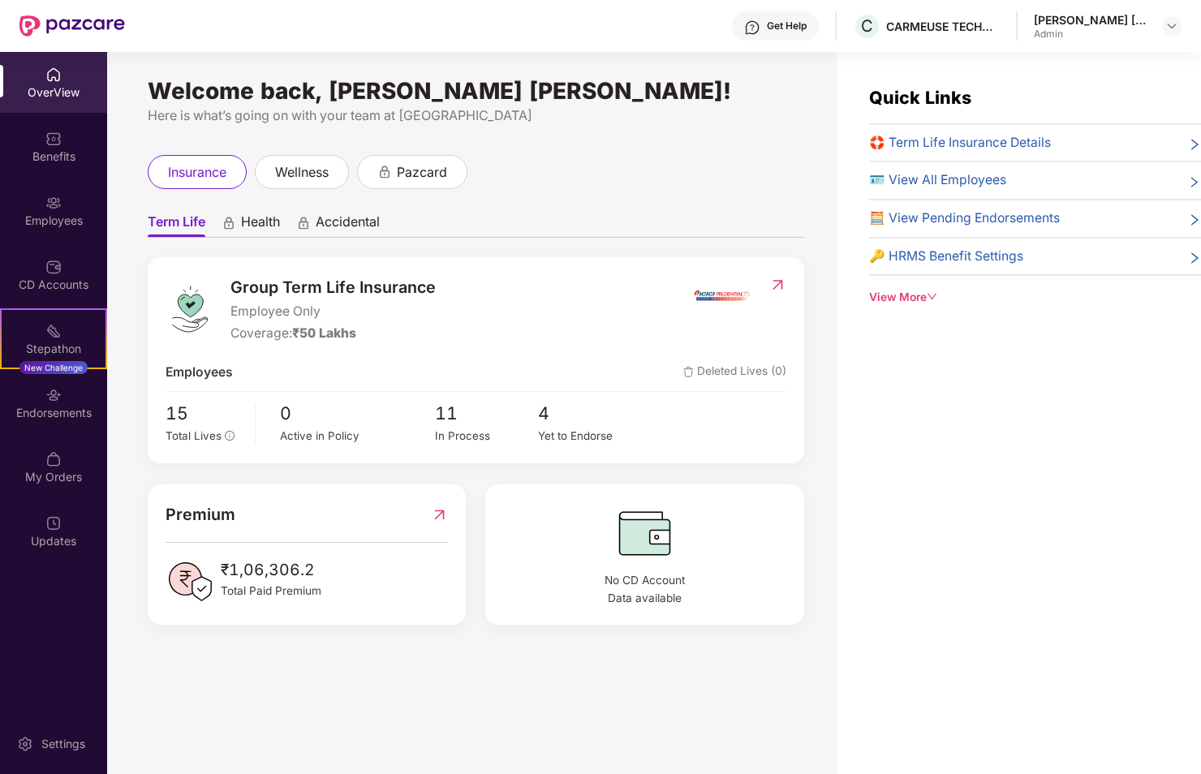
click at [778, 284] on img at bounding box center [777, 285] width 17 height 16
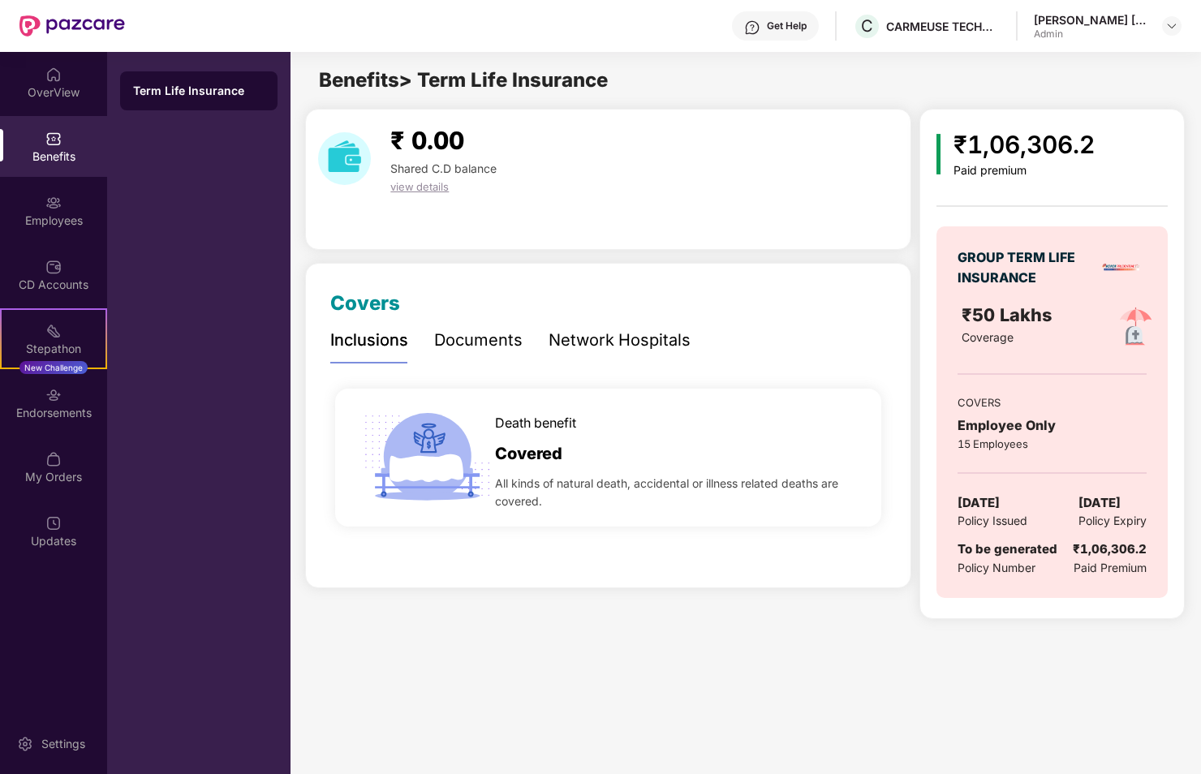
click at [414, 180] on span "view details" at bounding box center [419, 186] width 58 height 13
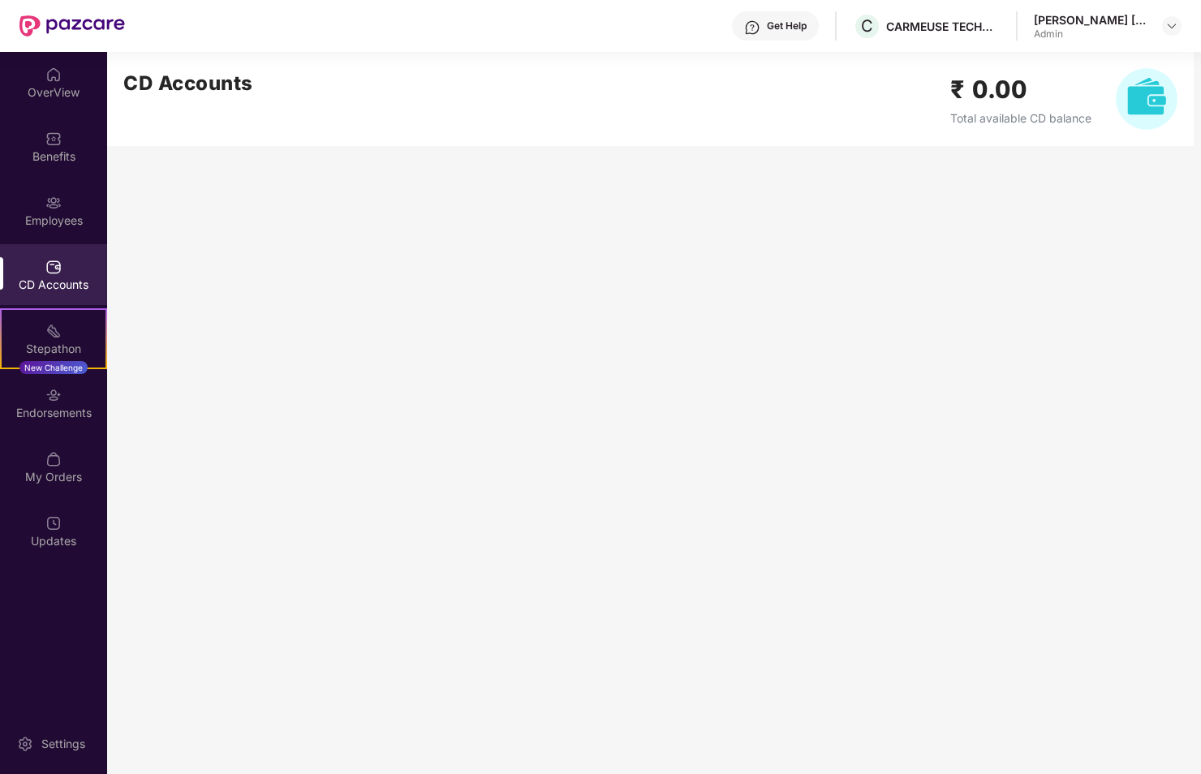
click at [80, 259] on div "CD Accounts" at bounding box center [53, 274] width 107 height 61
click at [71, 409] on div "Endorsements" at bounding box center [53, 413] width 107 height 16
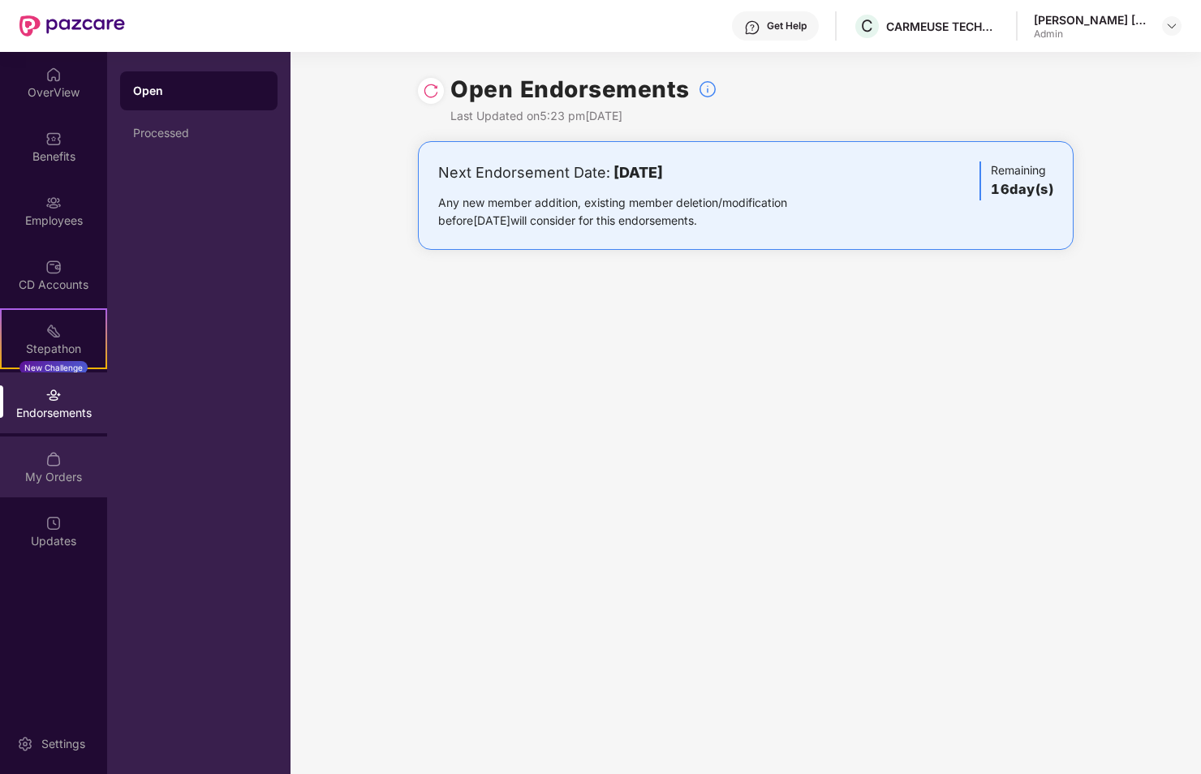
click at [75, 467] on div "My Orders" at bounding box center [53, 467] width 107 height 61
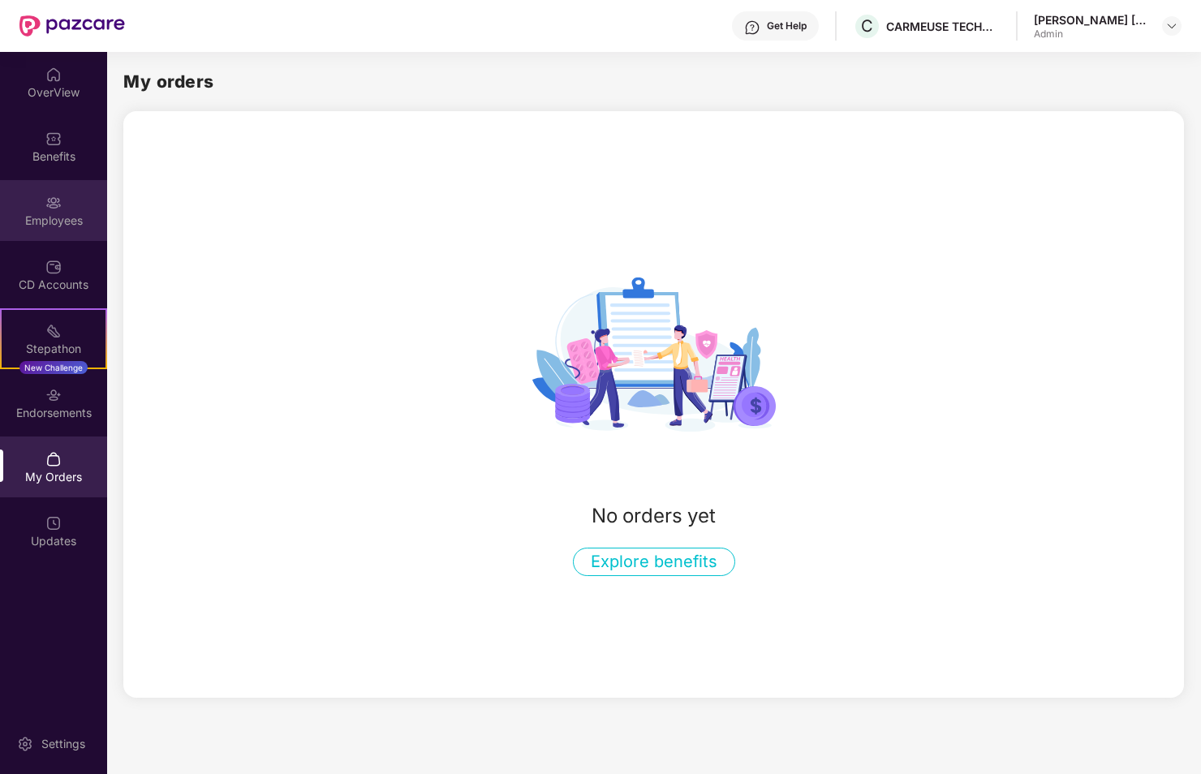
click at [44, 209] on div "Employees" at bounding box center [53, 210] width 107 height 61
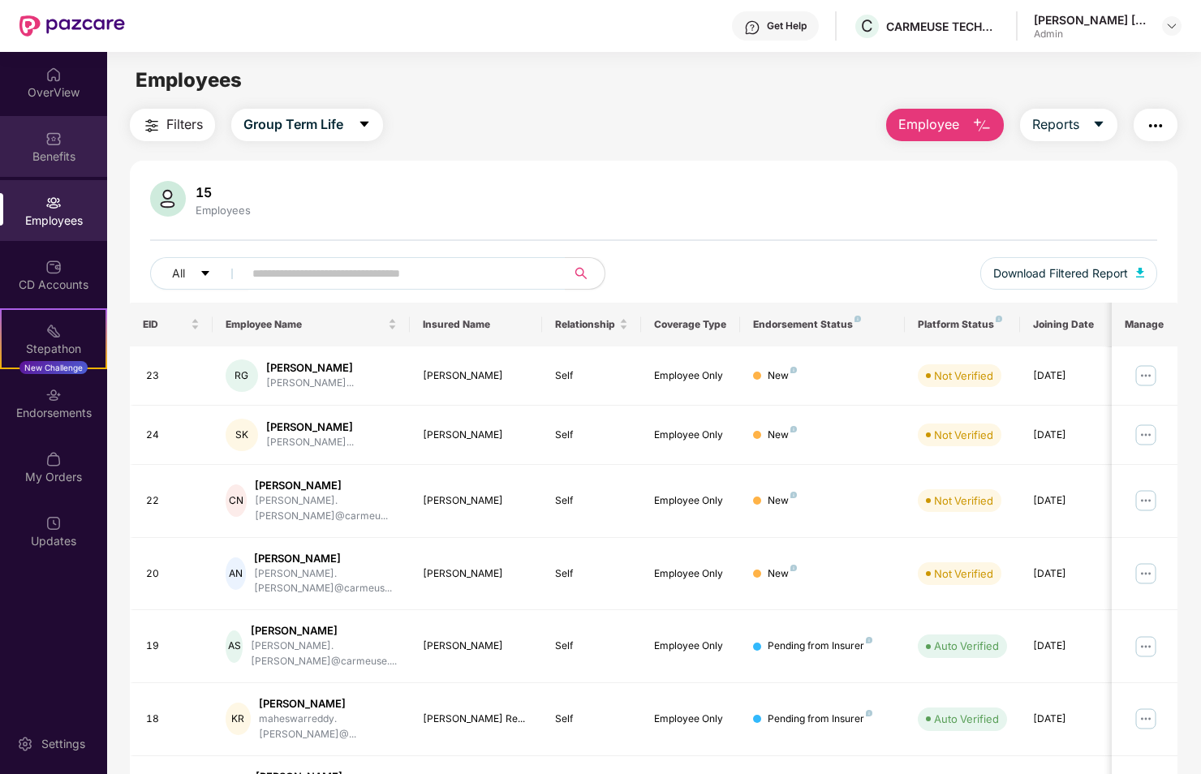
click at [52, 141] on img at bounding box center [53, 139] width 16 height 16
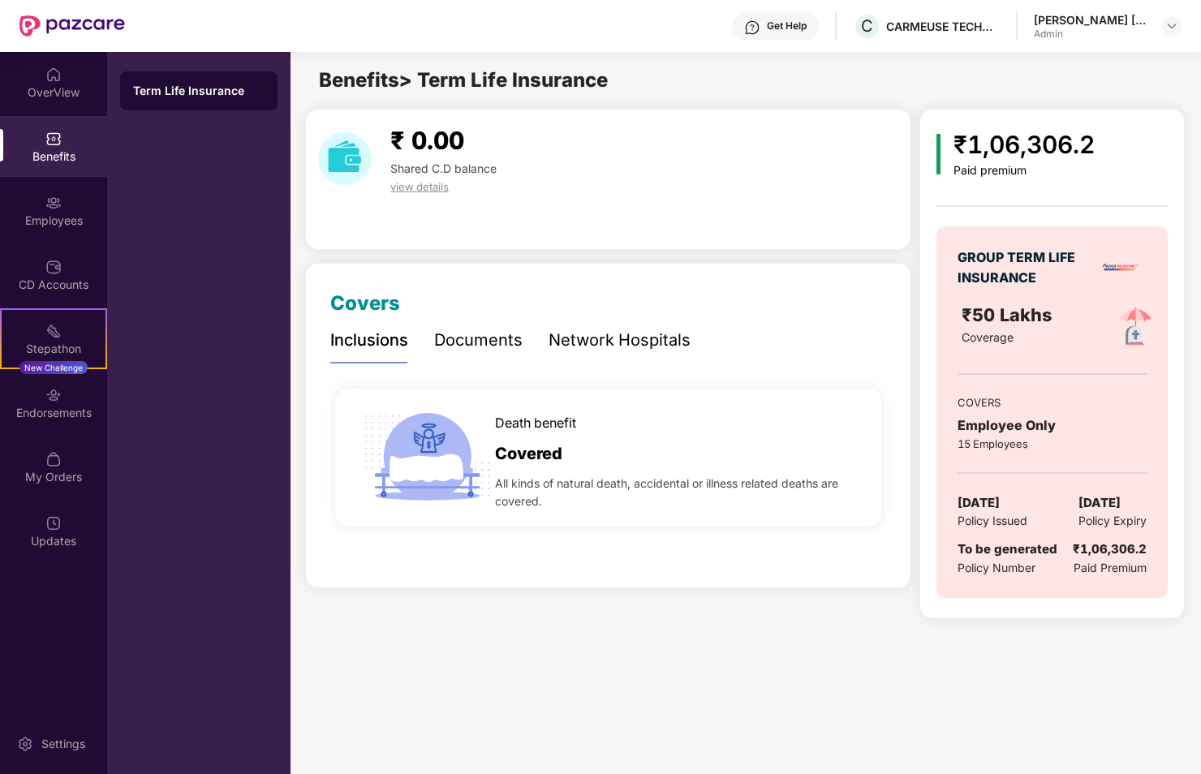
click at [983, 171] on div "Paid premium" at bounding box center [1024, 171] width 141 height 14
click at [1023, 319] on span "₹50 Lakhs" at bounding box center [1009, 314] width 95 height 21
click at [1025, 430] on div "Employee Only" at bounding box center [1052, 426] width 189 height 20
click at [1140, 330] on img at bounding box center [1136, 327] width 53 height 53
click at [995, 155] on div "₹1,06,306.2" at bounding box center [1024, 145] width 141 height 38
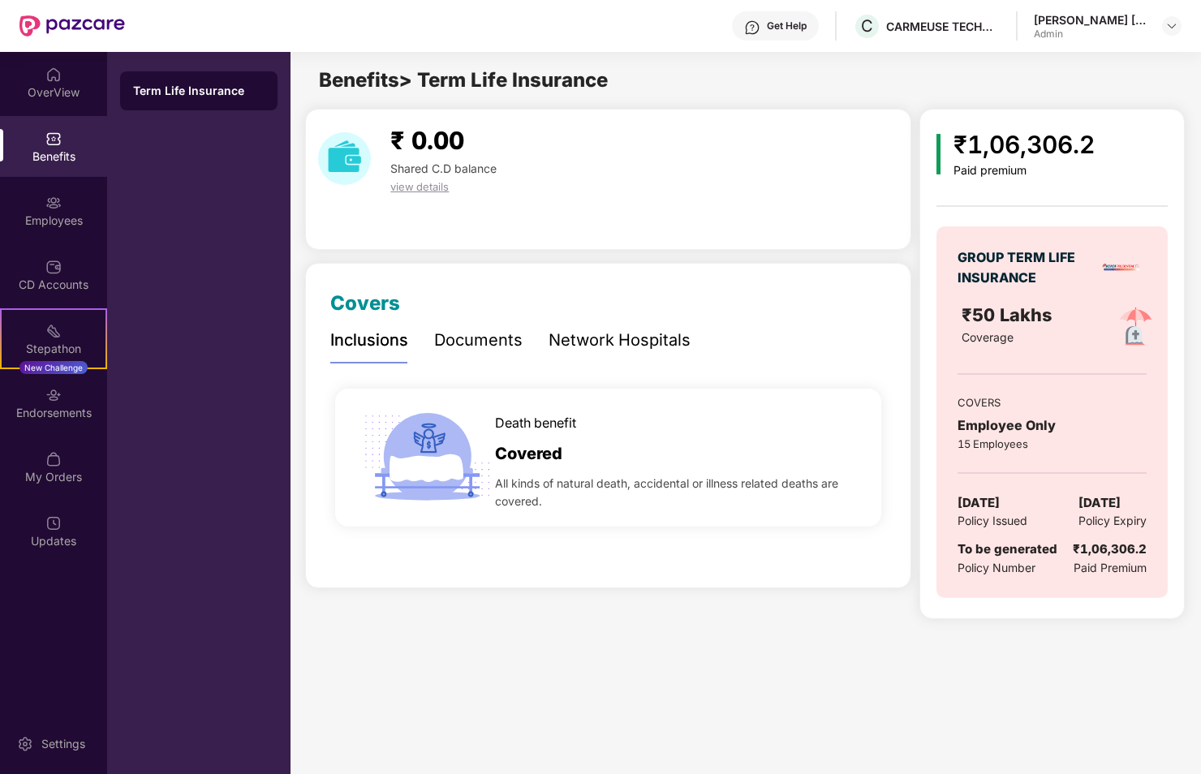
click at [1032, 143] on div "₹1,06,306.2" at bounding box center [1024, 145] width 141 height 38
click at [815, 25] on div "Get Help" at bounding box center [775, 25] width 87 height 29
click at [58, 71] on img at bounding box center [53, 75] width 16 height 16
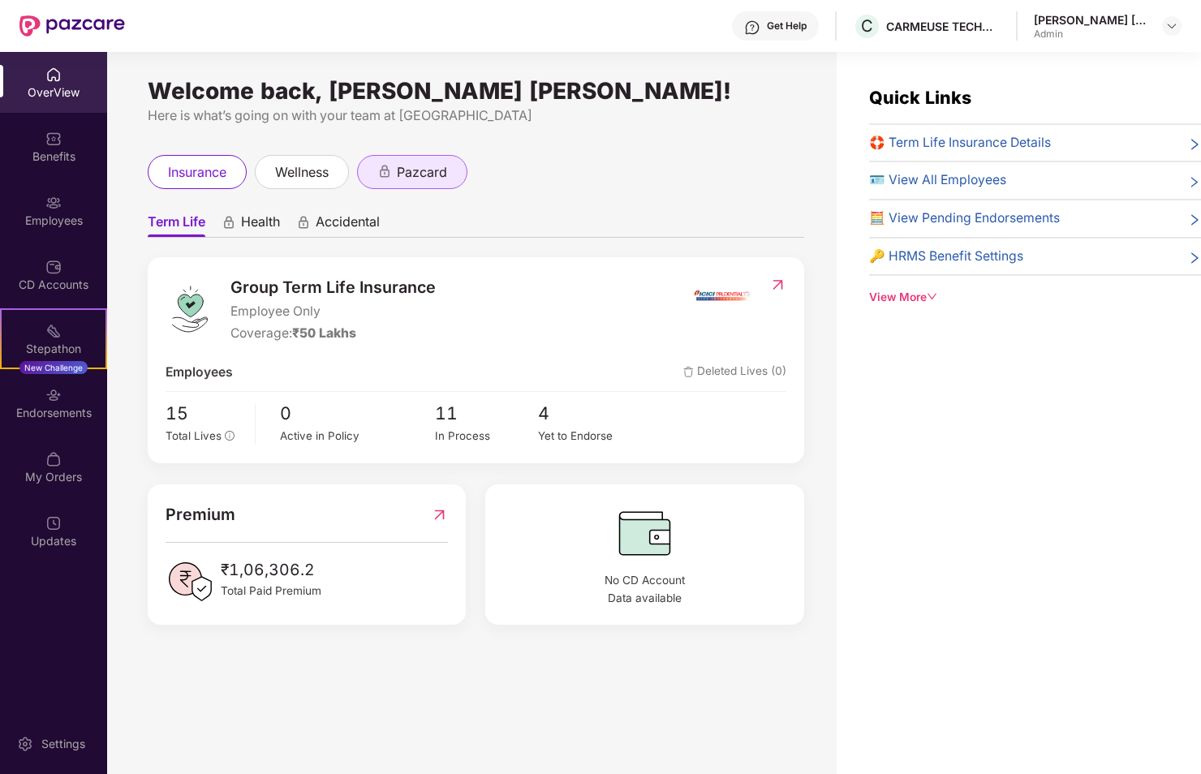
click at [415, 172] on span "pazcard" at bounding box center [422, 172] width 50 height 20
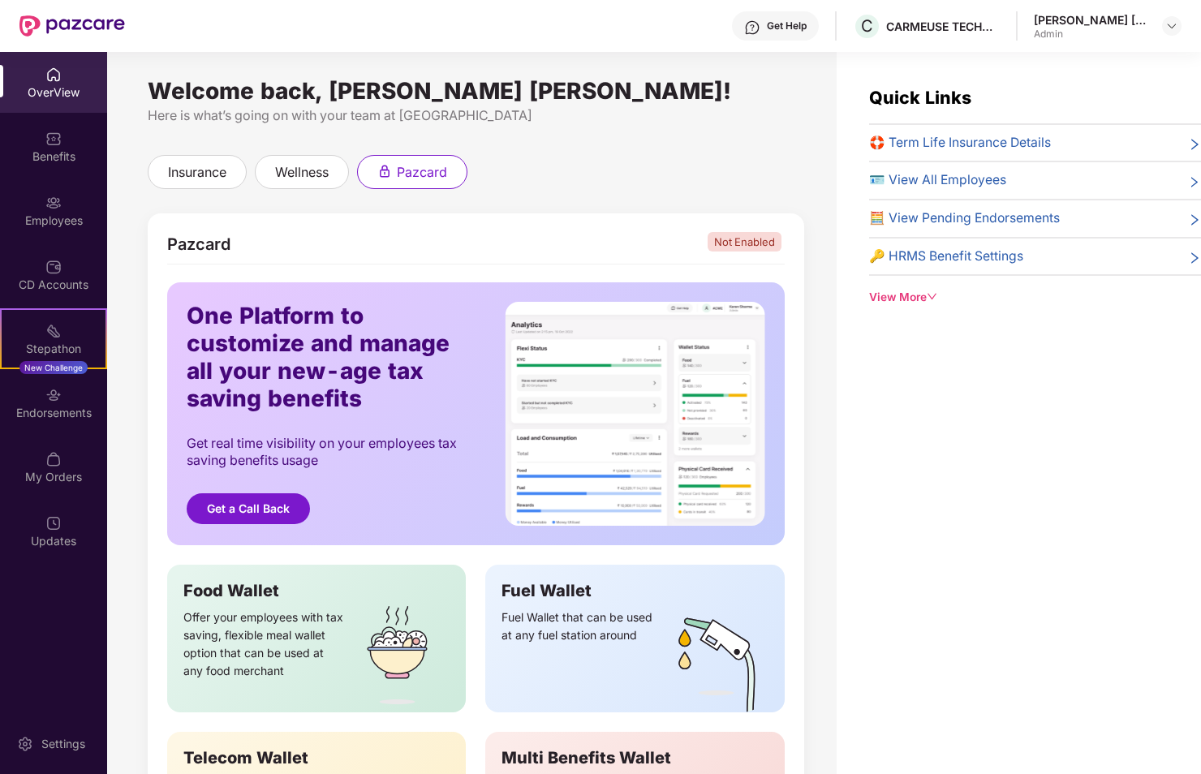
click at [1011, 222] on span "🧮 View Pending Endorsements" at bounding box center [964, 219] width 191 height 20
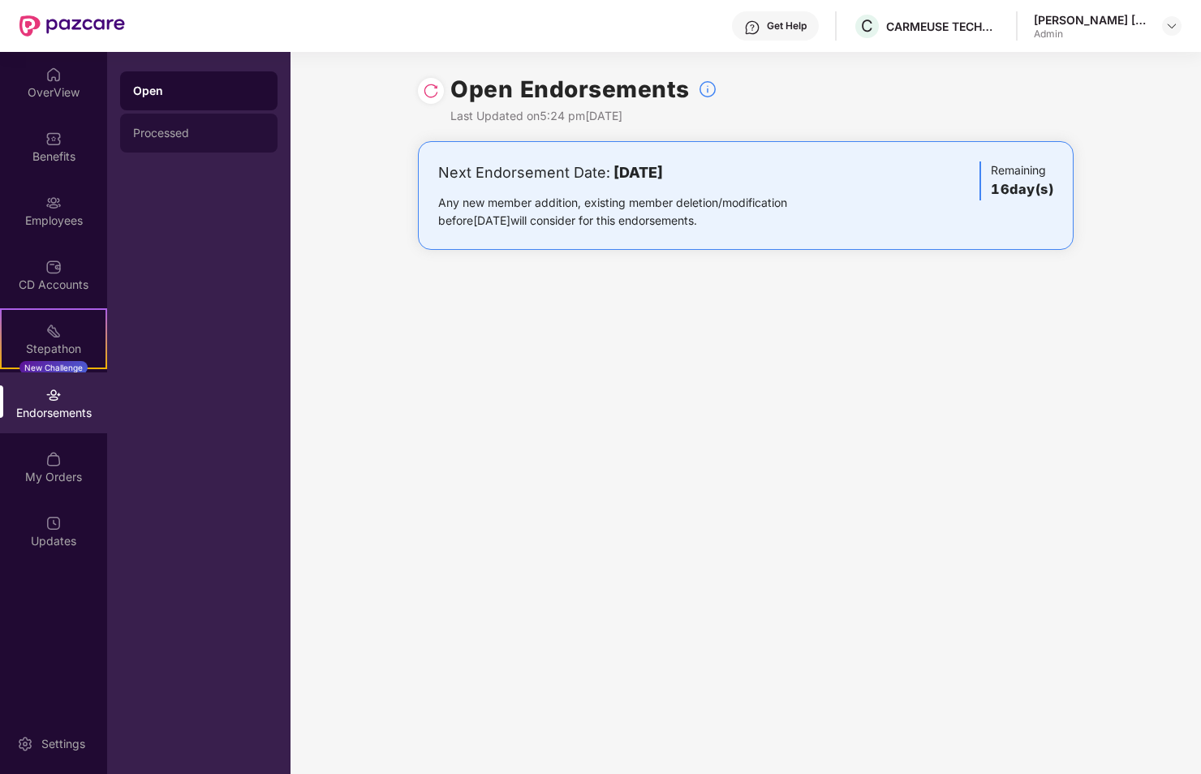
click at [186, 131] on div "Processed" at bounding box center [198, 133] width 131 height 13
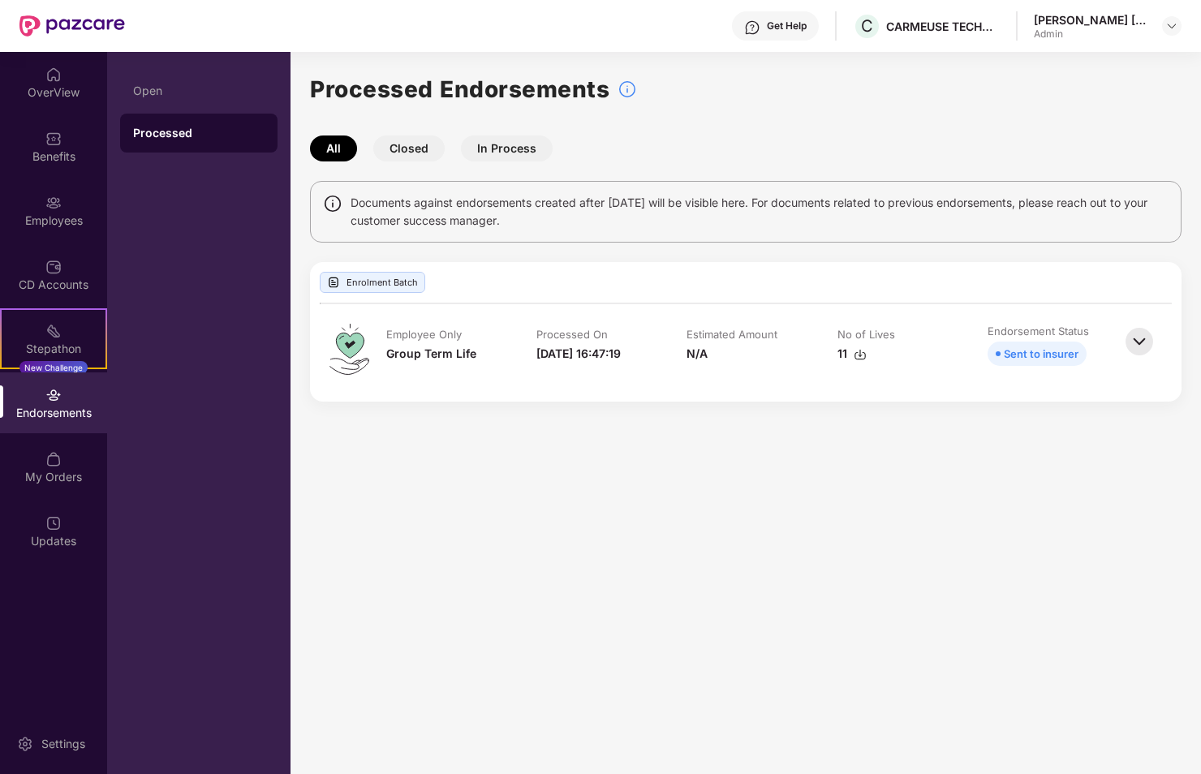
click at [515, 156] on button "In Process" at bounding box center [507, 149] width 92 height 26
click at [411, 142] on button "Closed" at bounding box center [408, 149] width 71 height 26
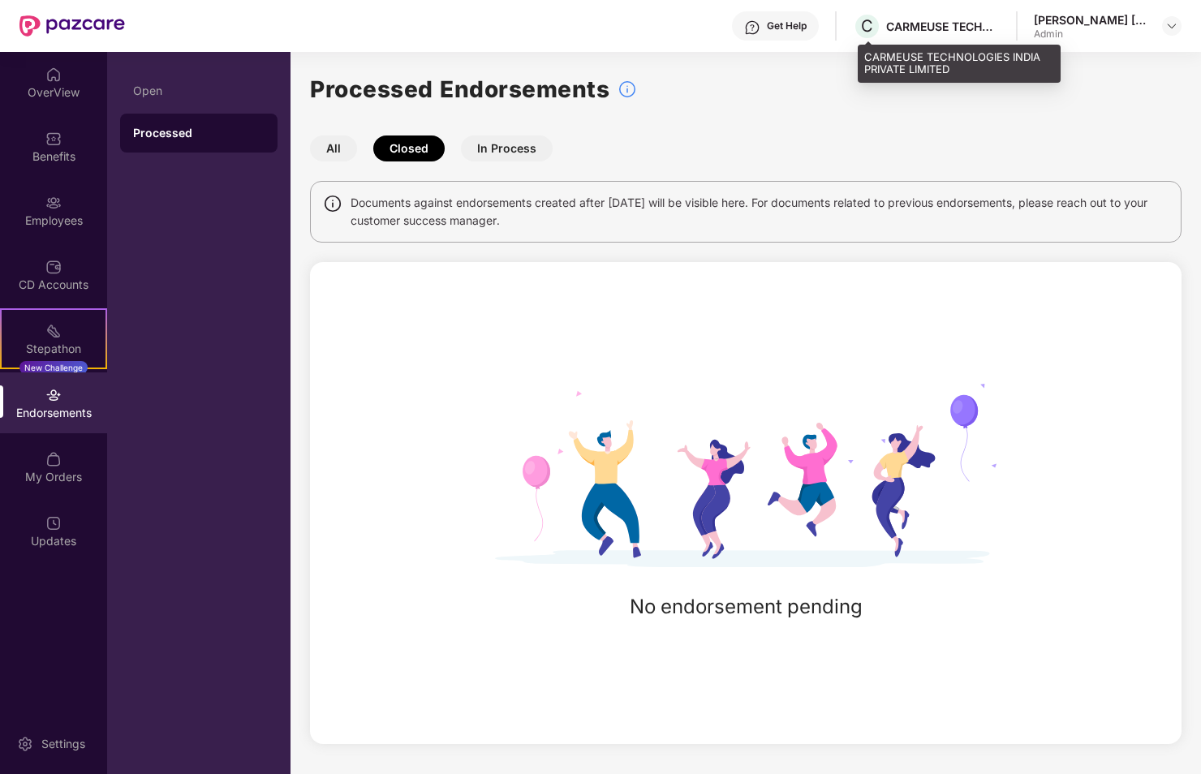
click at [978, 27] on div "CARMEUSE TECHNOLOGIES INDIA PRIVATE LIMITED" at bounding box center [943, 26] width 114 height 15
click at [996, 30] on div "CARMEUSE TECHNOLOGIES INDIA PRIVATE LIMITED" at bounding box center [943, 26] width 114 height 15
click at [329, 143] on button "All" at bounding box center [333, 149] width 47 height 26
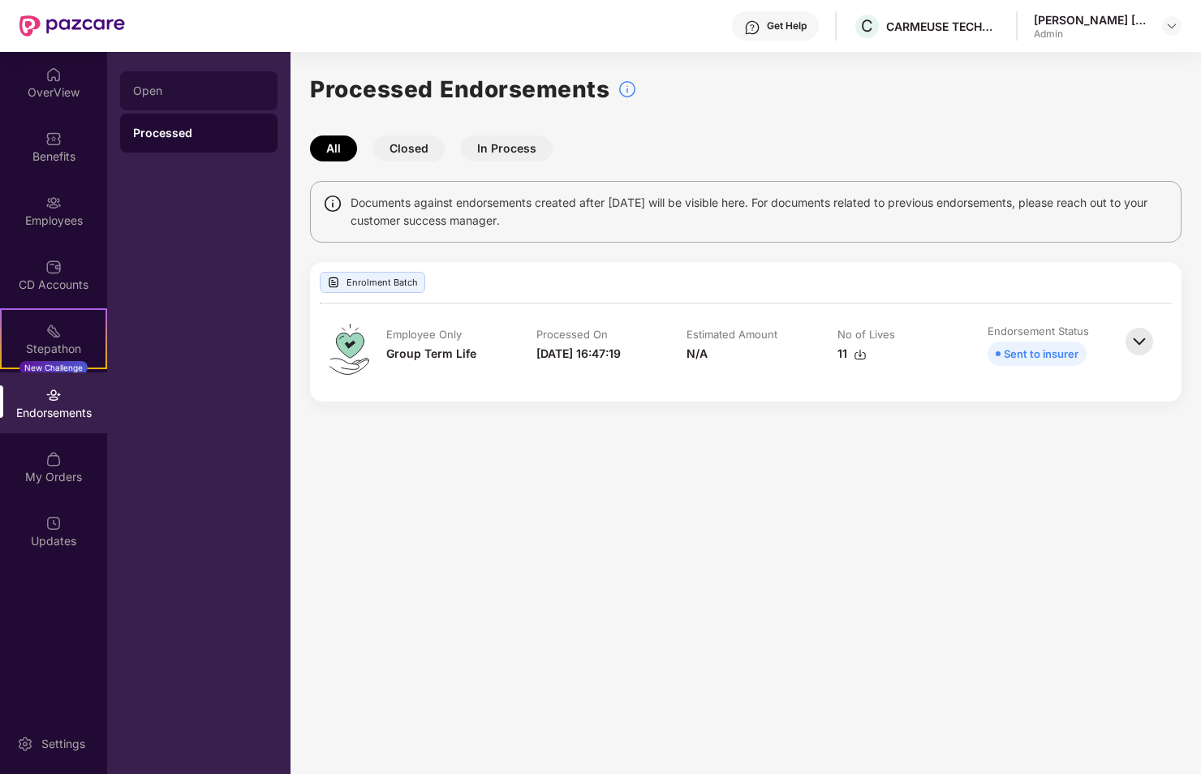
click at [175, 89] on div "Open" at bounding box center [198, 90] width 131 height 13
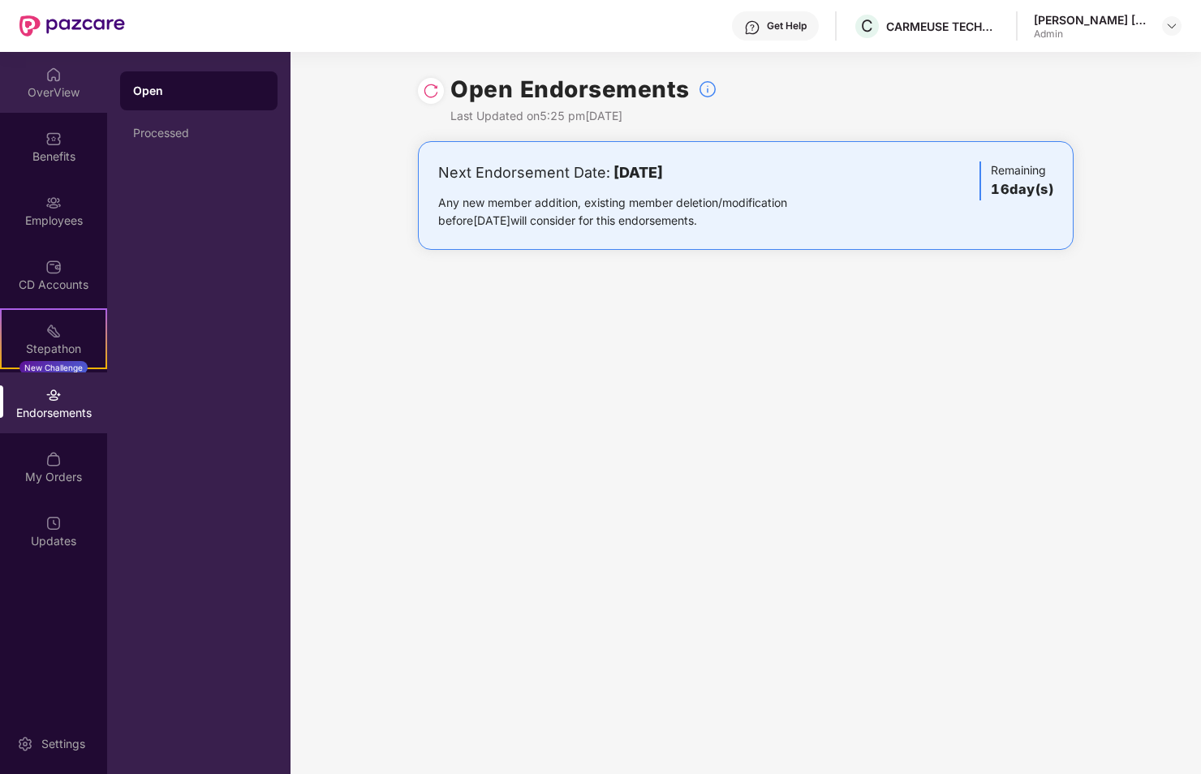
click at [53, 92] on div "OverView" at bounding box center [53, 92] width 107 height 16
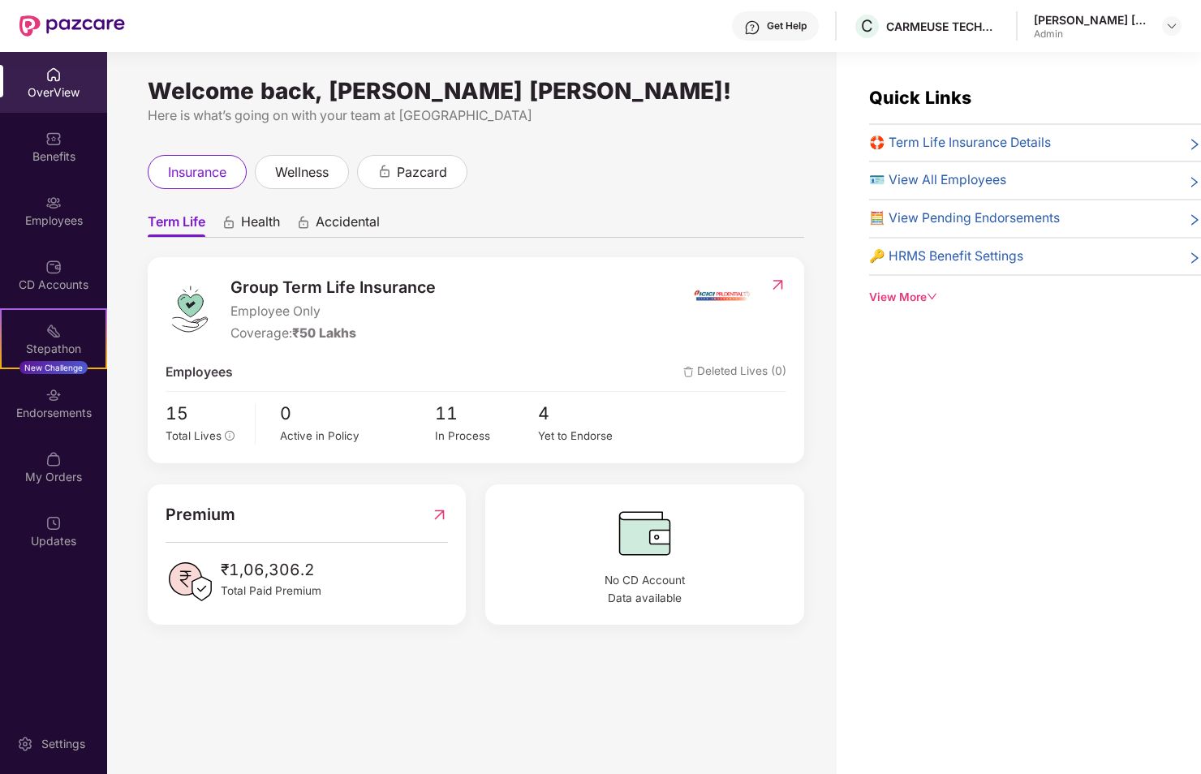
click at [1004, 185] on span "🪪 View All Employees" at bounding box center [937, 180] width 137 height 20
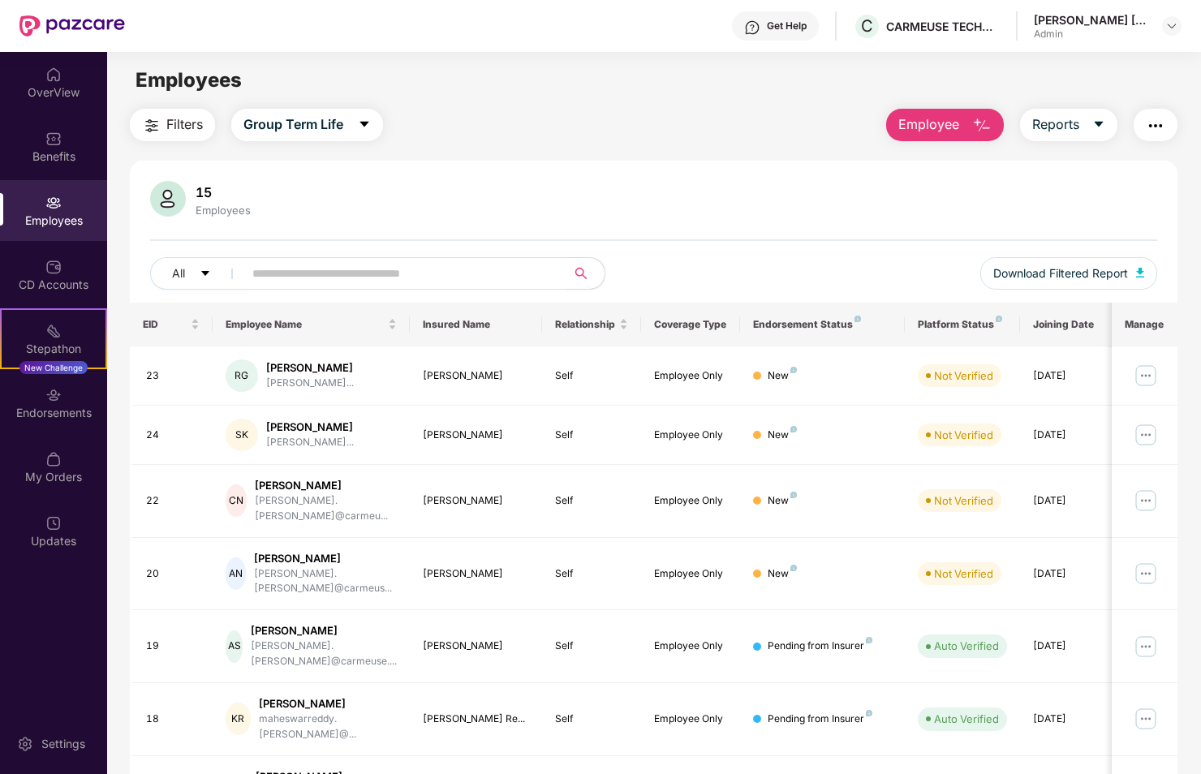
click at [1158, 123] on img "button" at bounding box center [1155, 125] width 19 height 19
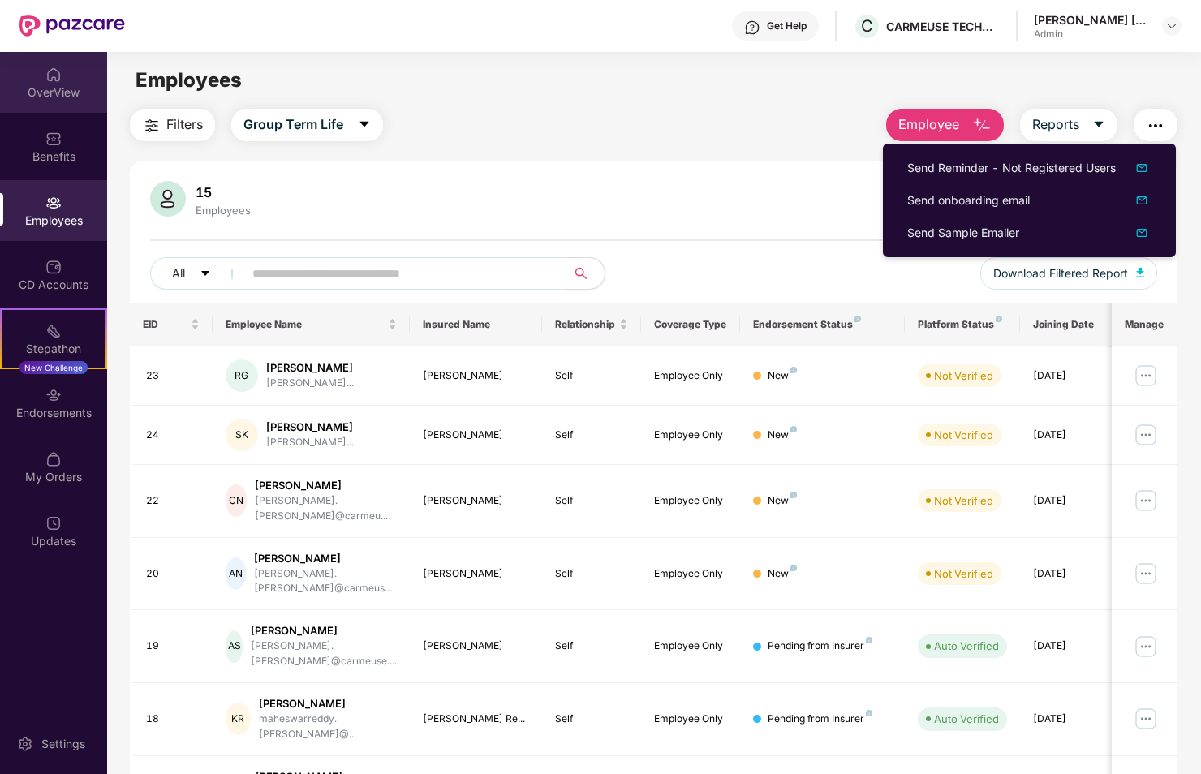
click at [54, 79] on img at bounding box center [53, 75] width 16 height 16
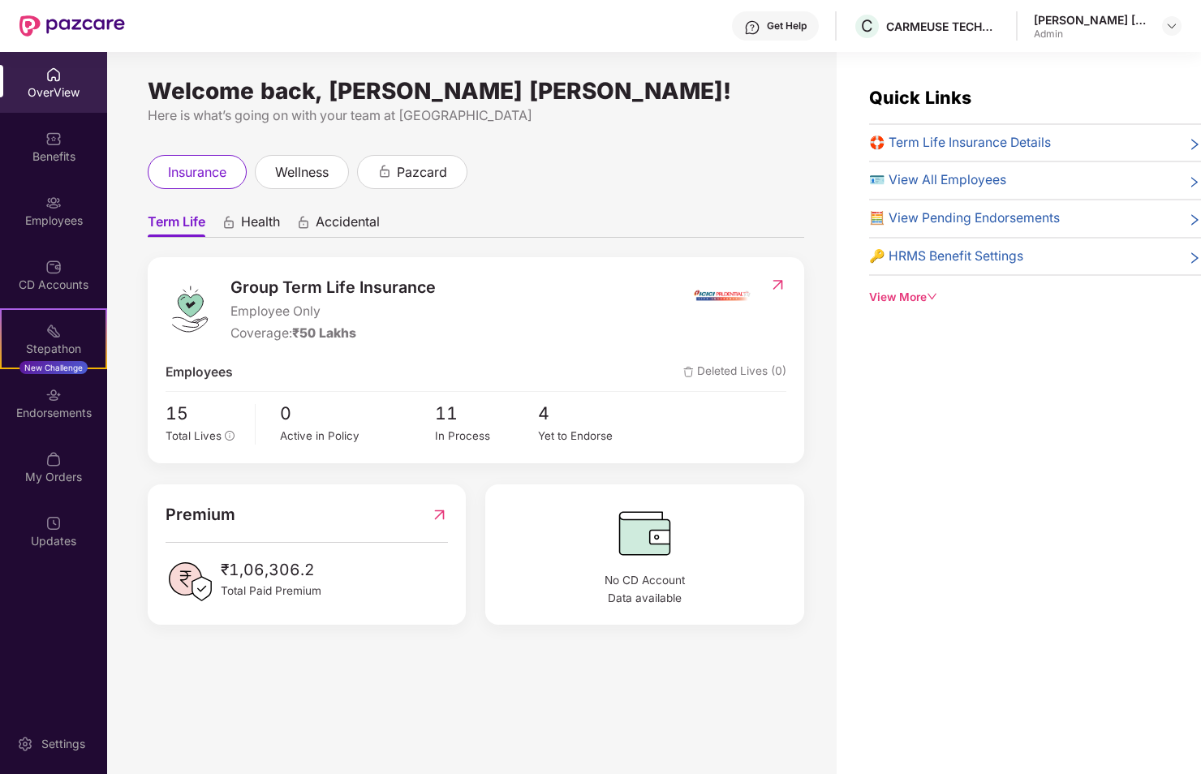
click at [961, 294] on div "View More" at bounding box center [1035, 298] width 332 height 18
click at [1124, 143] on div "🛟 Term Life Insurance Details" at bounding box center [1035, 143] width 332 height 20
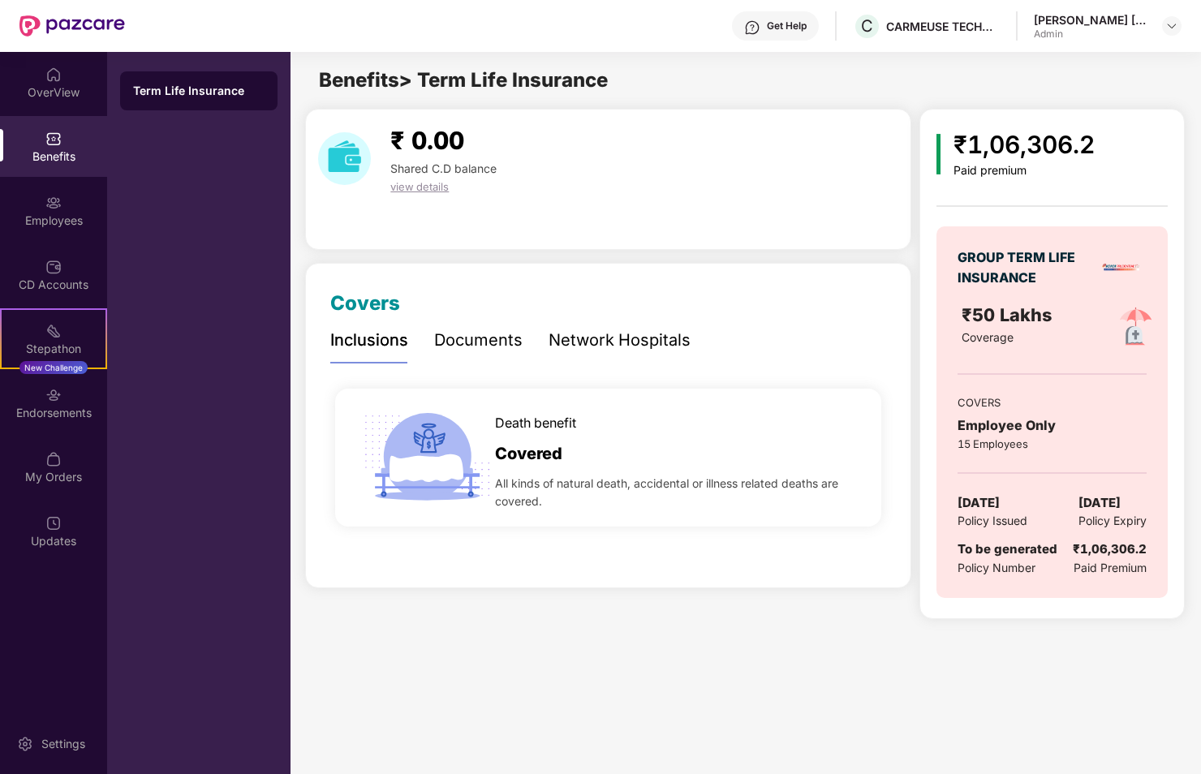
click at [450, 354] on div "Documents" at bounding box center [478, 340] width 88 height 45
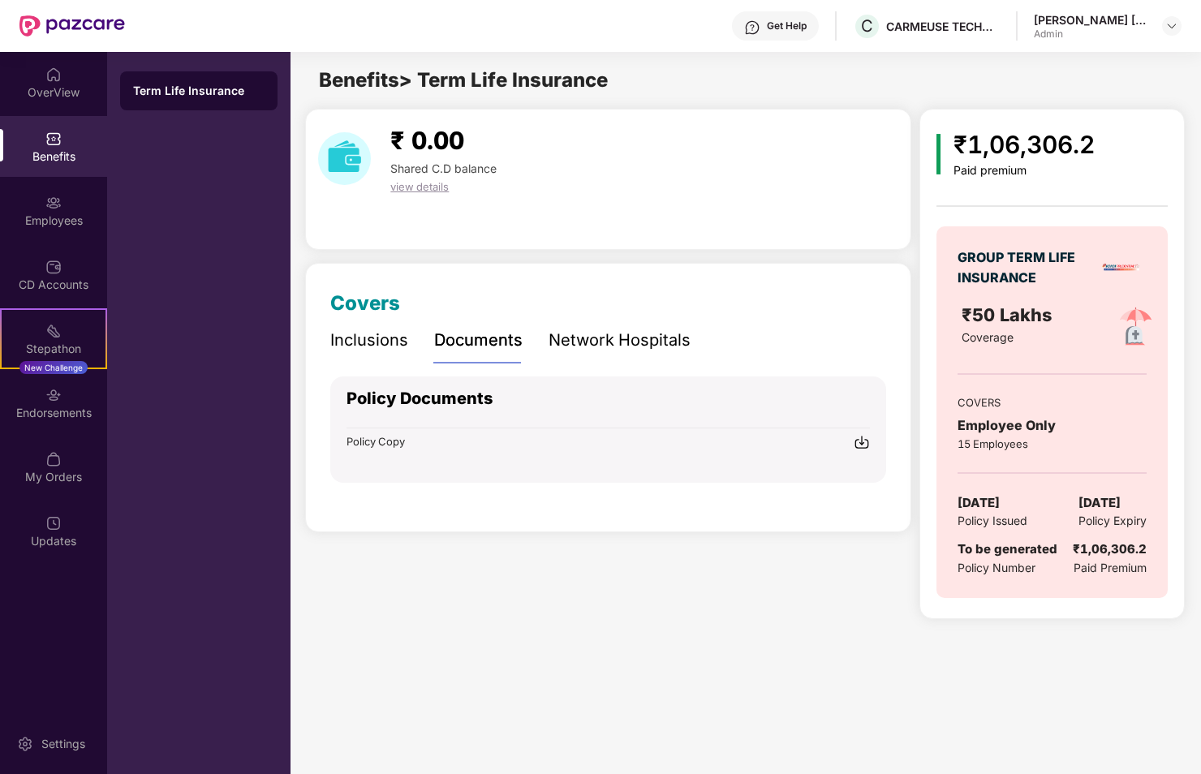
click at [610, 339] on div "Network Hospitals" at bounding box center [620, 340] width 142 height 25
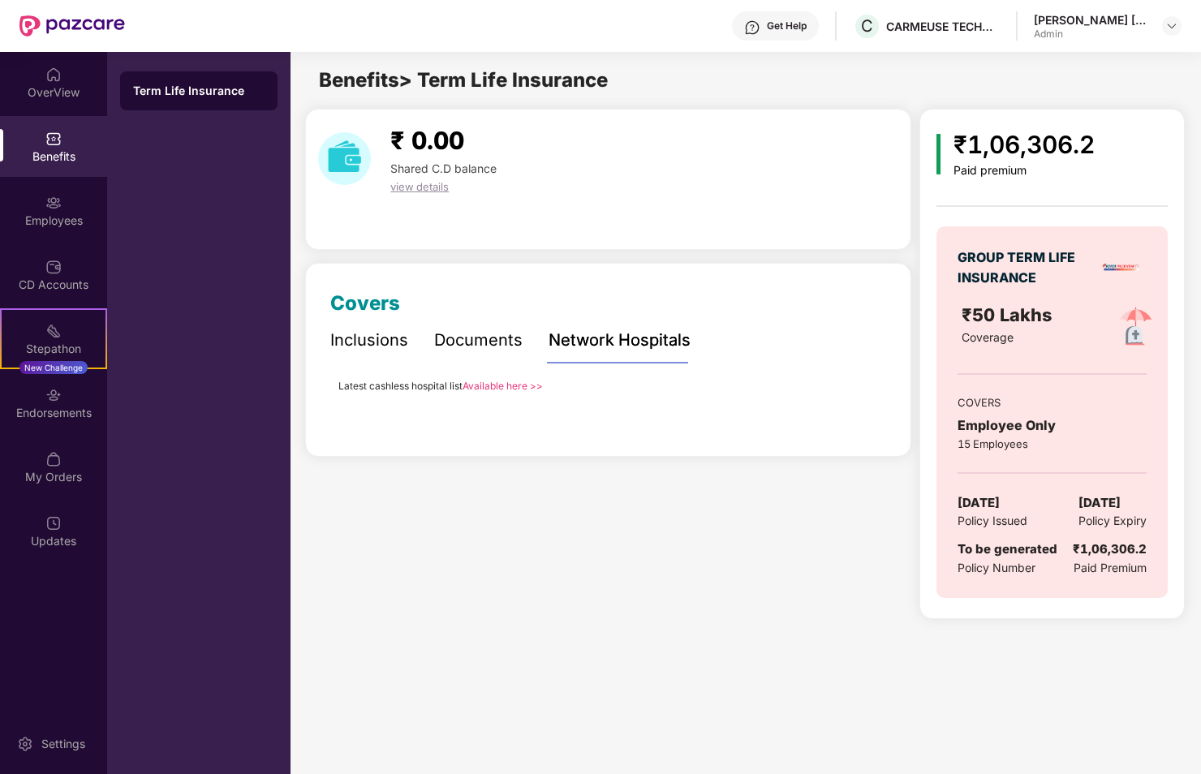
drag, startPoint x: 424, startPoint y: 181, endPoint x: 912, endPoint y: 679, distance: 697.3
click at [912, 679] on main "Benefits > Term Life Insurance ₹ 0.00 Shared C.D balance view details Covers In…" at bounding box center [746, 413] width 911 height 722
